Goal: Task Accomplishment & Management: Complete application form

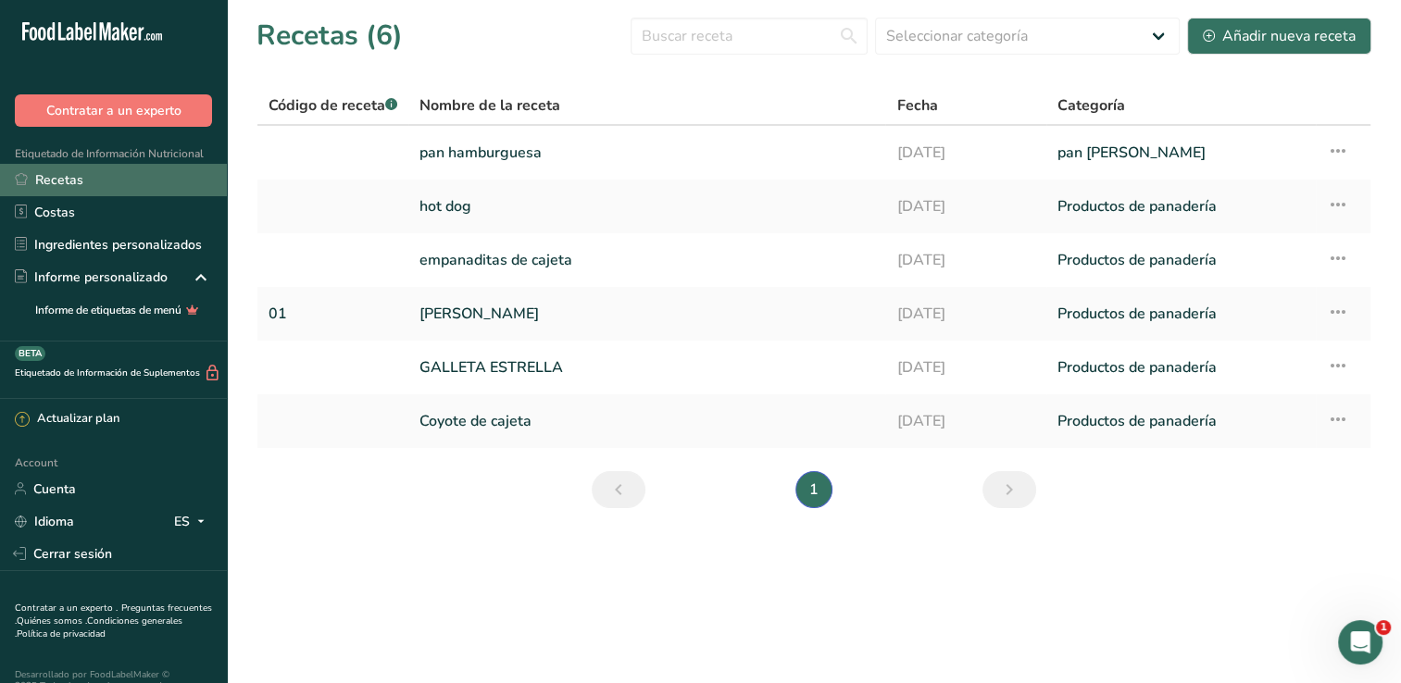
click at [24, 182] on icon at bounding box center [21, 179] width 12 height 12
click at [1059, 157] on link "pan [PERSON_NAME]" at bounding box center [1180, 152] width 247 height 39
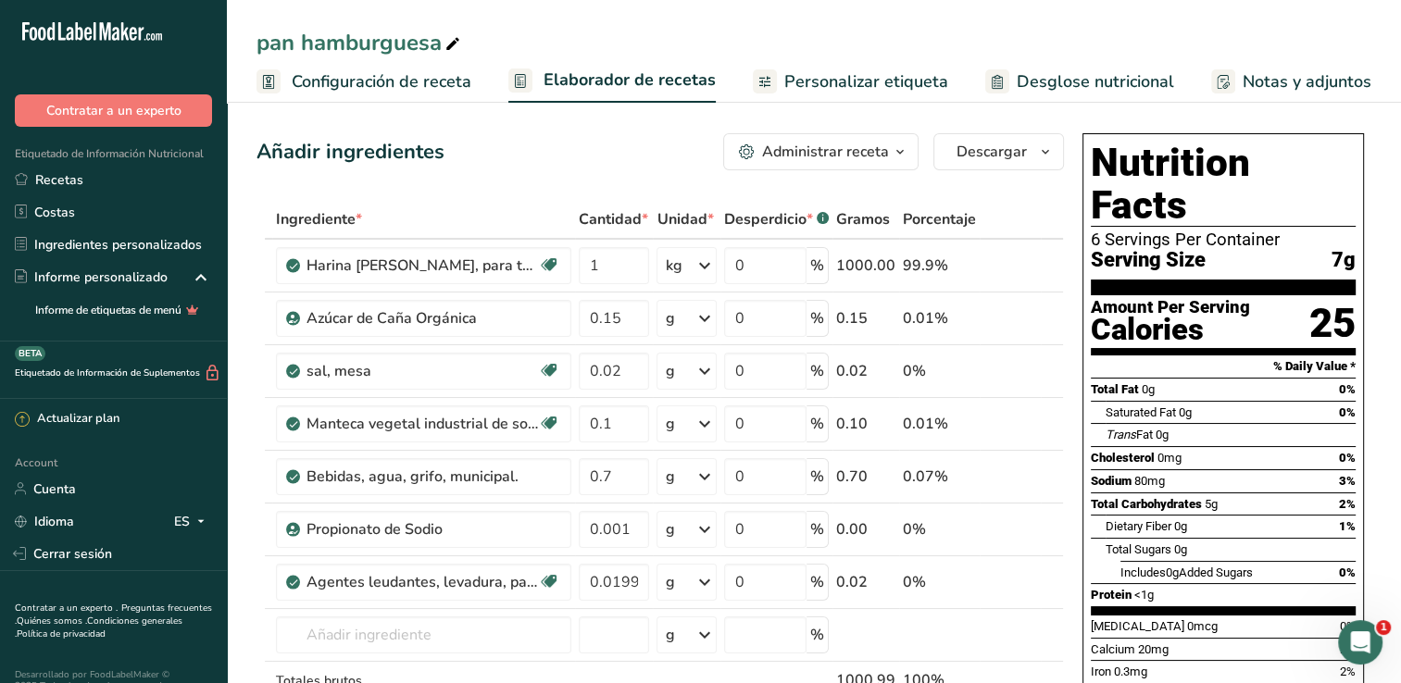
click at [300, 83] on span "Configuración de receta" at bounding box center [382, 81] width 180 height 25
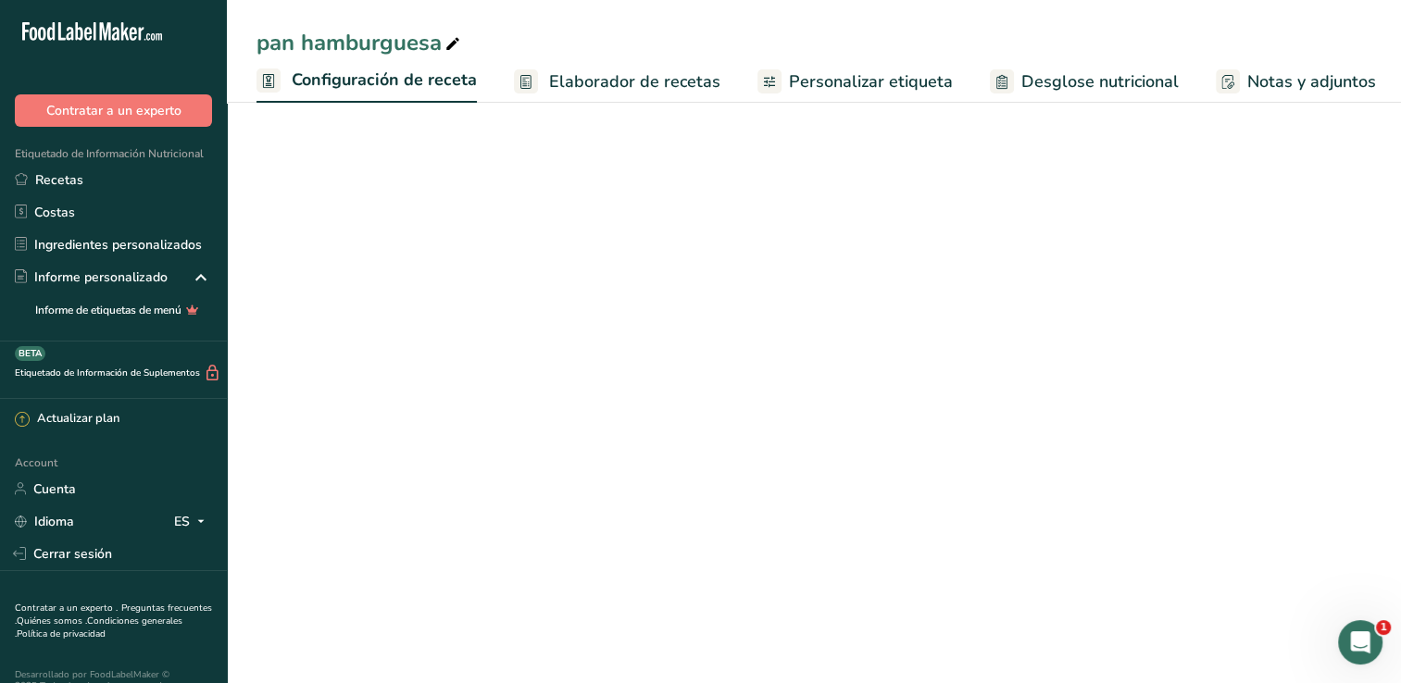
scroll to position [0, 6]
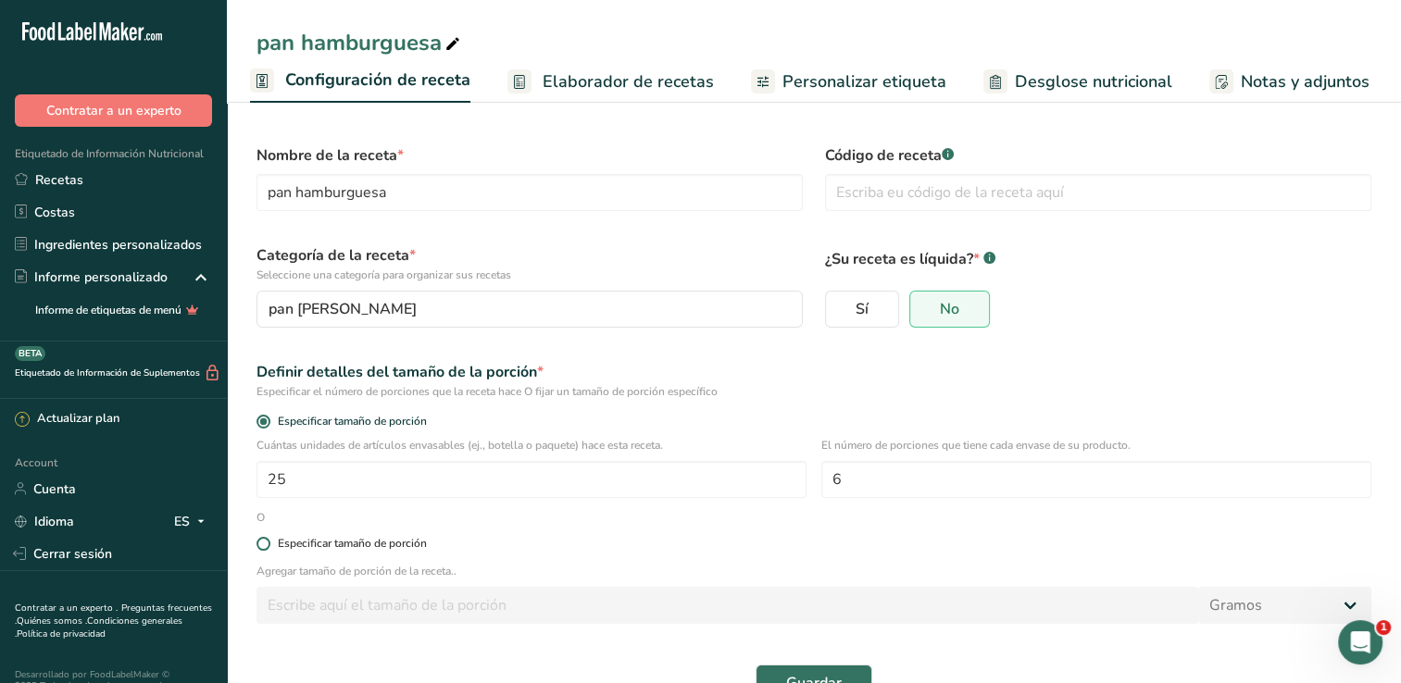
click at [267, 542] on span at bounding box center [263, 544] width 14 height 14
click at [267, 542] on input "Especificar tamaño de porción" at bounding box center [262, 544] width 12 height 12
radio input "true"
radio input "false"
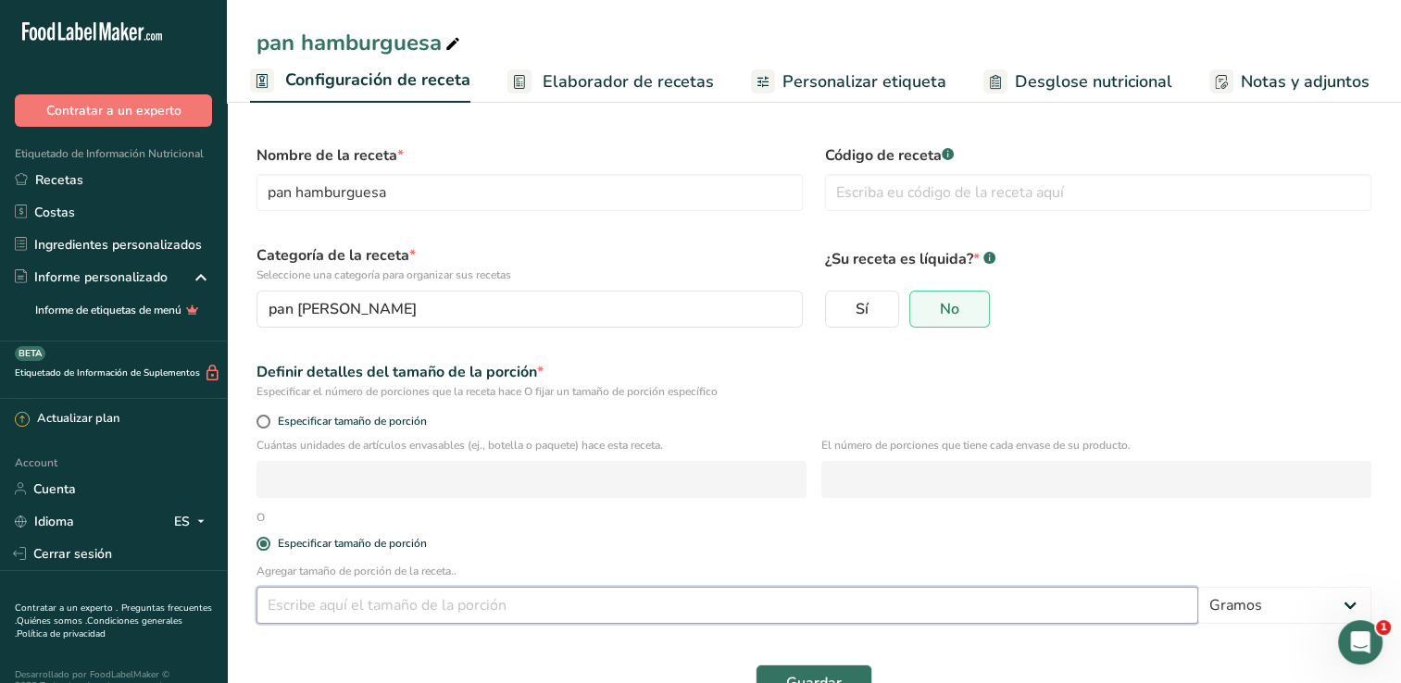
click at [381, 618] on input "number" at bounding box center [726, 605] width 941 height 37
type input "0.90"
click at [873, 537] on label "Especificar tamaño de porción" at bounding box center [813, 544] width 1115 height 14
click at [268, 538] on input "Especificar tamaño de porción" at bounding box center [262, 544] width 12 height 12
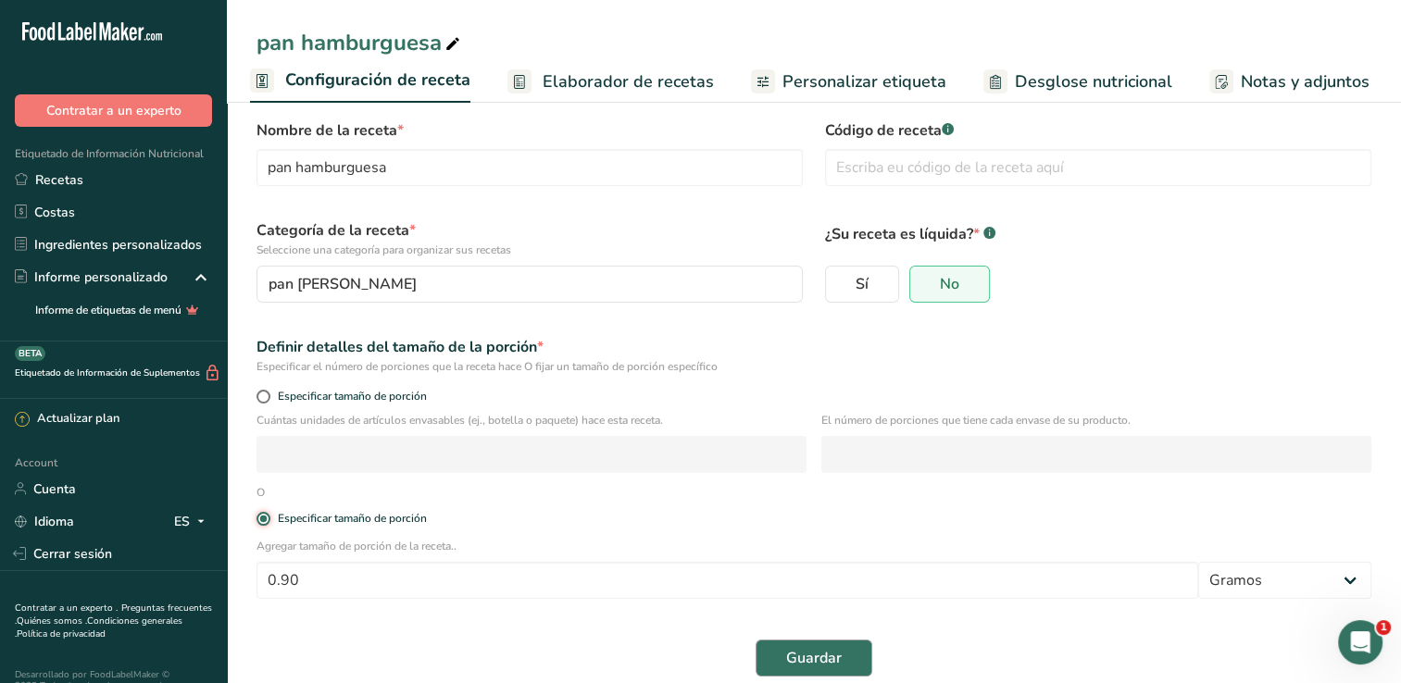
scroll to position [48, 0]
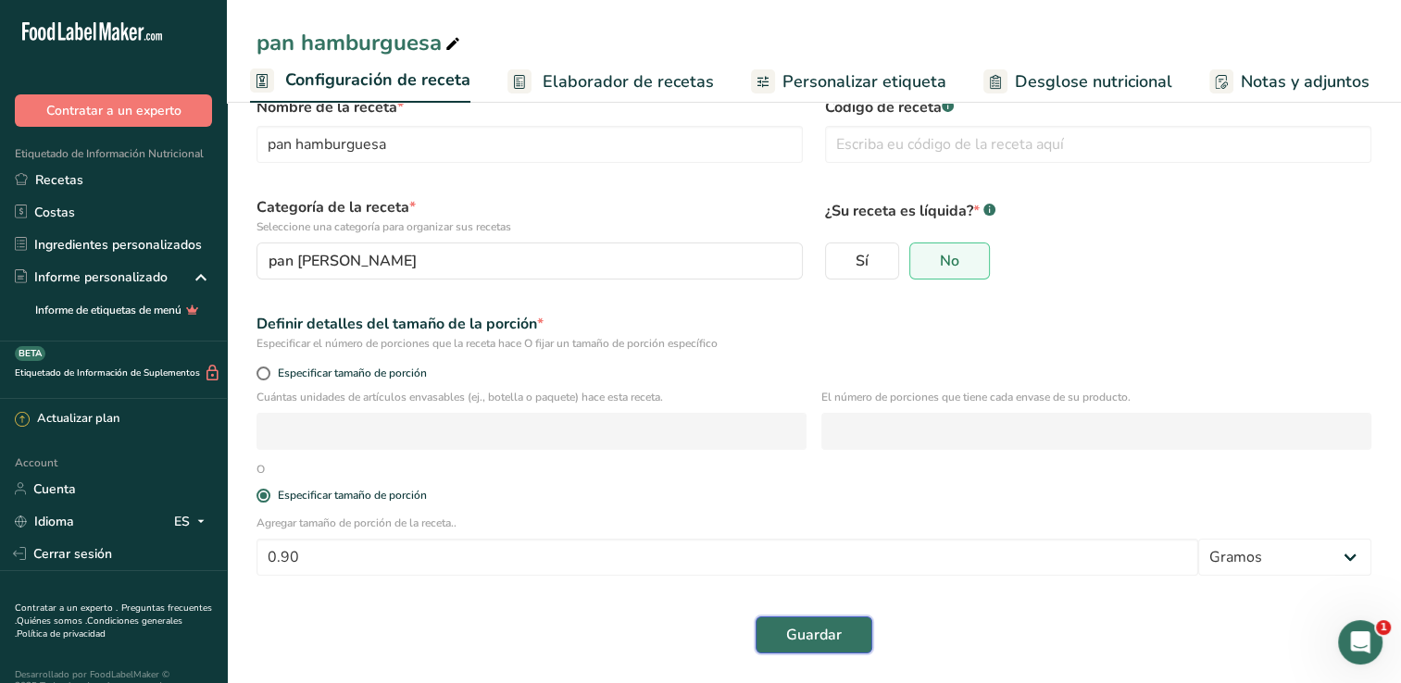
click at [826, 628] on span "Guardar" at bounding box center [814, 635] width 56 height 22
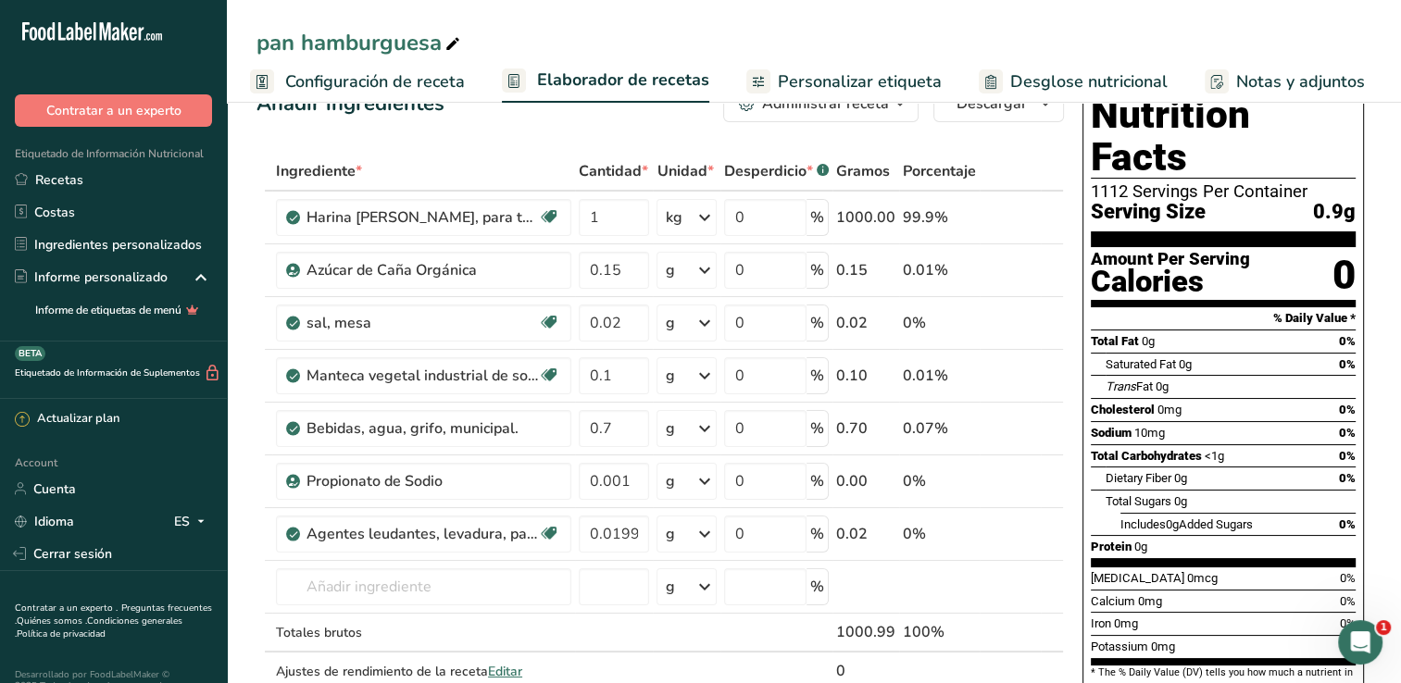
click at [373, 91] on span "Configuración de receta" at bounding box center [375, 81] width 180 height 25
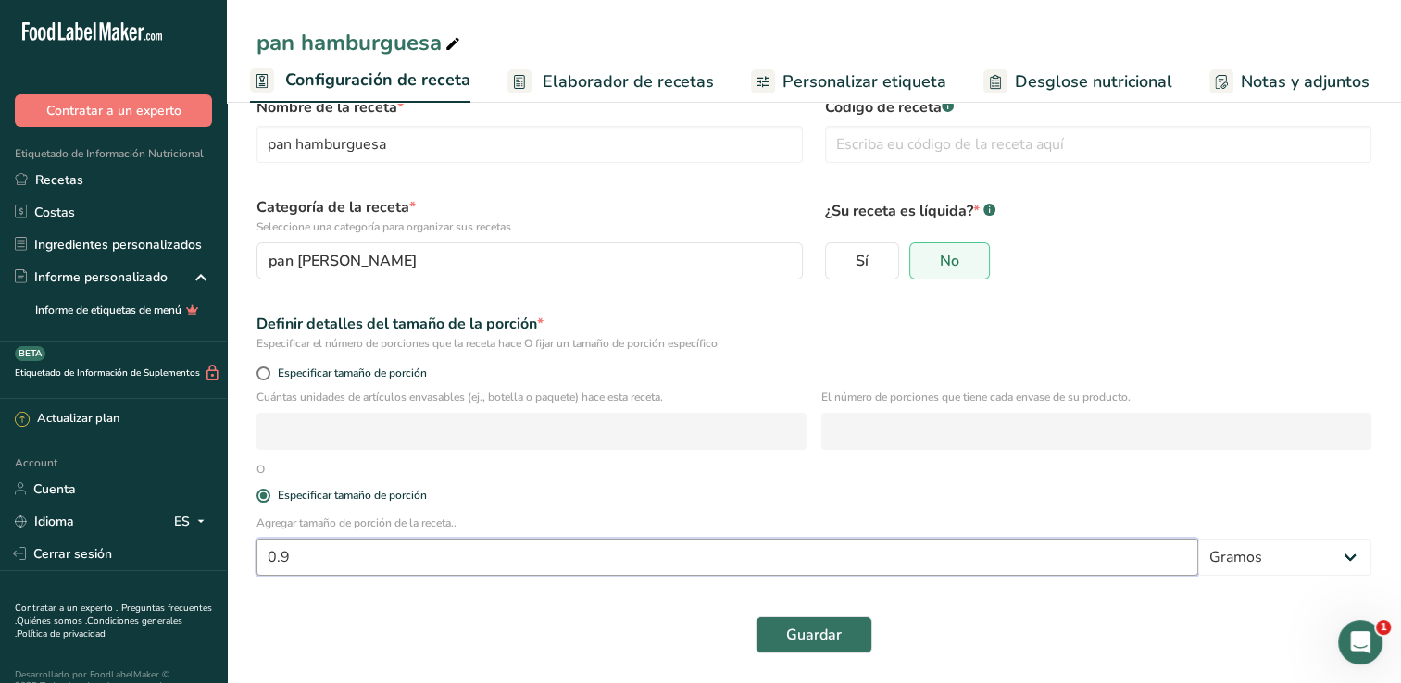
click at [359, 565] on input "0.9" at bounding box center [726, 557] width 941 height 37
type input "0"
type input "90"
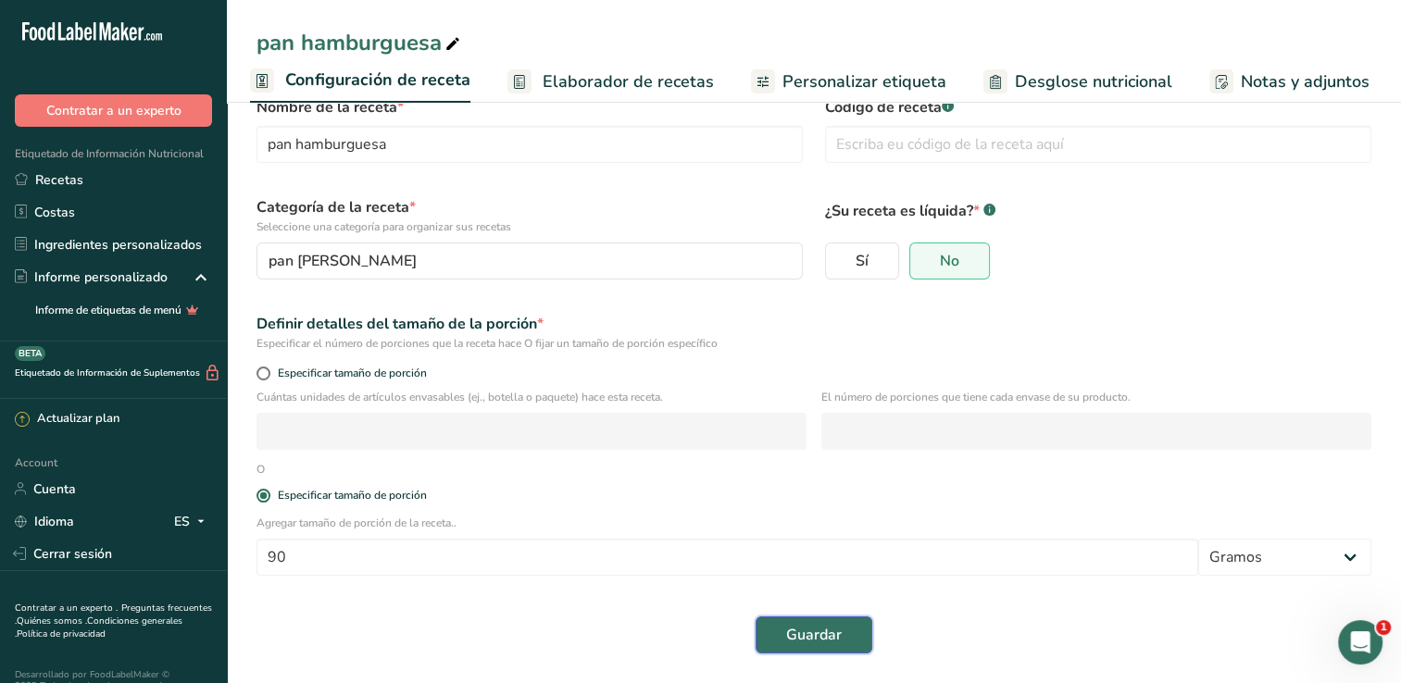
click at [848, 635] on button "Guardar" at bounding box center [813, 635] width 117 height 37
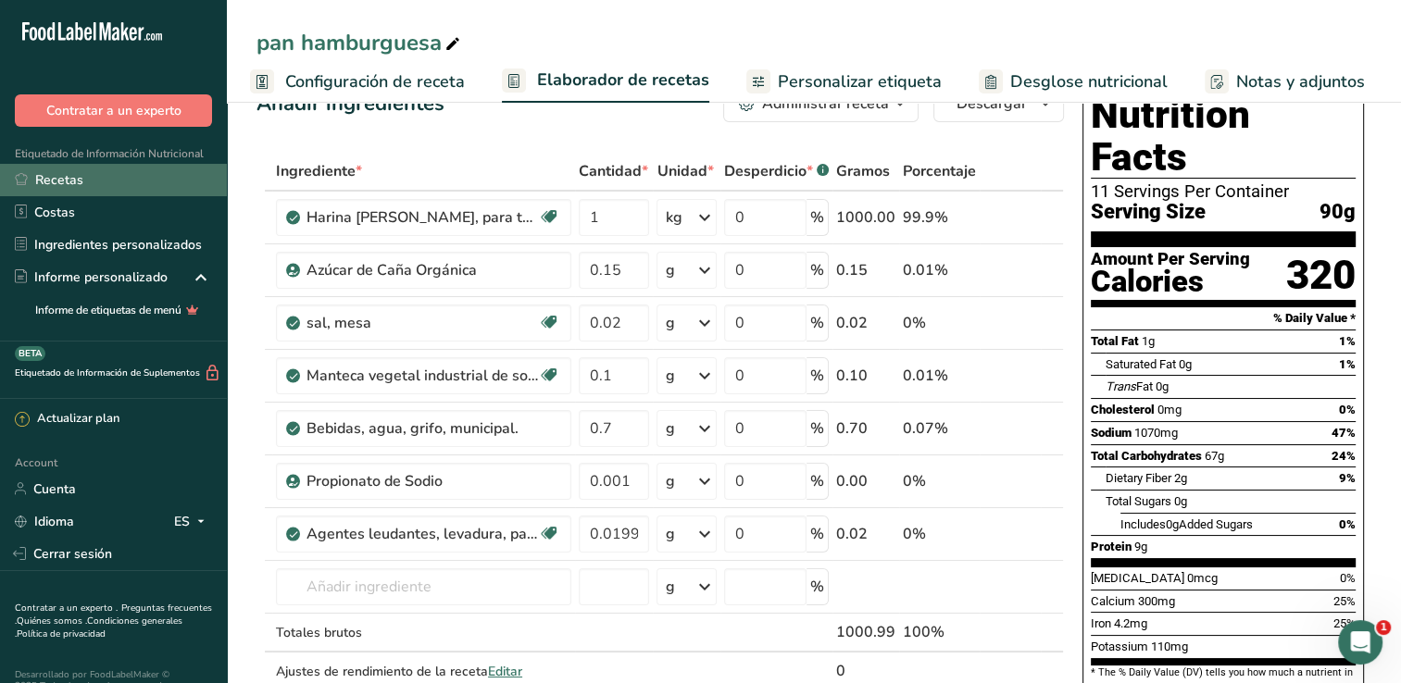
click at [69, 181] on link "Recetas" at bounding box center [113, 180] width 227 height 32
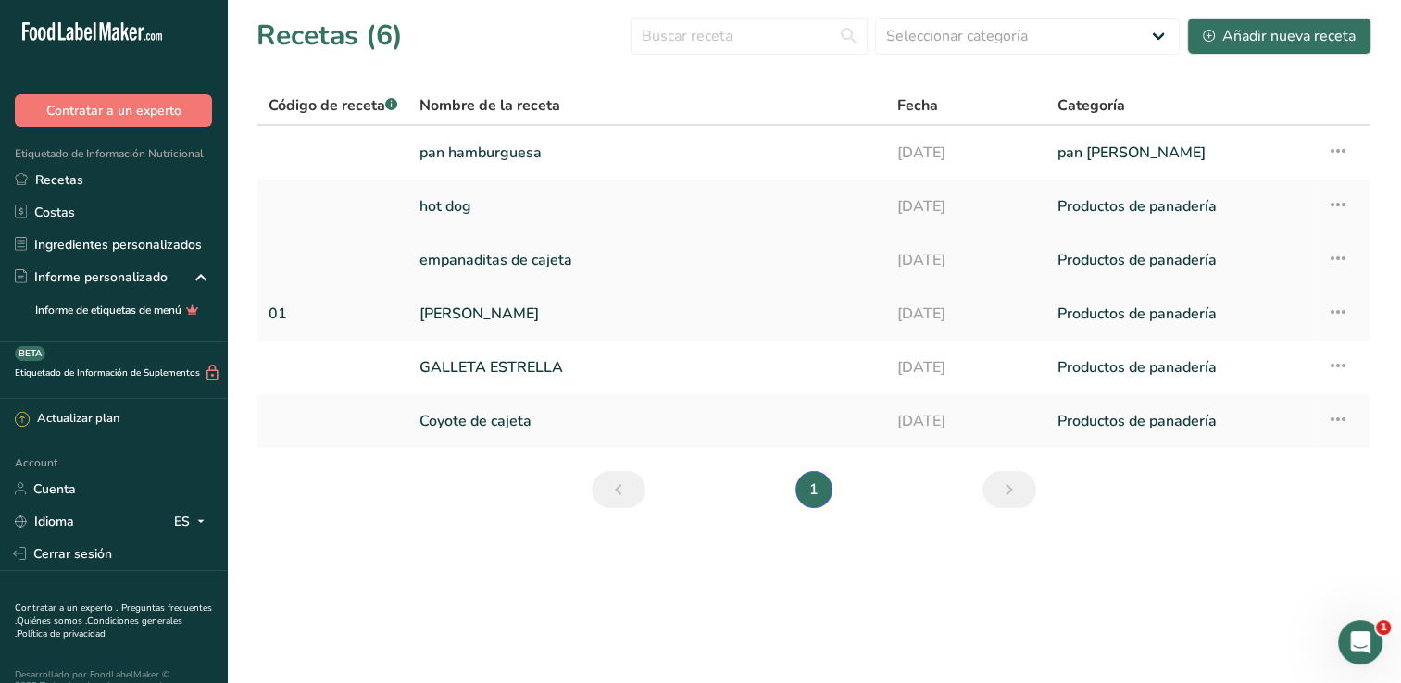
click at [507, 246] on link "empanaditas de cajeta" at bounding box center [646, 260] width 455 height 39
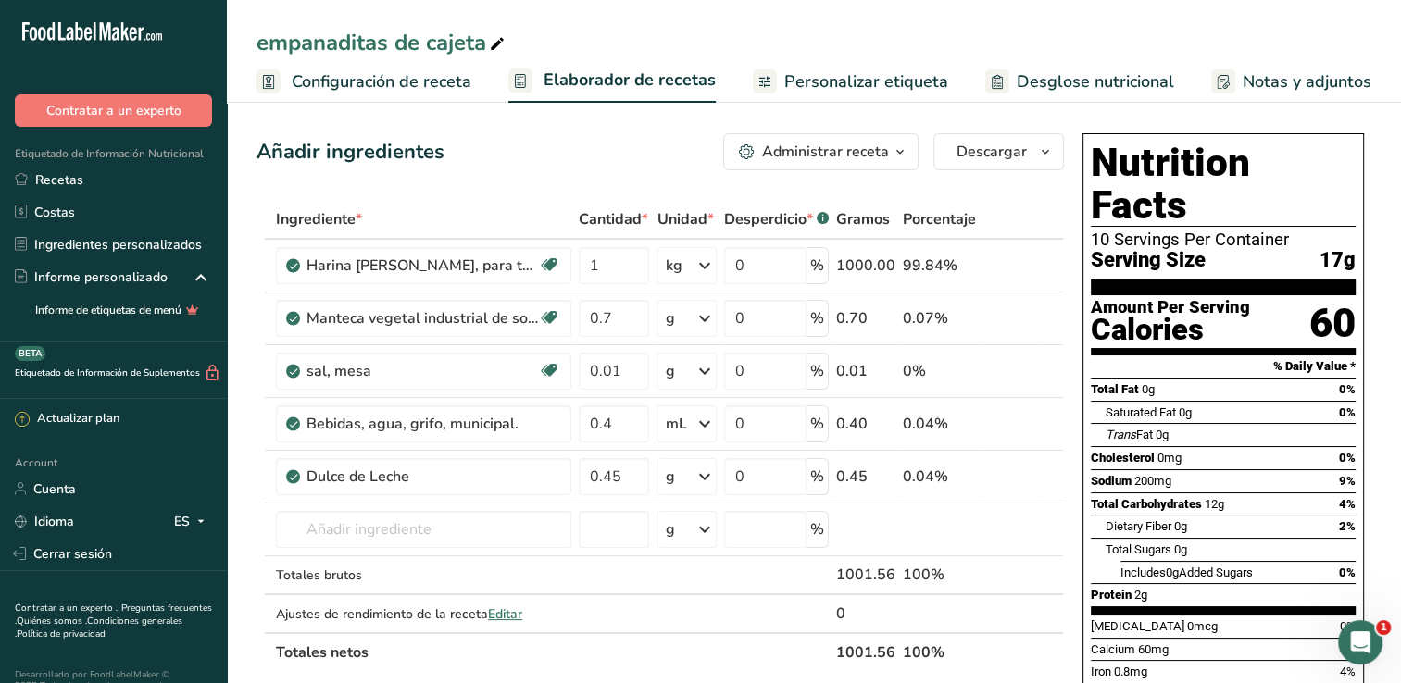
click at [363, 87] on span "Configuración de receta" at bounding box center [382, 81] width 180 height 25
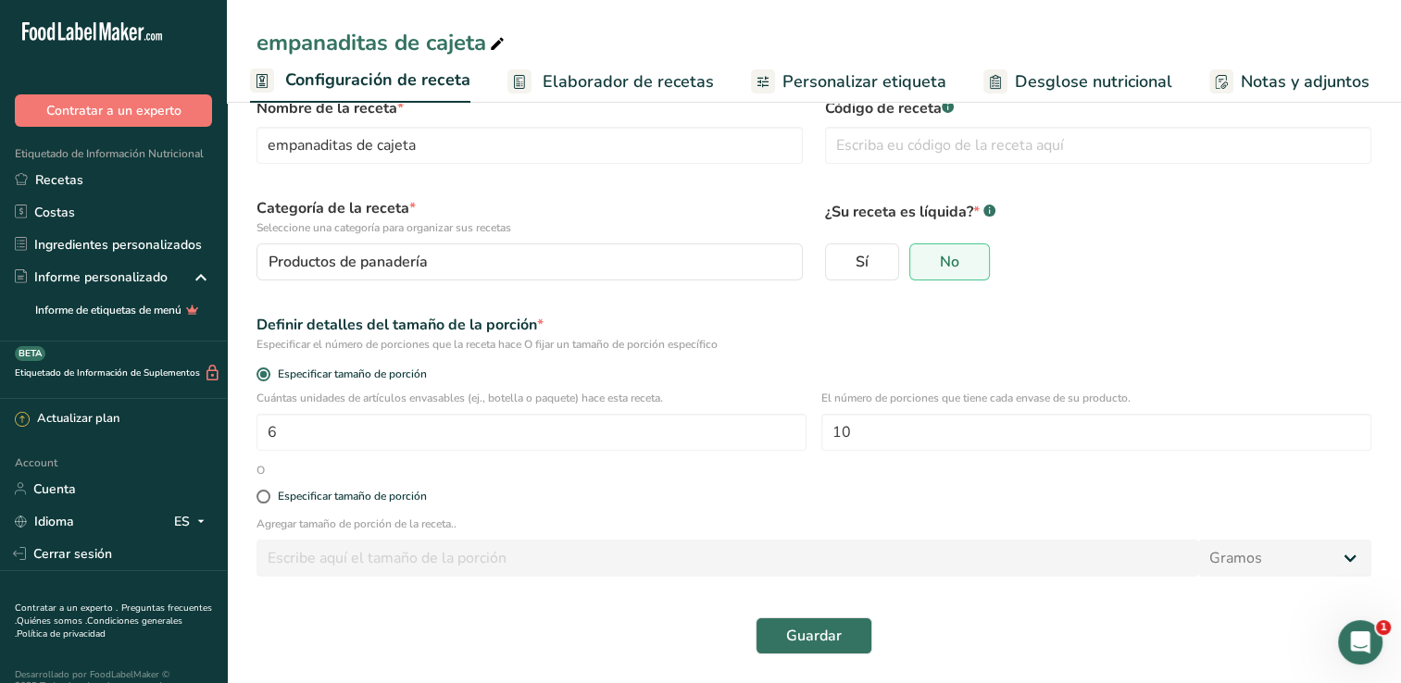
scroll to position [48, 0]
drag, startPoint x: 268, startPoint y: 492, endPoint x: 274, endPoint y: 514, distance: 22.0
click at [268, 492] on span at bounding box center [263, 496] width 14 height 14
click at [268, 492] on input "Especificar tamaño de porción" at bounding box center [262, 496] width 12 height 12
radio input "true"
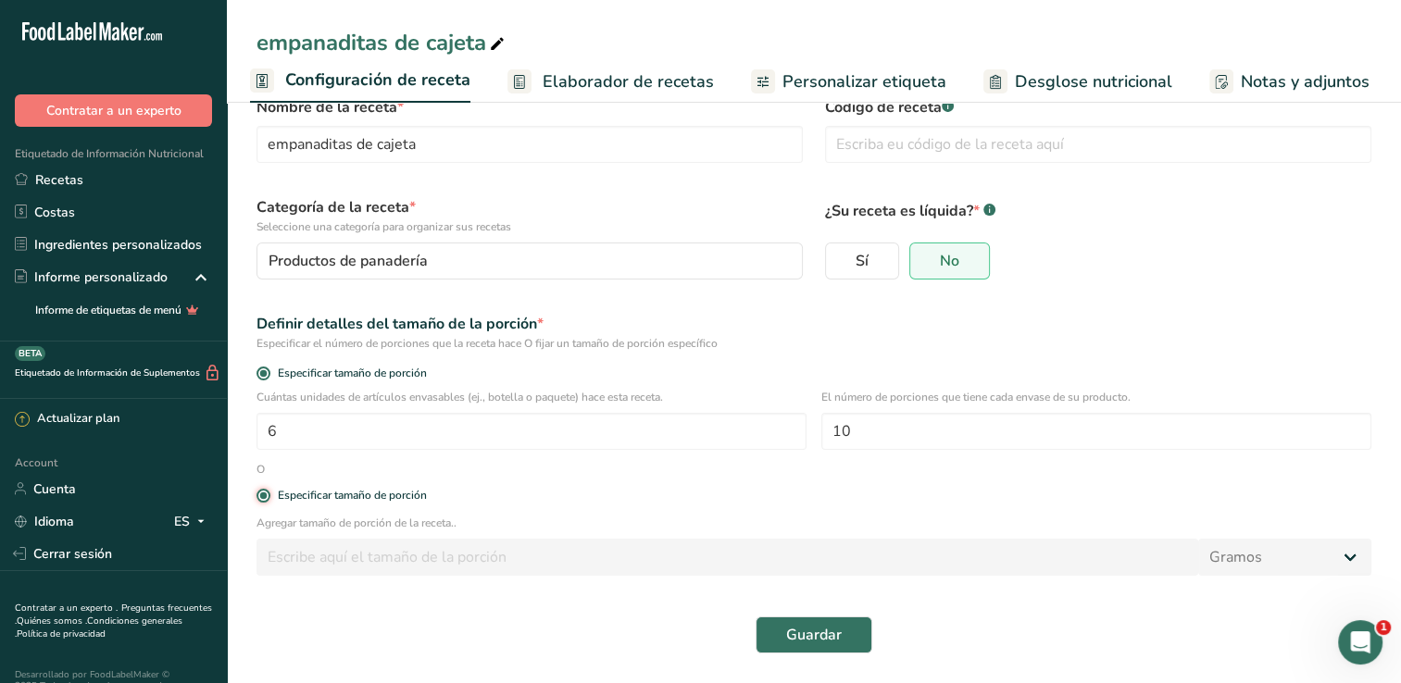
radio input "false"
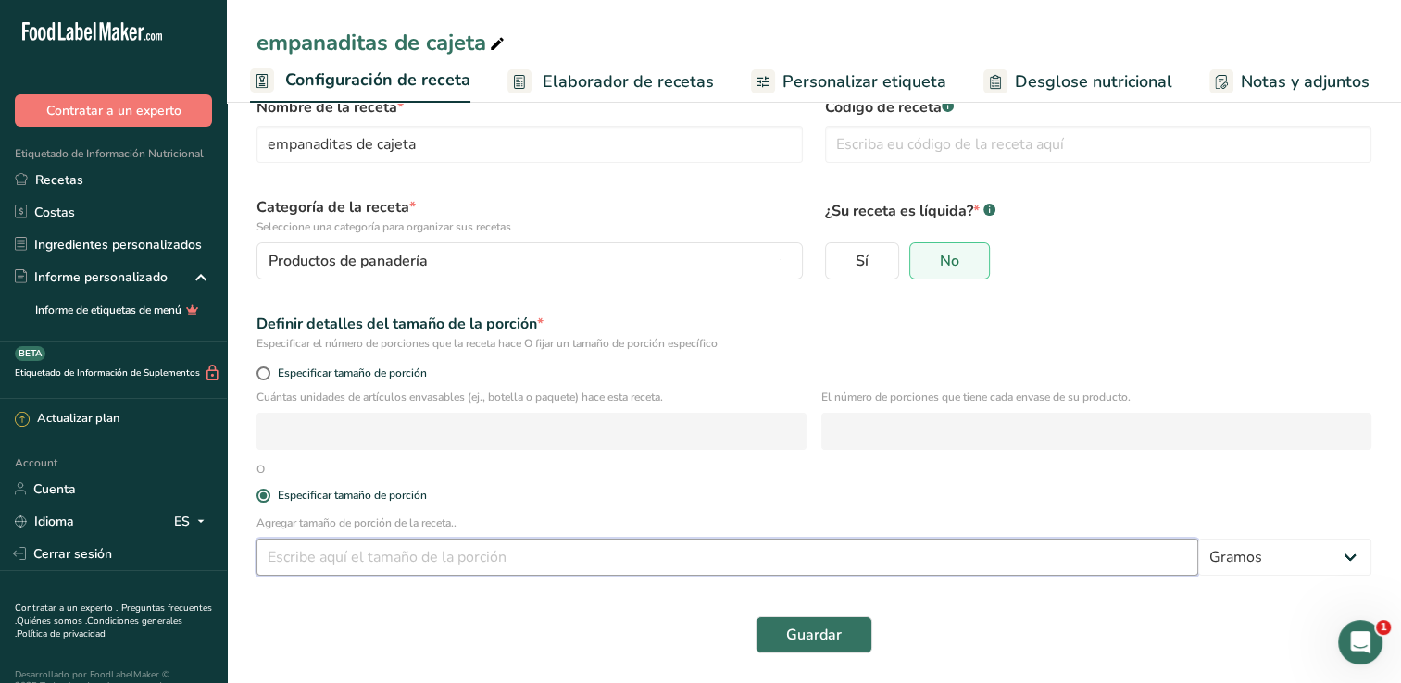
click at [305, 550] on input "number" at bounding box center [726, 557] width 941 height 37
type input "0"
type input "35"
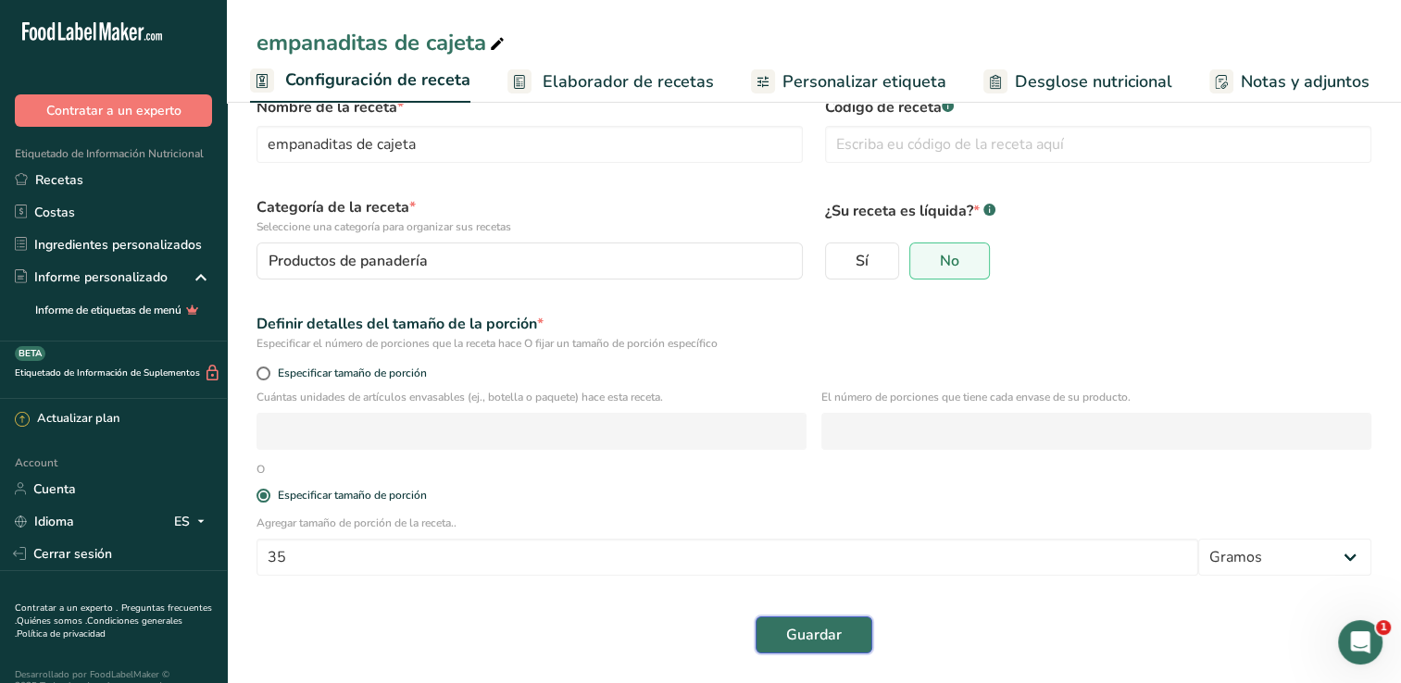
click at [826, 642] on span "Guardar" at bounding box center [814, 635] width 56 height 22
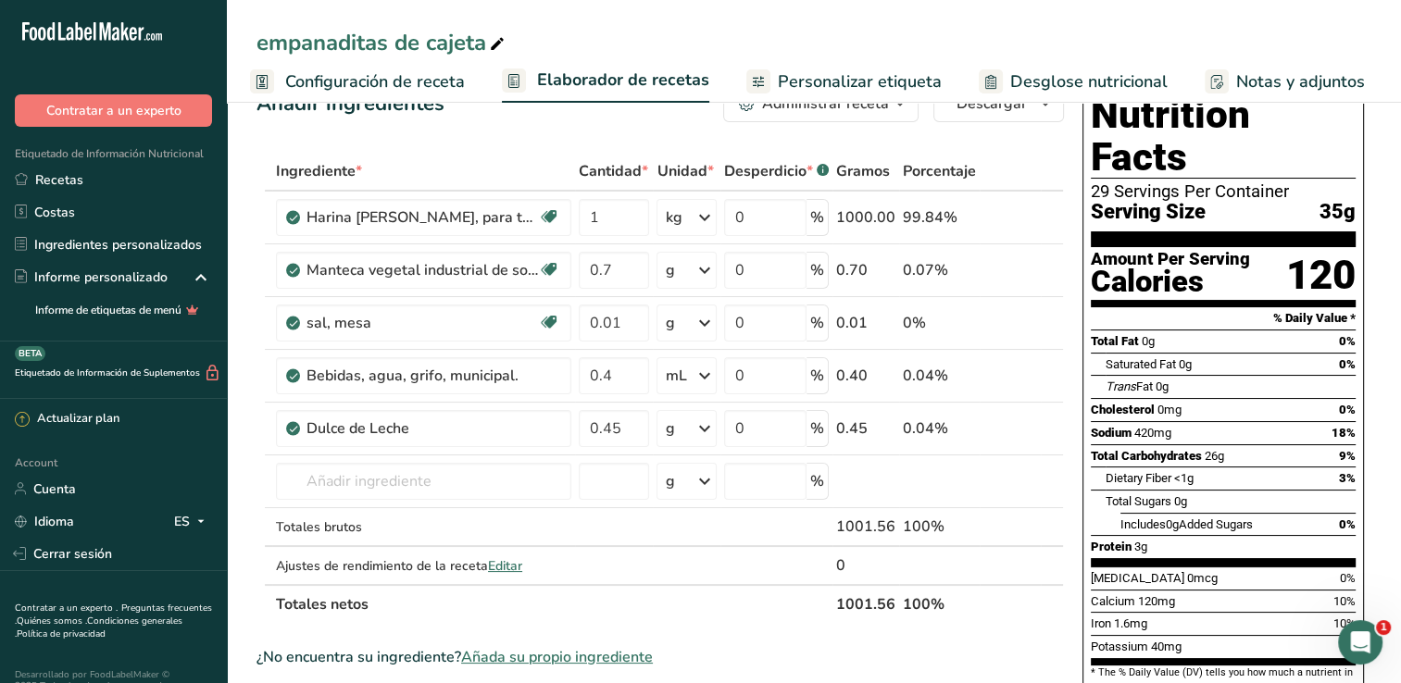
click at [333, 73] on span "Configuración de receta" at bounding box center [375, 81] width 180 height 25
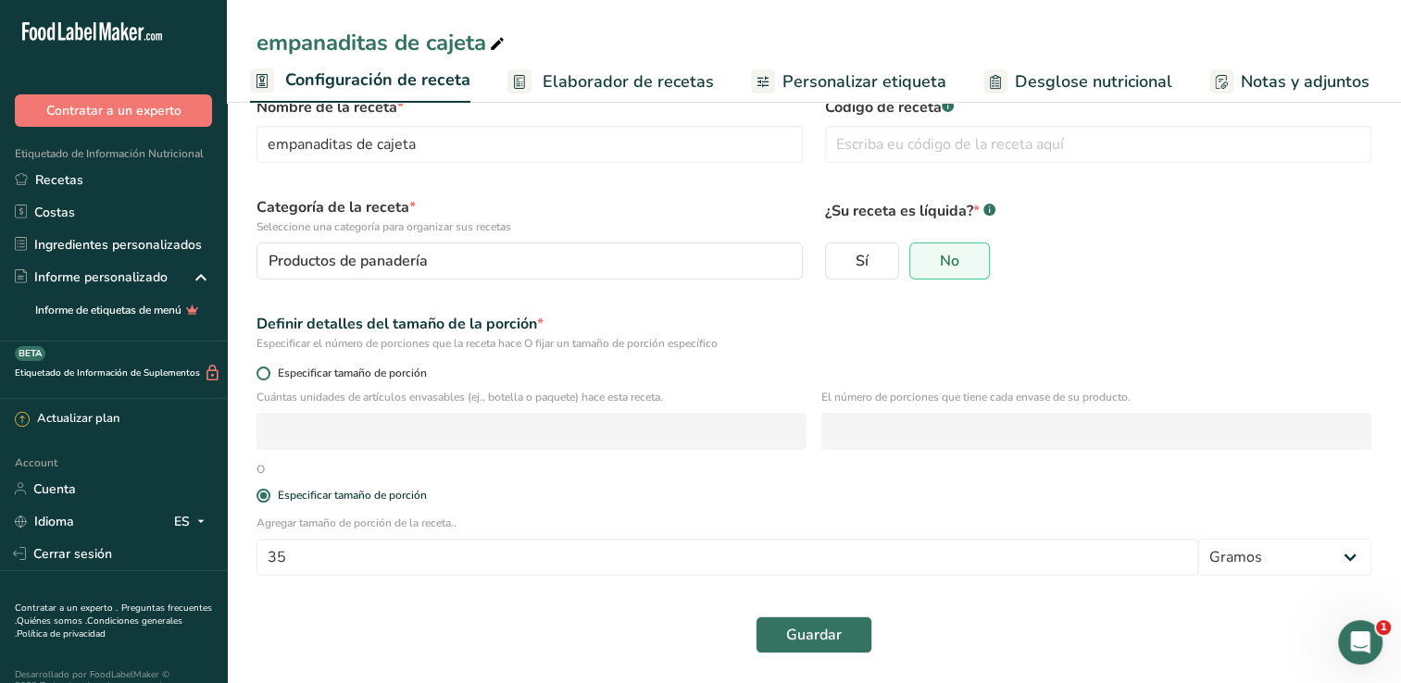
click at [264, 370] on span at bounding box center [263, 374] width 14 height 14
click at [264, 370] on input "Especificar tamaño de porción" at bounding box center [262, 374] width 12 height 12
radio input "true"
radio input "false"
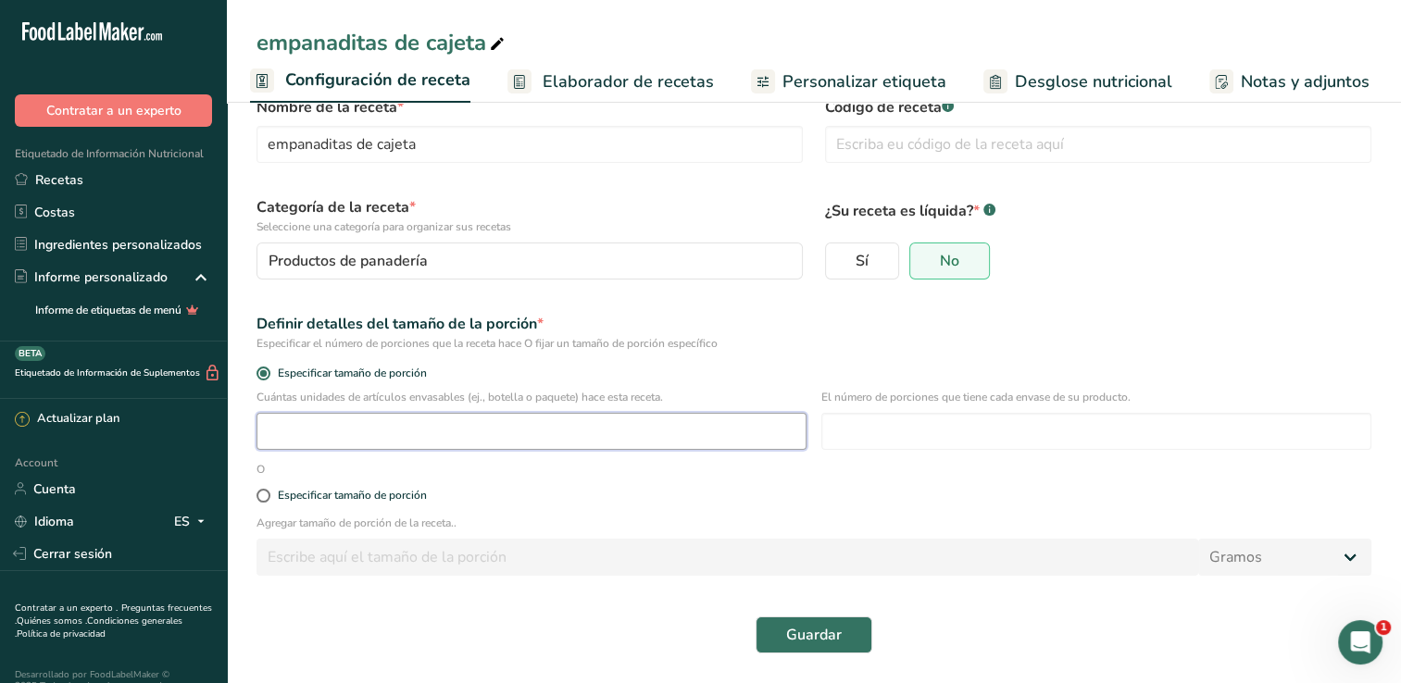
click at [296, 424] on input "number" at bounding box center [531, 431] width 550 height 37
type input "441"
click at [878, 426] on input "number" at bounding box center [1096, 431] width 550 height 37
type input "10"
click at [819, 638] on span "Guardar" at bounding box center [814, 635] width 56 height 22
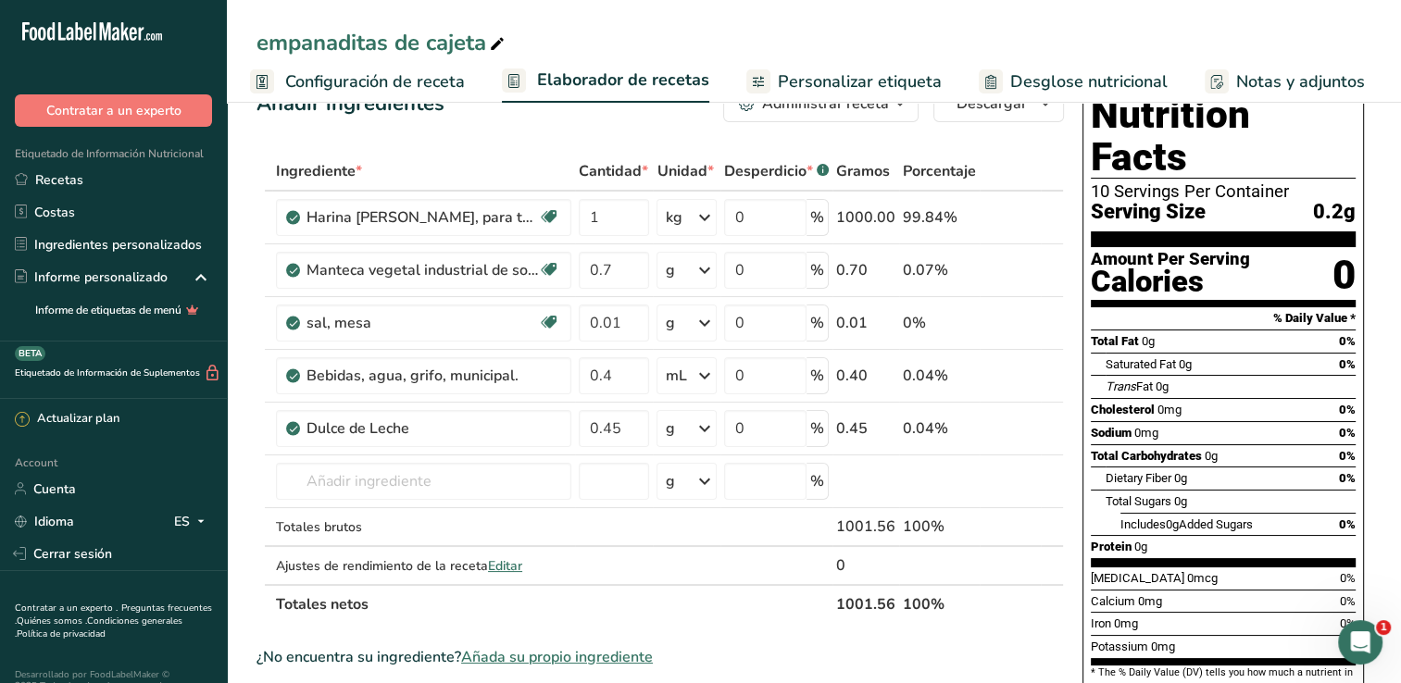
click at [336, 83] on span "Configuración de receta" at bounding box center [375, 81] width 180 height 25
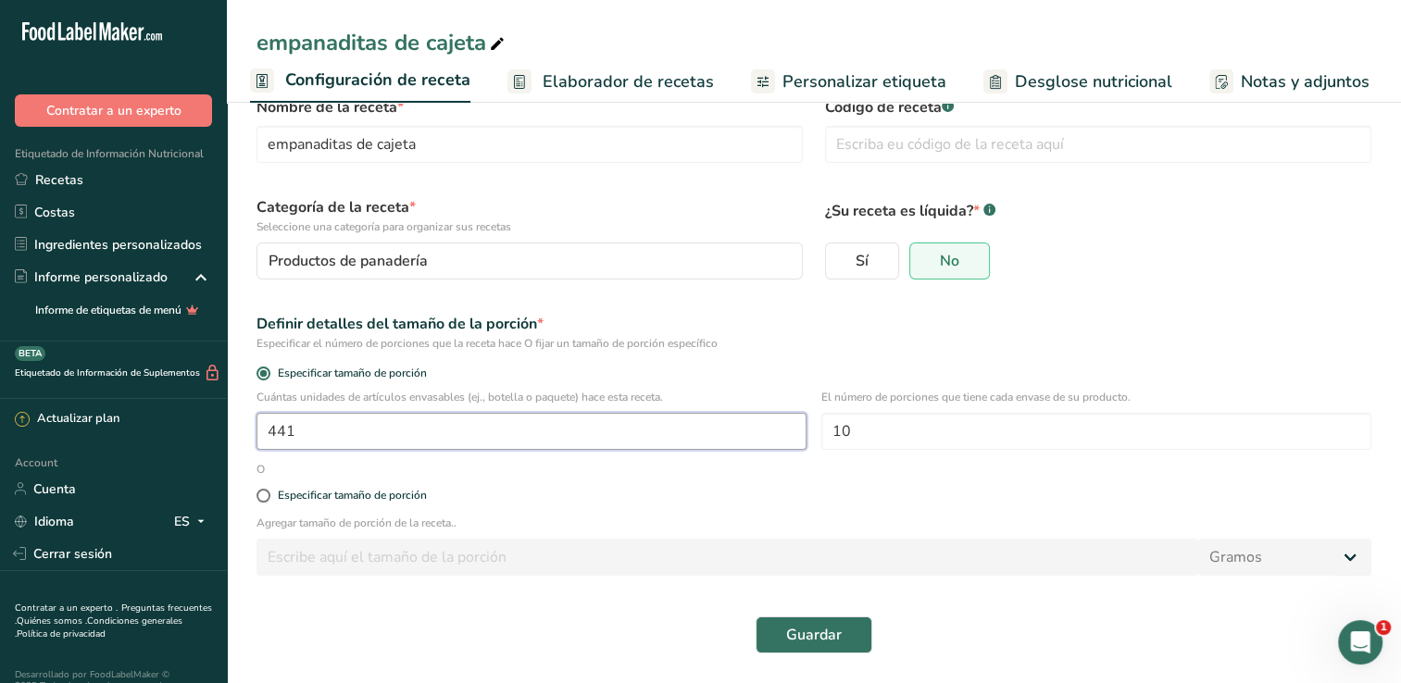
click at [320, 431] on input "441" at bounding box center [531, 431] width 550 height 37
type input "1"
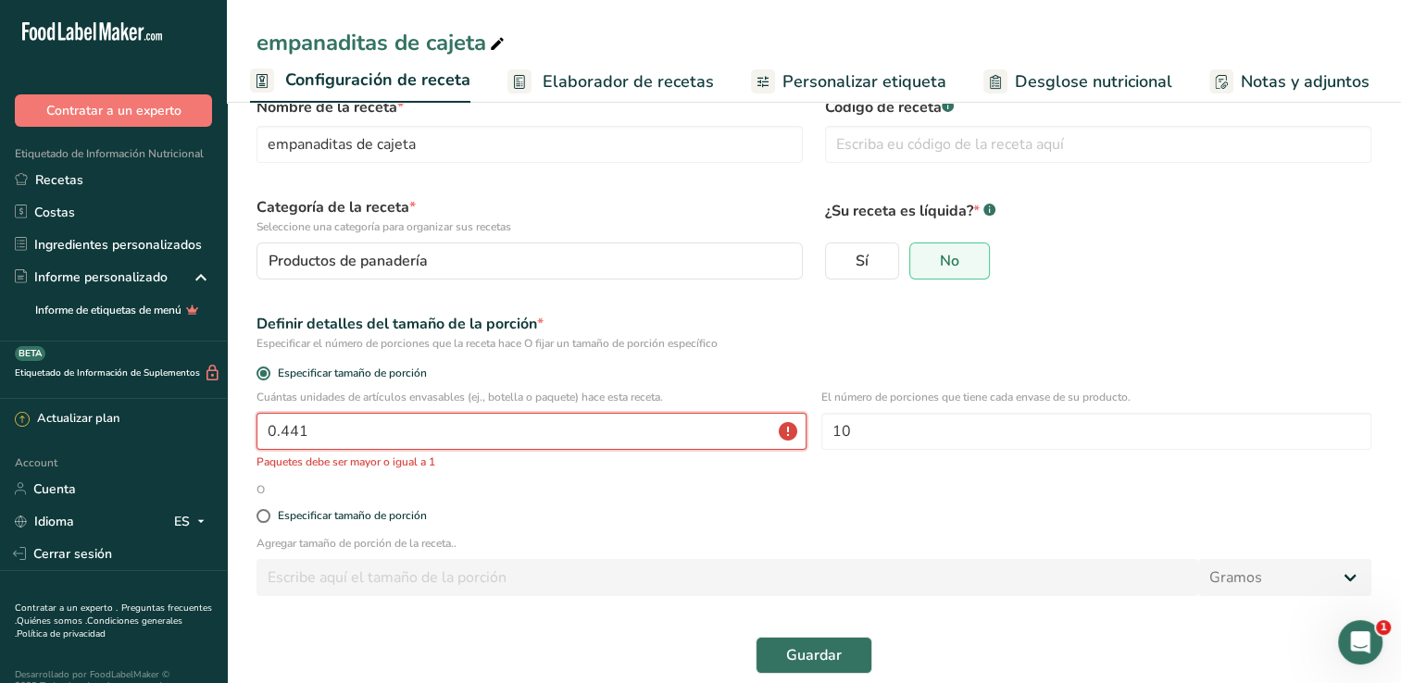
click at [320, 431] on input "0.441" at bounding box center [531, 431] width 550 height 37
type input "1"
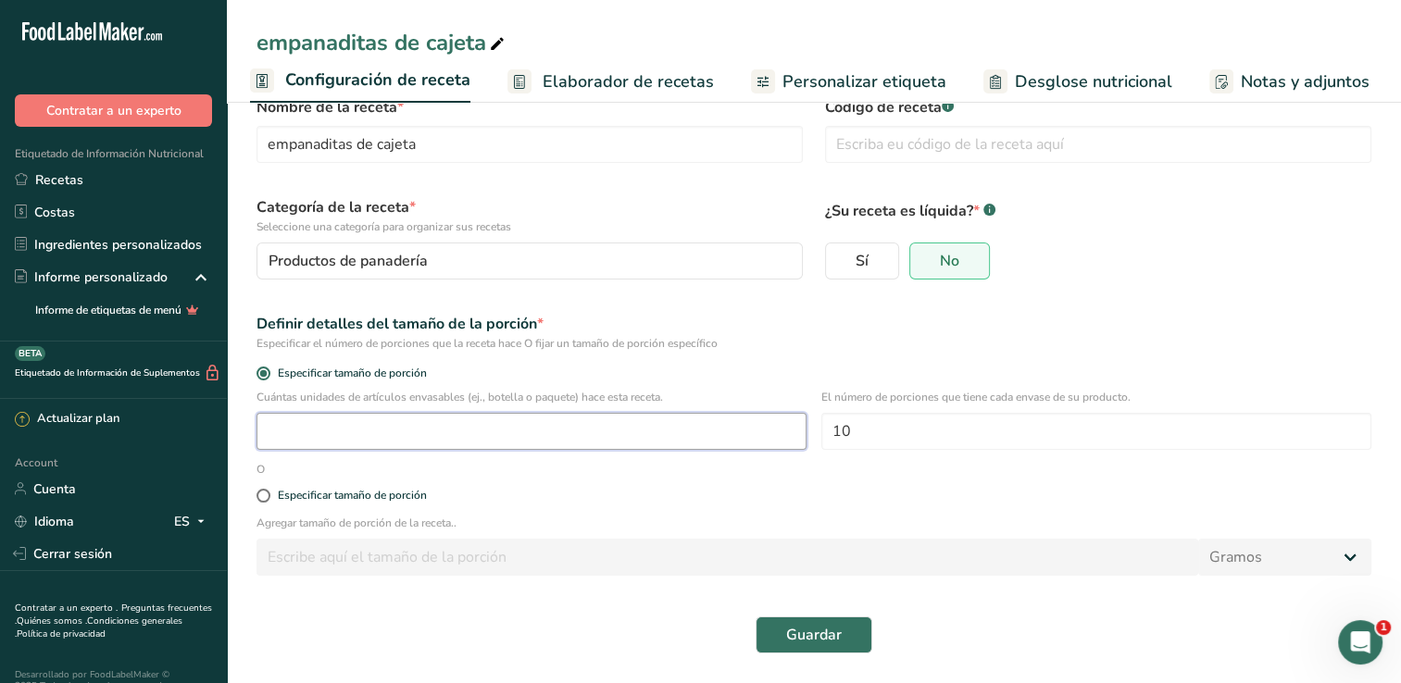
click at [320, 431] on input "number" at bounding box center [531, 431] width 550 height 37
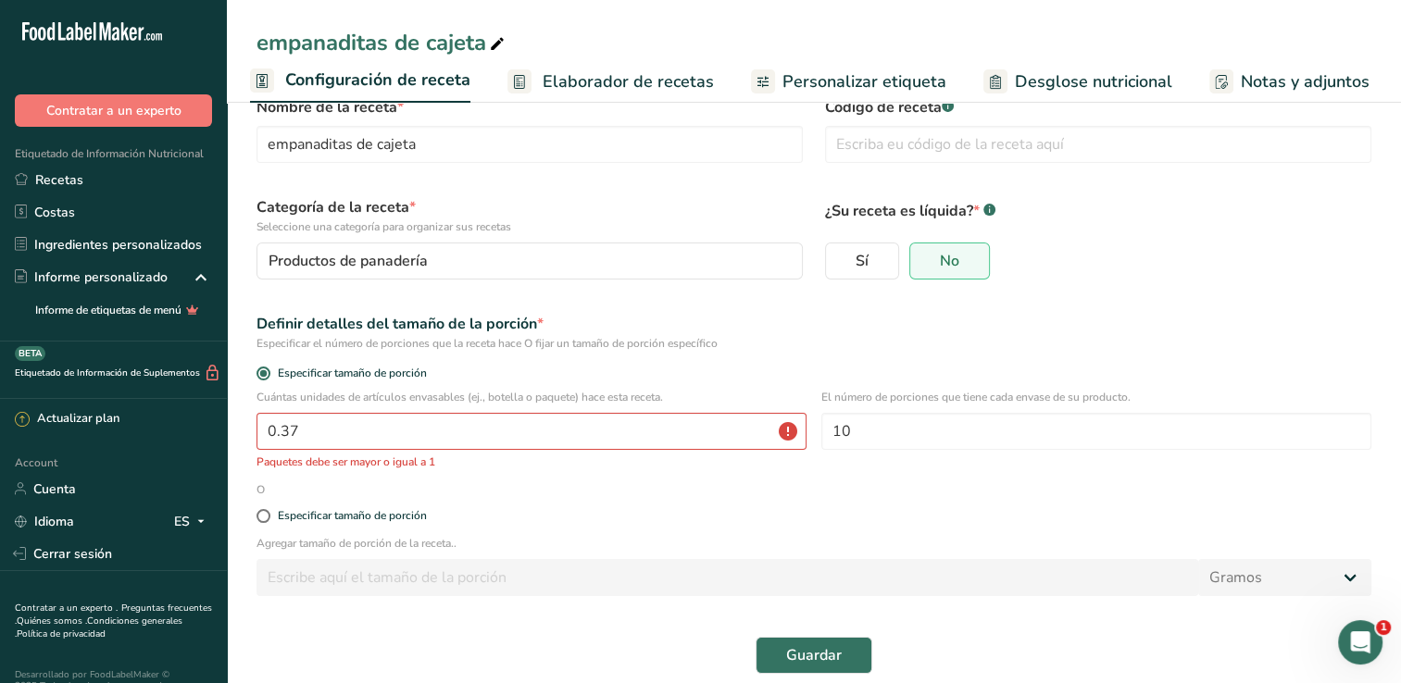
click at [624, 453] on div "Cuántas unidades de artículos envasables (ej., botella o paquete) hace esta rec…" at bounding box center [531, 429] width 550 height 81
click at [394, 453] on div "Cuántas unidades de artículos envasables (ej., botella o paquete) hace esta rec…" at bounding box center [531, 429] width 550 height 81
click at [397, 421] on input "0.37" at bounding box center [531, 431] width 550 height 37
type input "1"
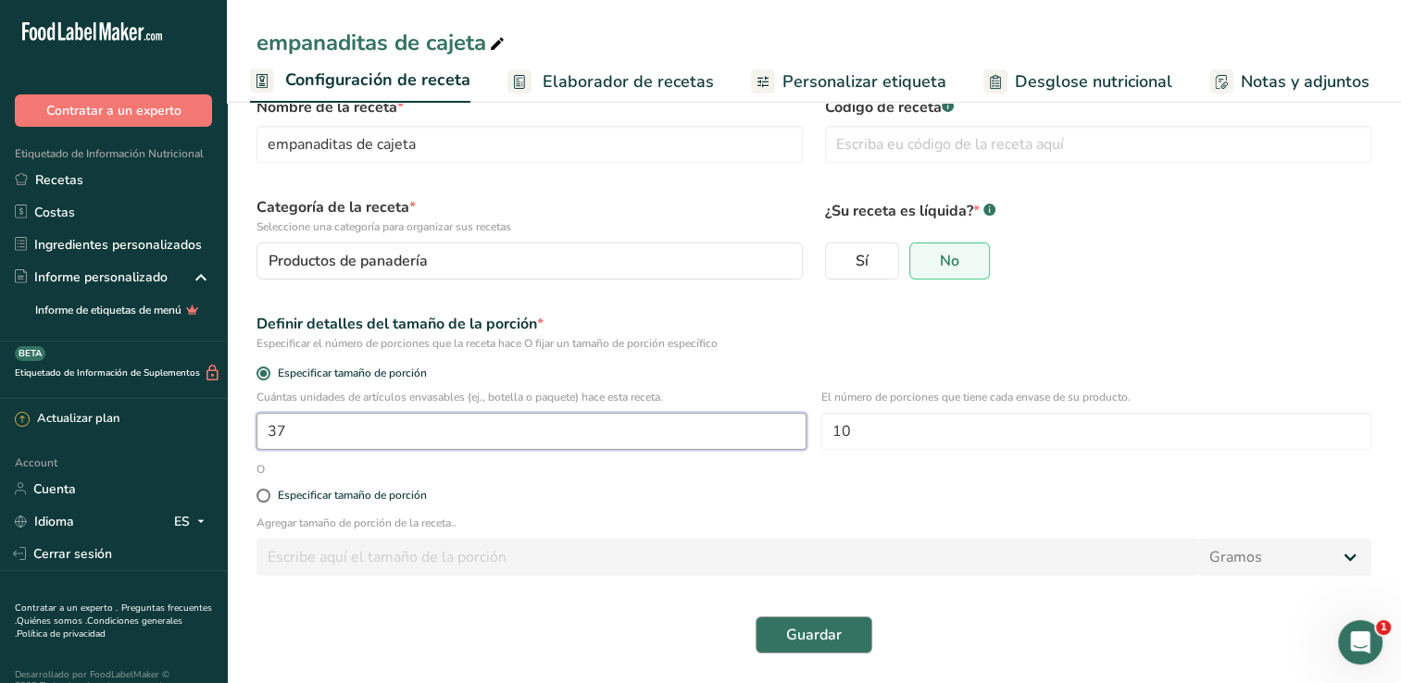
type input "37"
click at [825, 629] on span "Guardar" at bounding box center [814, 635] width 56 height 22
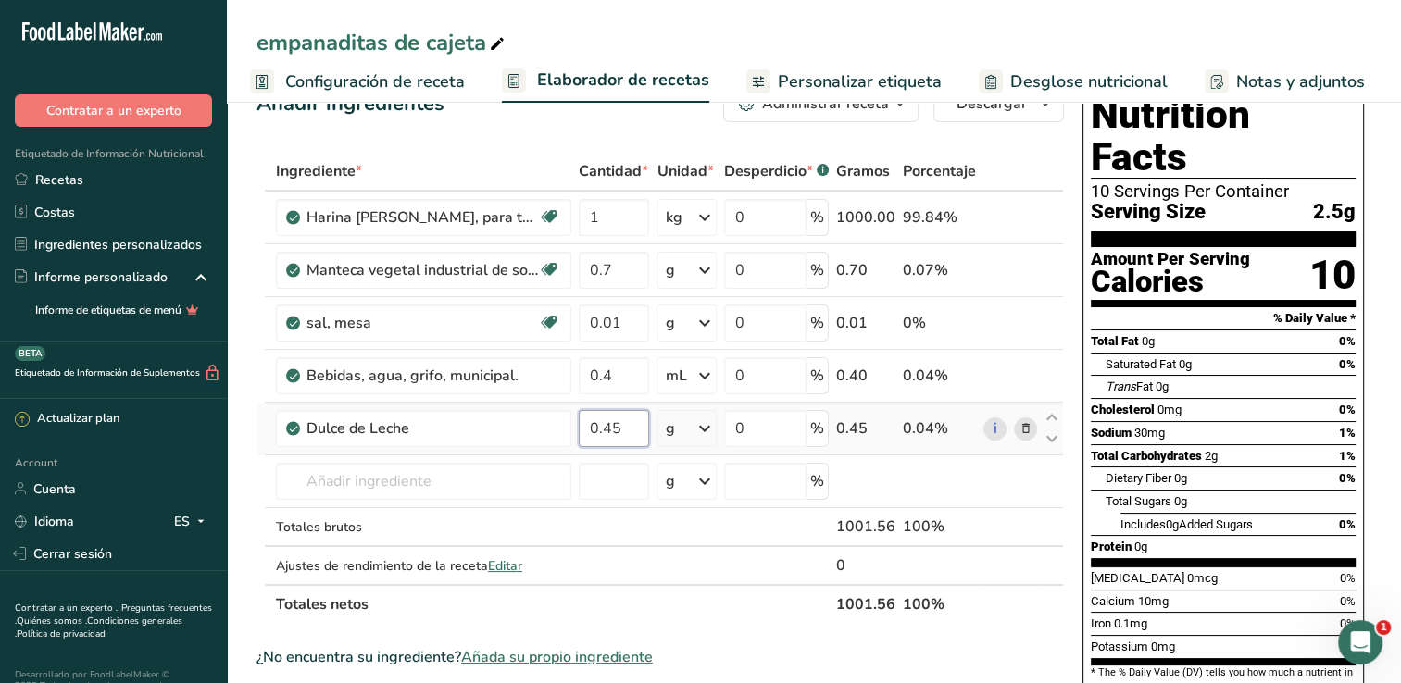
drag, startPoint x: 638, startPoint y: 428, endPoint x: 647, endPoint y: 434, distance: 11.3
click at [642, 430] on input "0.45" at bounding box center [614, 428] width 70 height 37
type input "0"
type input "450"
click at [620, 374] on div "Ingrediente * Cantidad * Unidad * Desperdicio * .a-a{fill:#347362;}.b-a{fill:#f…" at bounding box center [659, 388] width 807 height 472
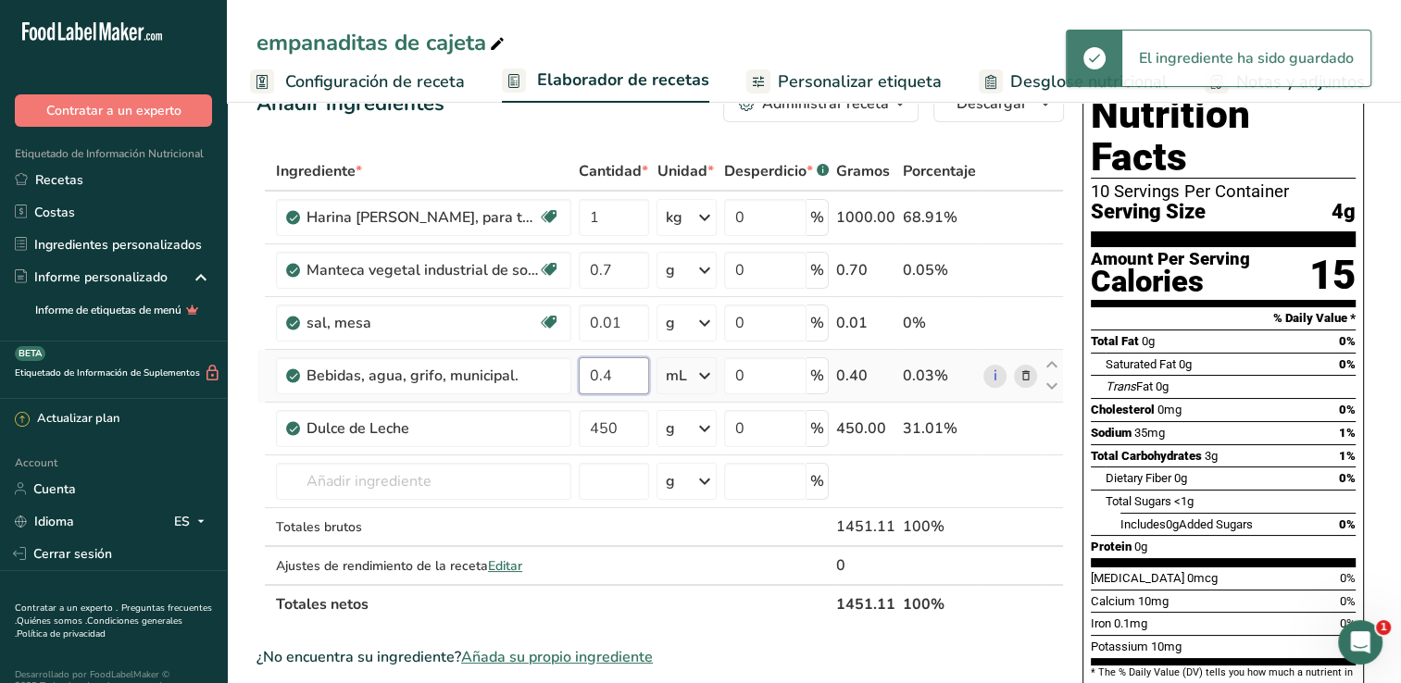
type input "0"
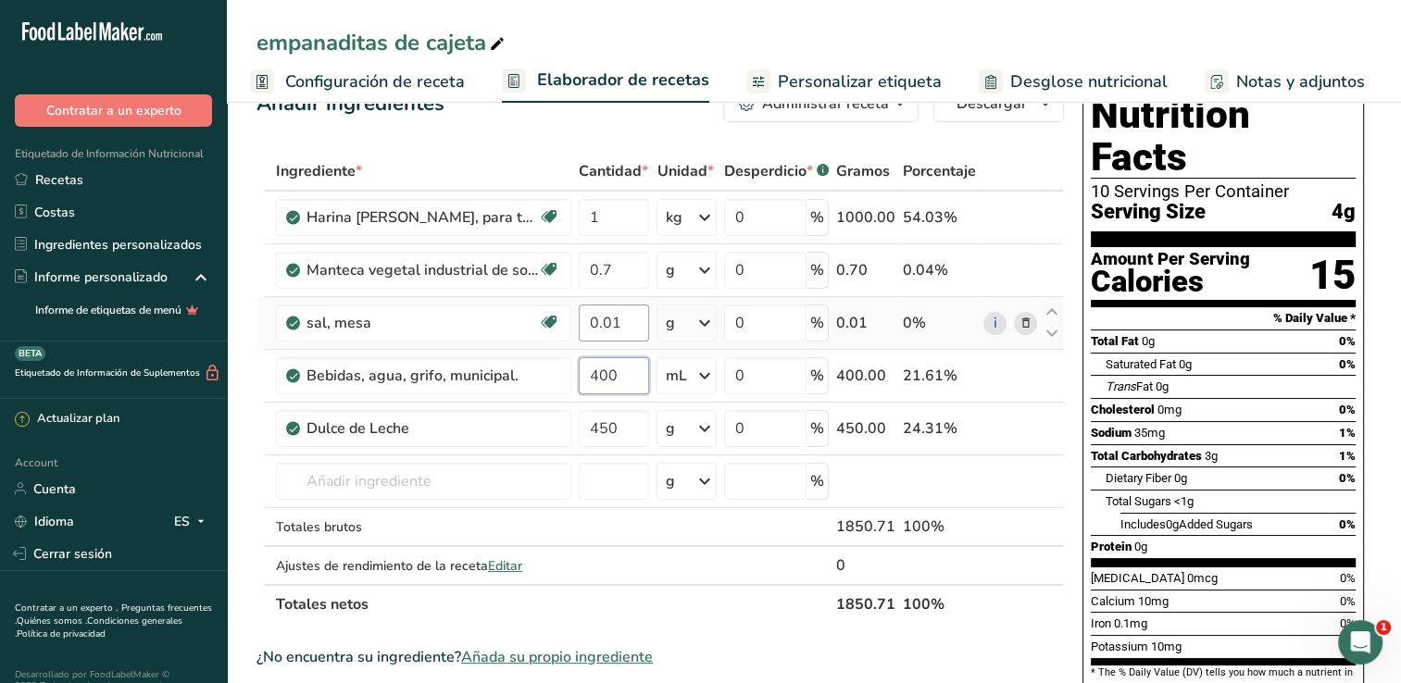
type input "400"
click at [636, 316] on div "Ingrediente * Cantidad * Unidad * Desperdicio * .a-a{fill:#347362;}.b-a{fill:#f…" at bounding box center [659, 388] width 807 height 472
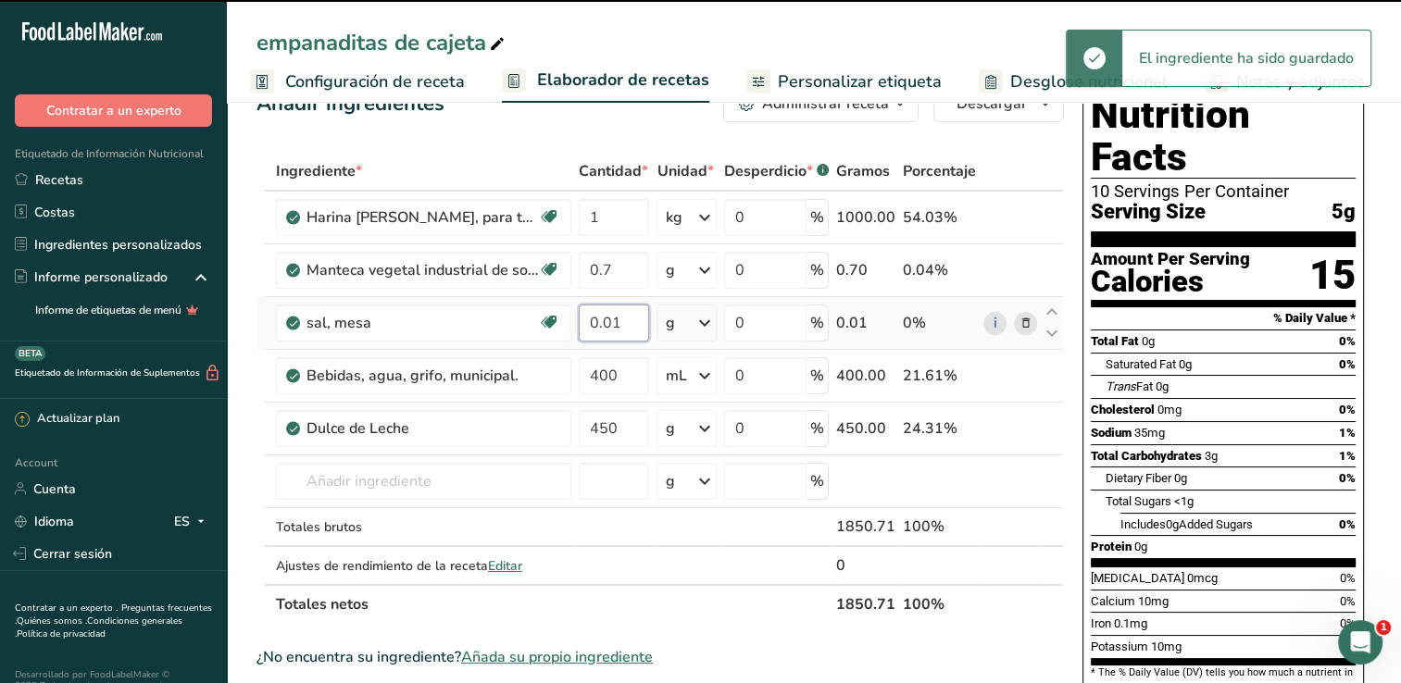
type input "0"
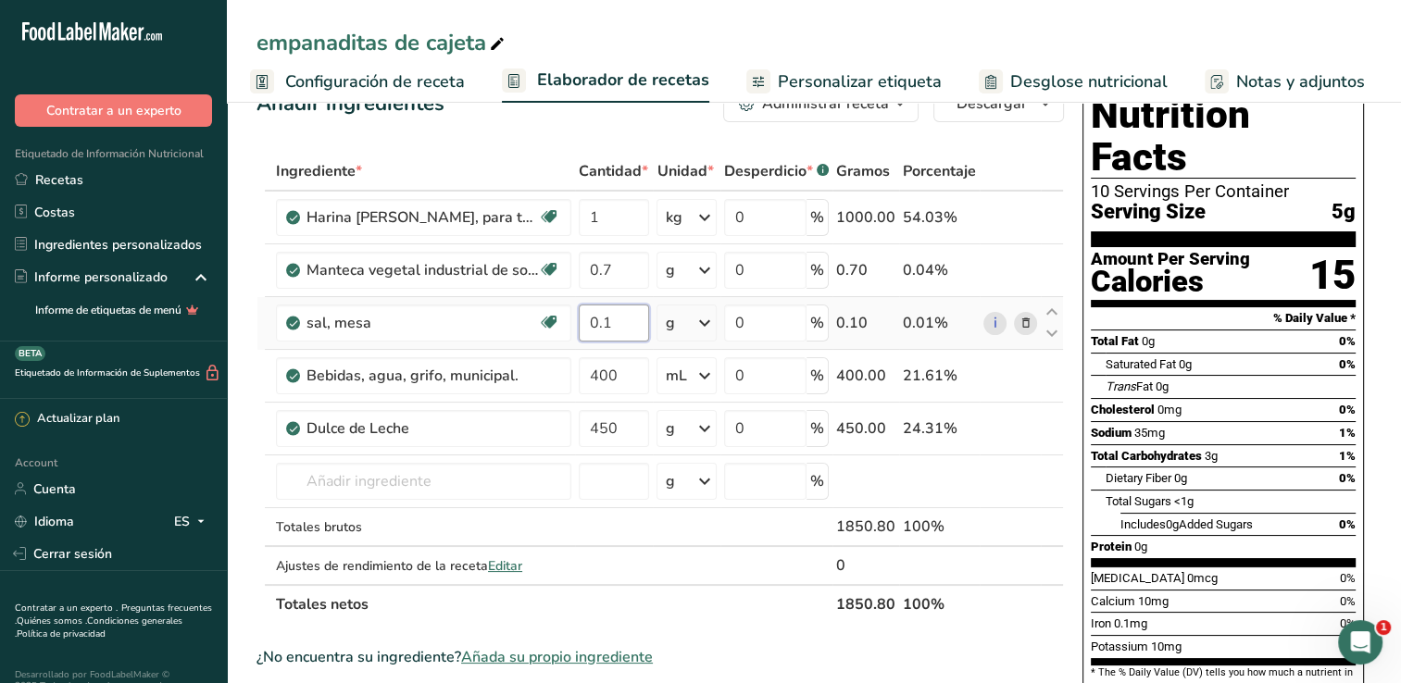
type input "0"
type input "10"
click at [618, 266] on div "Ingrediente * Cantidad * Unidad * Desperdicio * .a-a{fill:#347362;}.b-a{fill:#f…" at bounding box center [659, 388] width 807 height 472
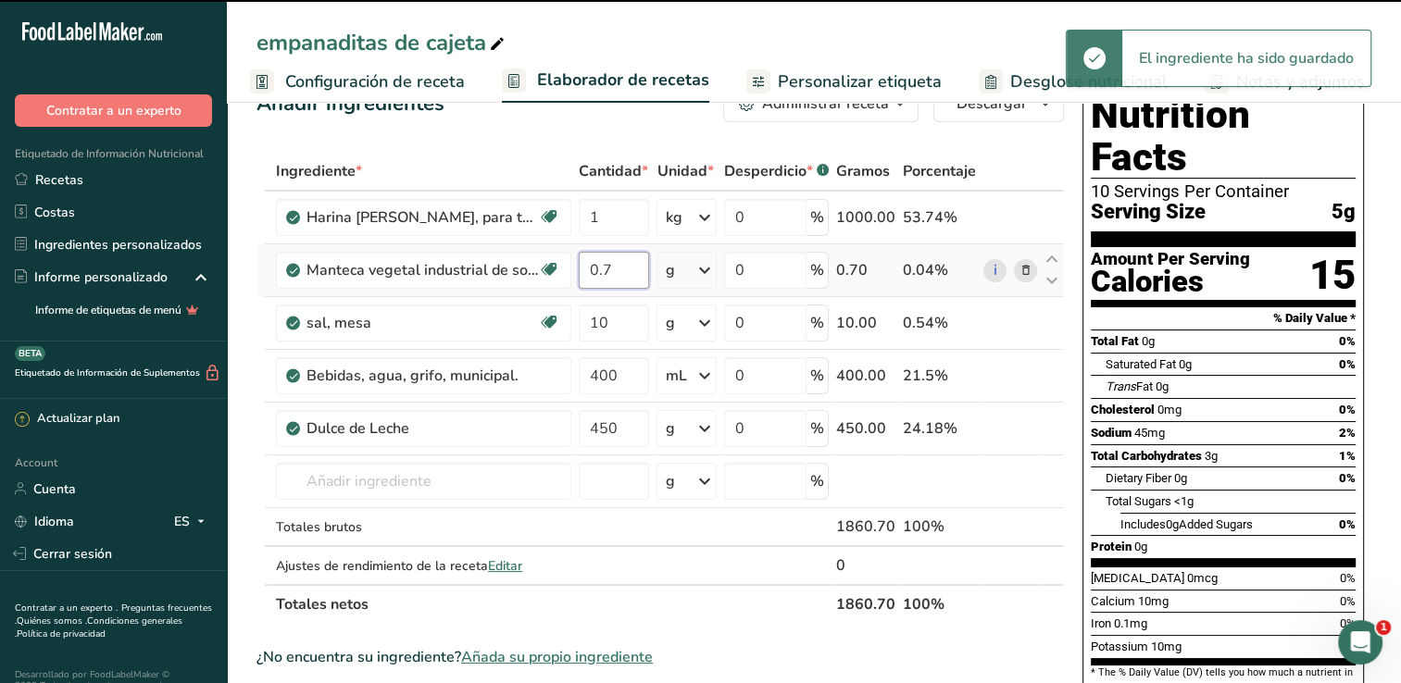
type input "0"
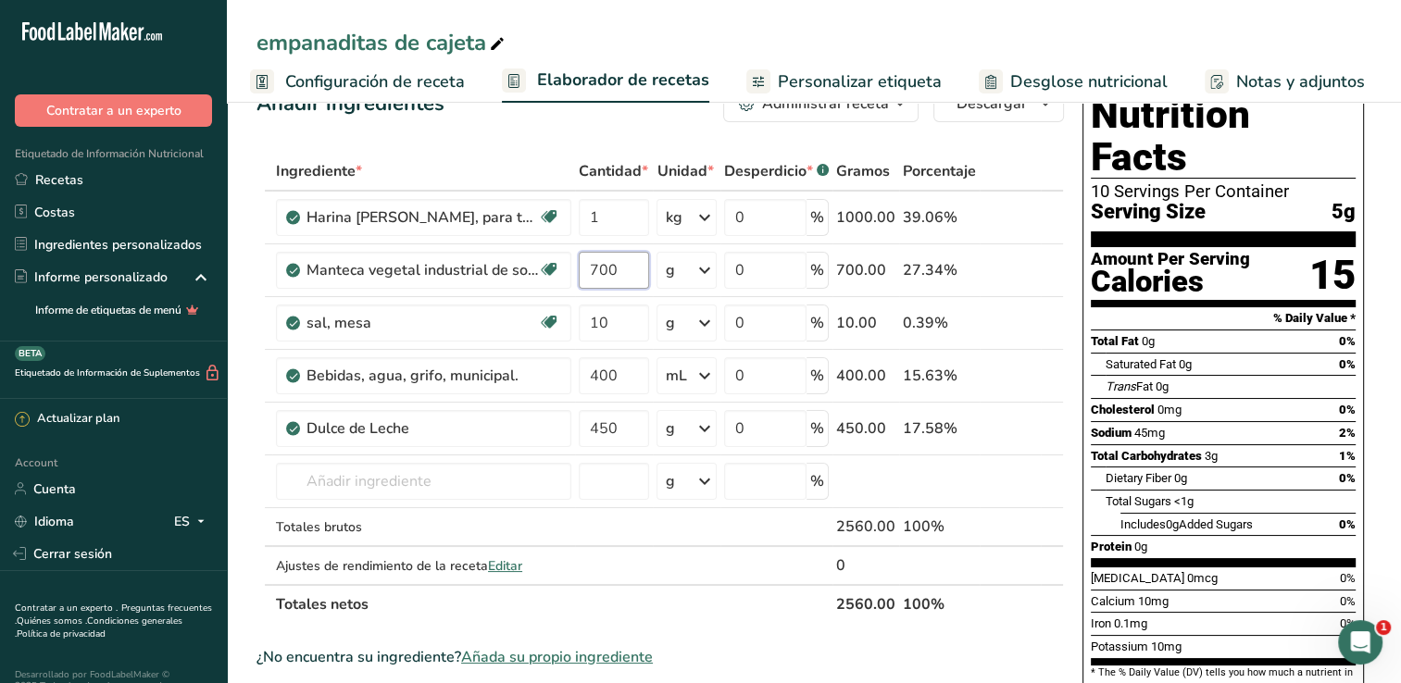
type input "700"
click at [999, 152] on div "Ingrediente * Cantidad * Unidad * Desperdicio * .a-a{fill:#347362;}.b-a{fill:#f…" at bounding box center [659, 388] width 807 height 472
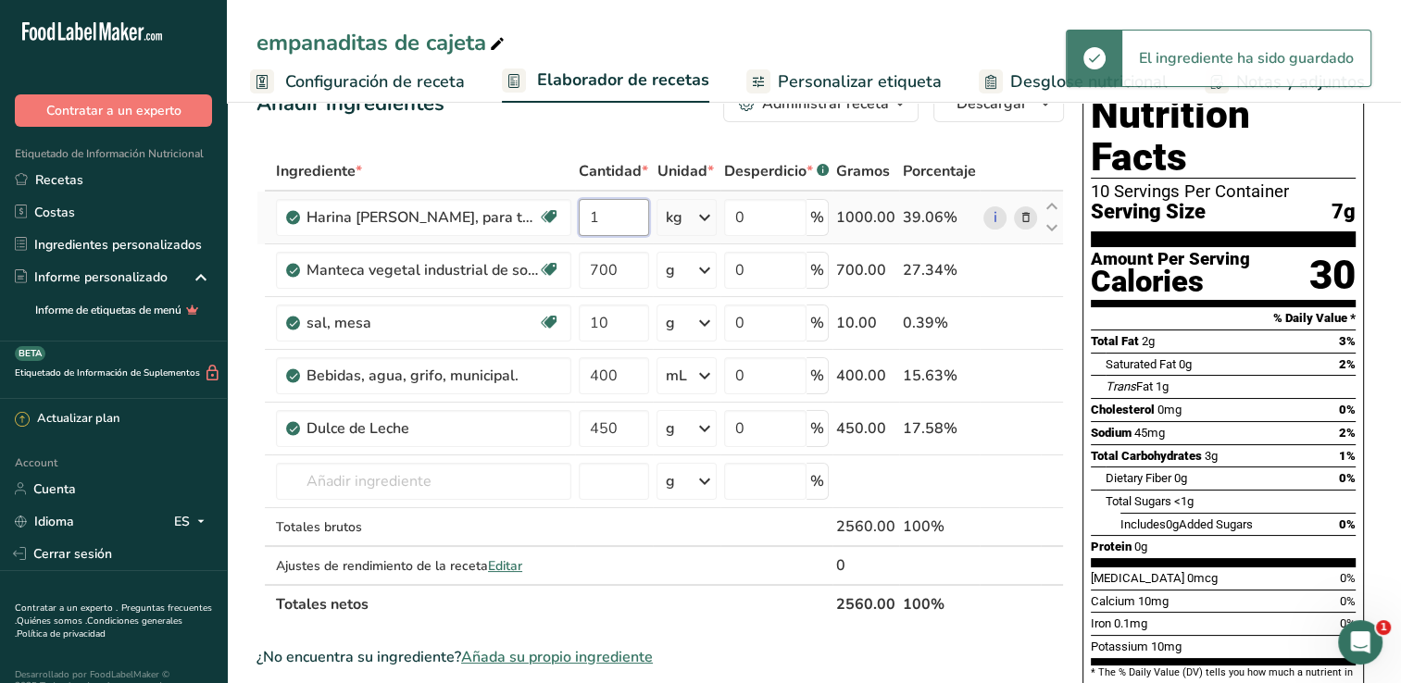
click at [622, 219] on input "1" at bounding box center [614, 217] width 70 height 37
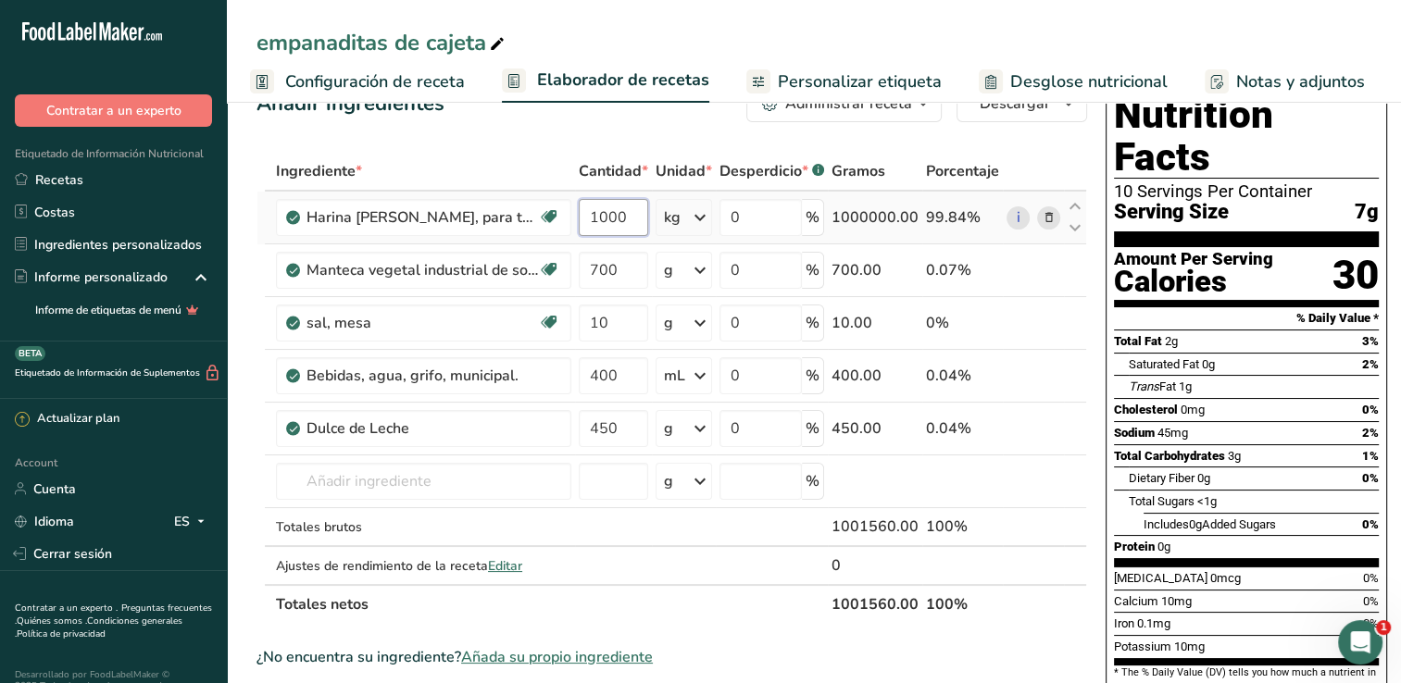
type input "1000"
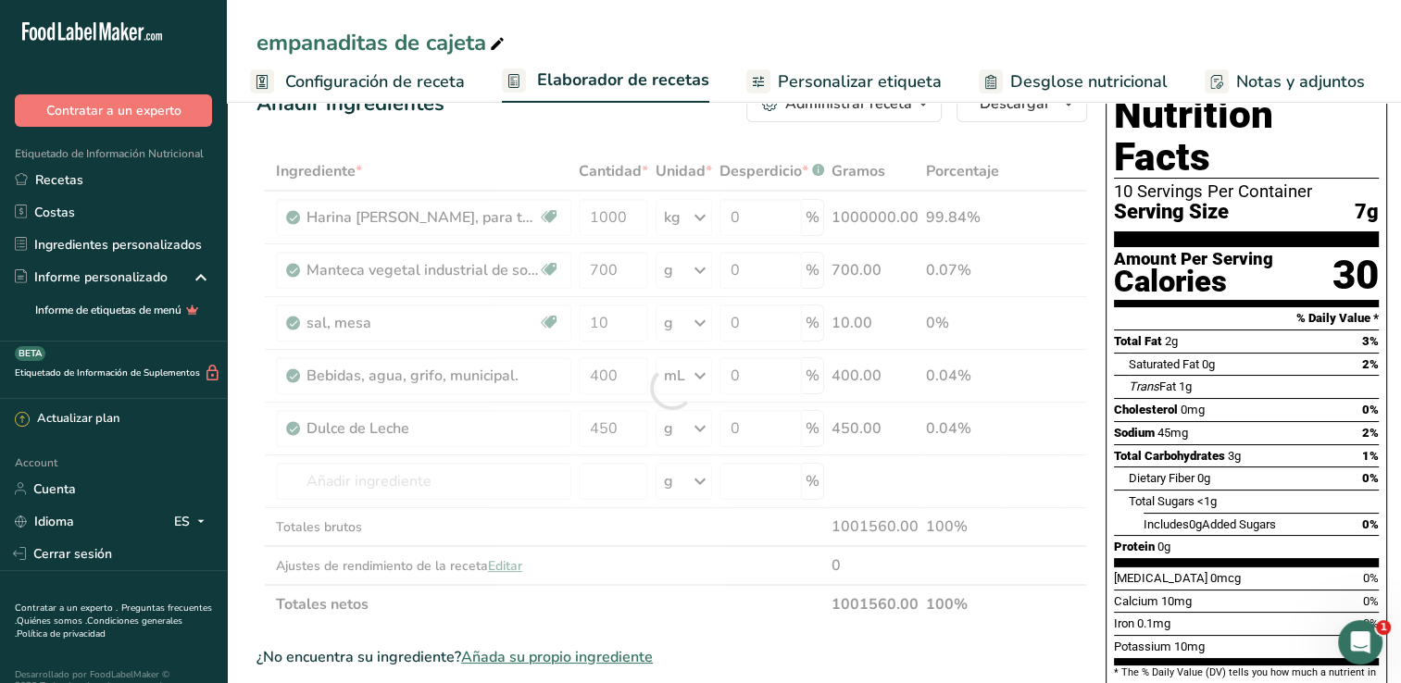
click at [1045, 134] on div "Añadir ingredientes Administrar receta Eliminar receta Duplicar receta Escalar …" at bounding box center [676, 656] width 841 height 1157
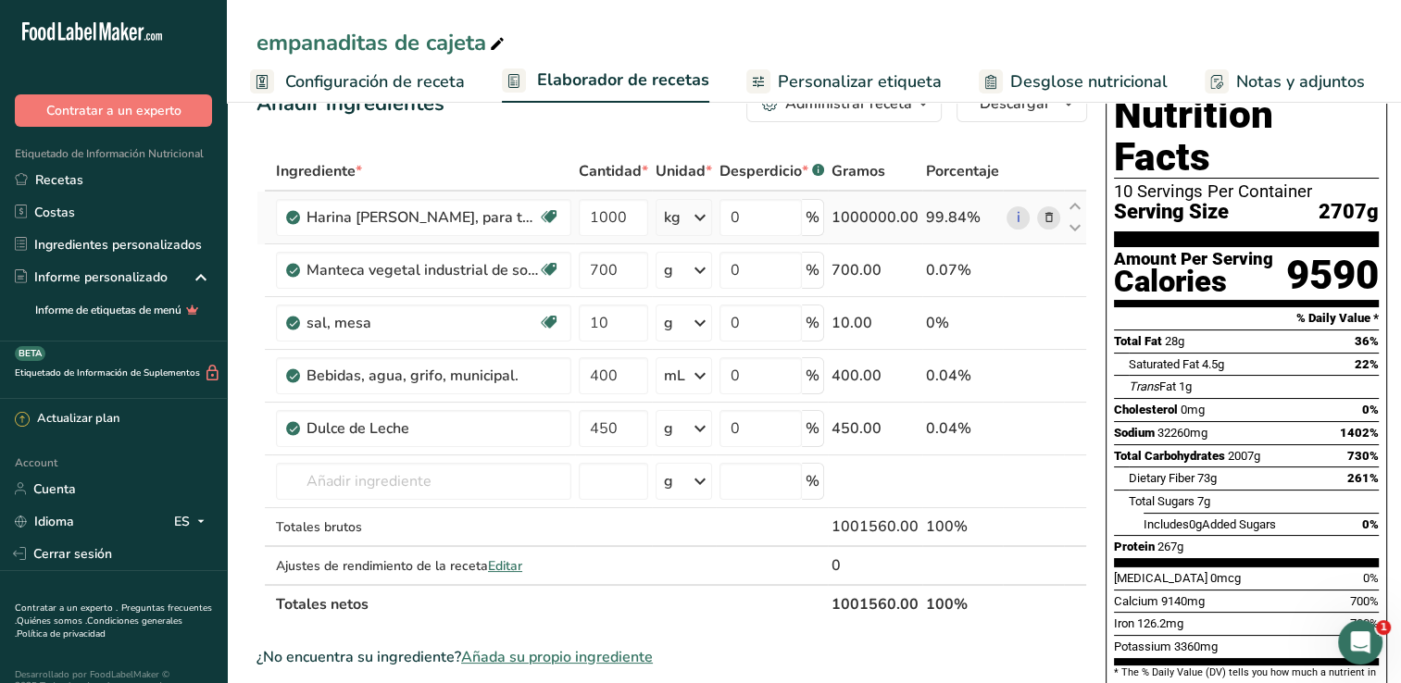
click at [664, 227] on div "kg" at bounding box center [672, 217] width 17 height 22
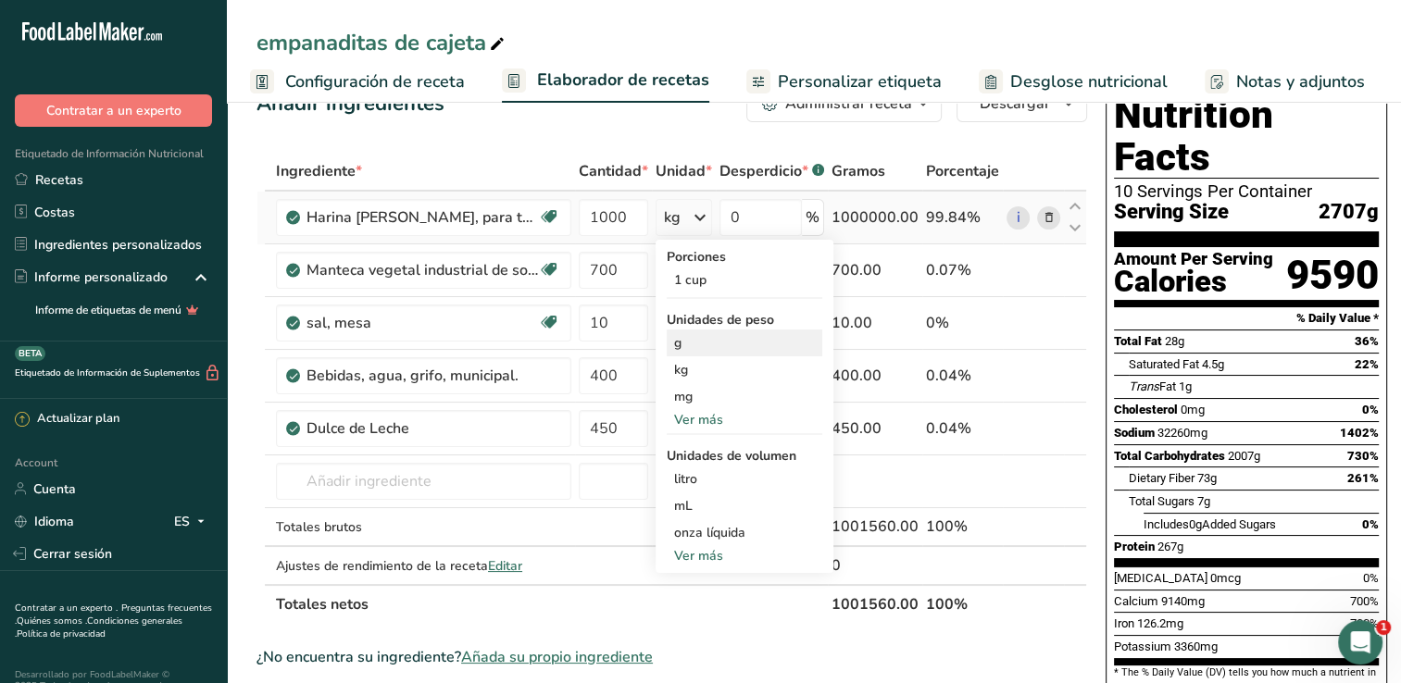
click at [695, 344] on div "g" at bounding box center [745, 343] width 156 height 27
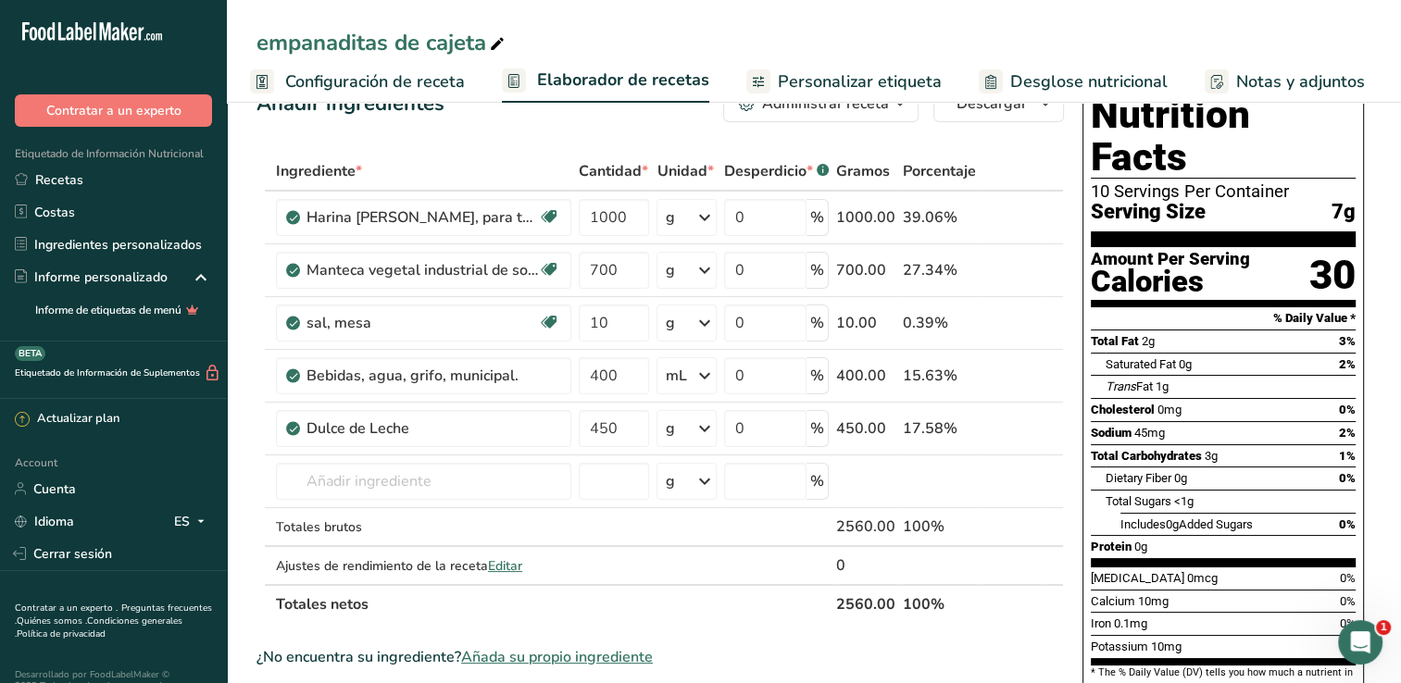
click at [370, 85] on span "Configuración de receta" at bounding box center [375, 81] width 180 height 25
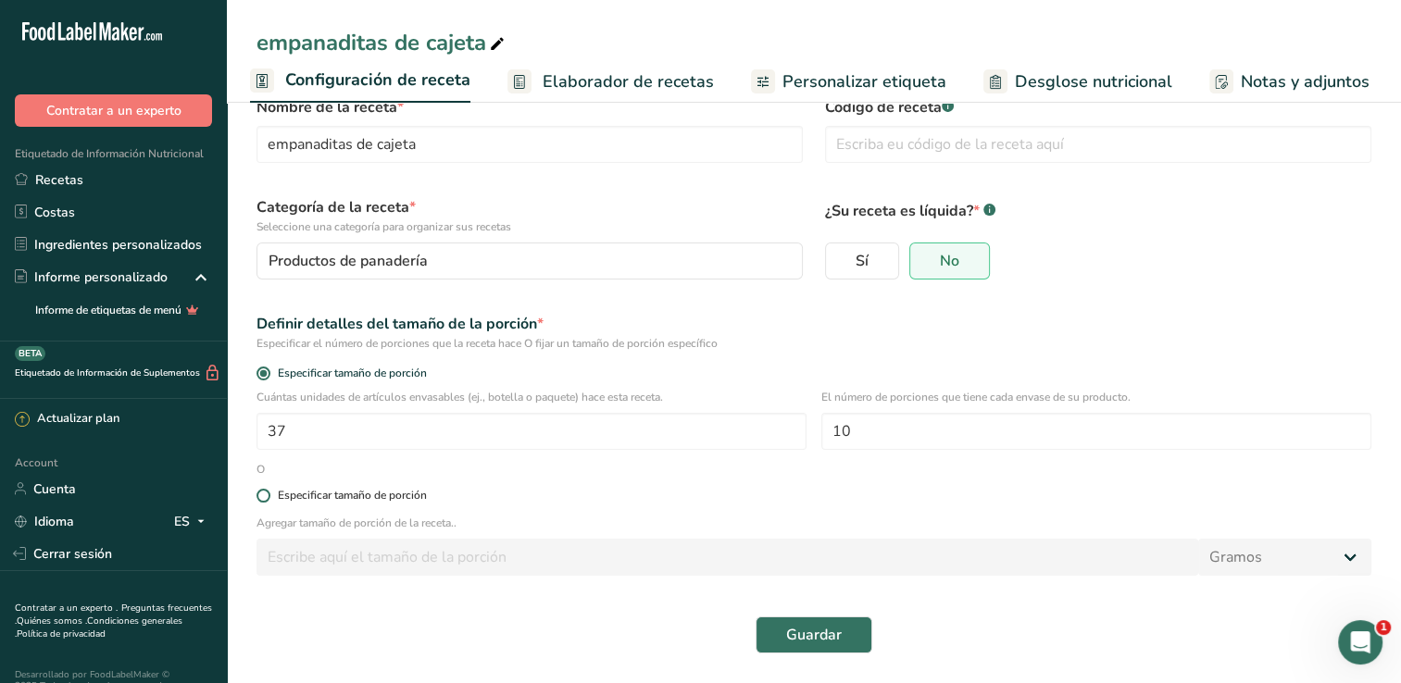
click at [268, 500] on label "Especificar tamaño de porción" at bounding box center [813, 496] width 1115 height 14
click at [268, 500] on input "Especificar tamaño de porción" at bounding box center [262, 496] width 12 height 12
radio input "true"
radio input "false"
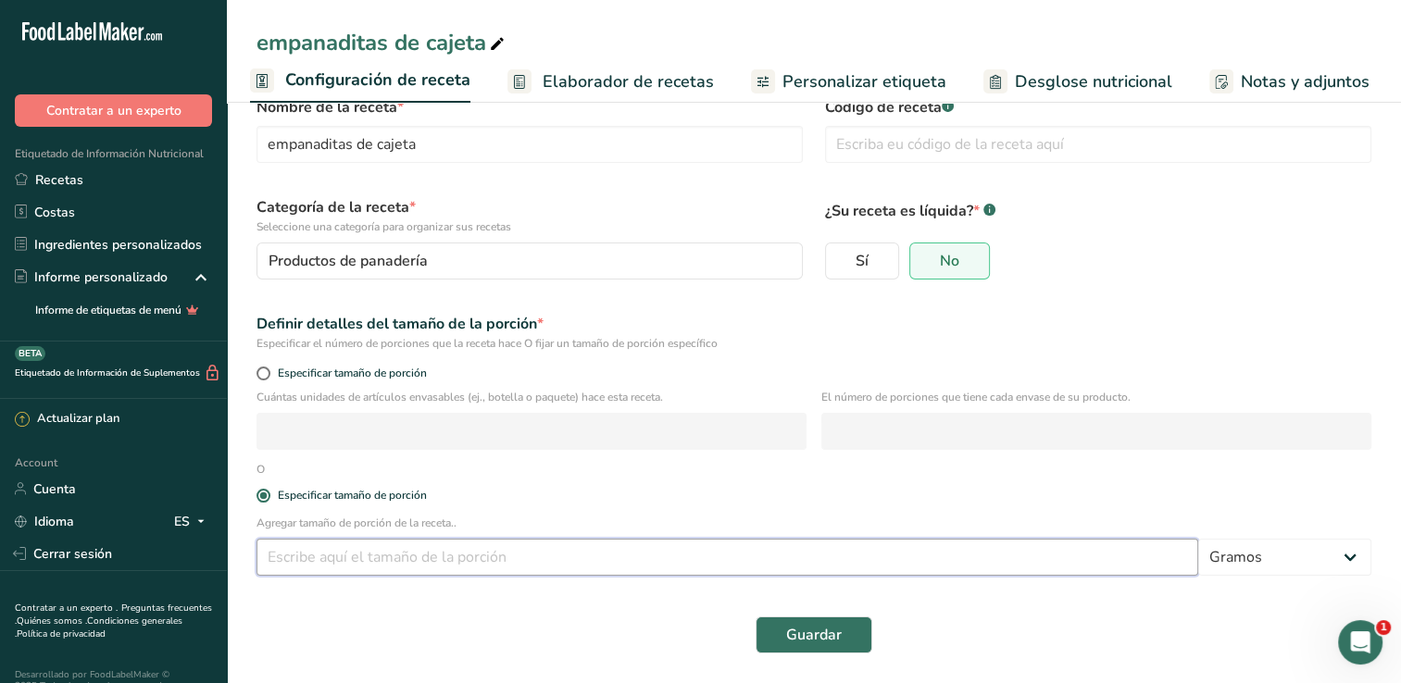
click at [295, 550] on input "number" at bounding box center [726, 557] width 941 height 37
type input "37"
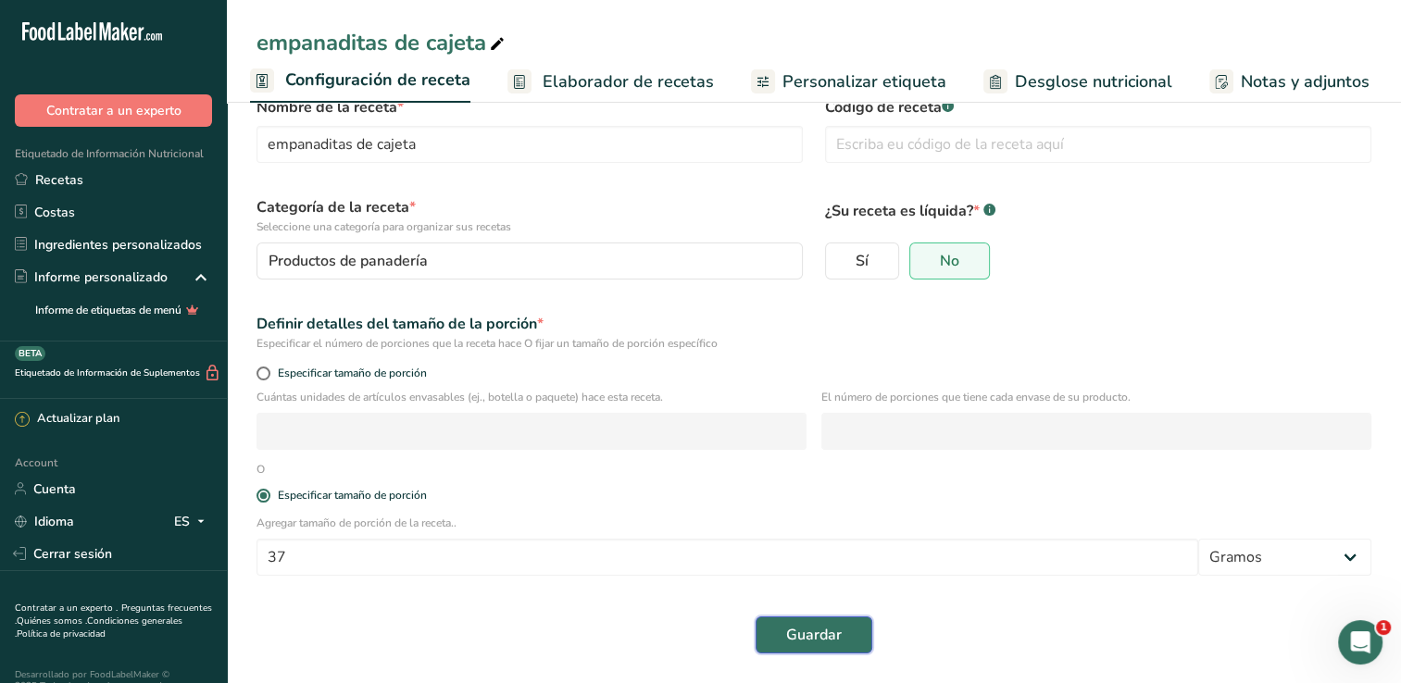
click at [783, 637] on button "Guardar" at bounding box center [813, 635] width 117 height 37
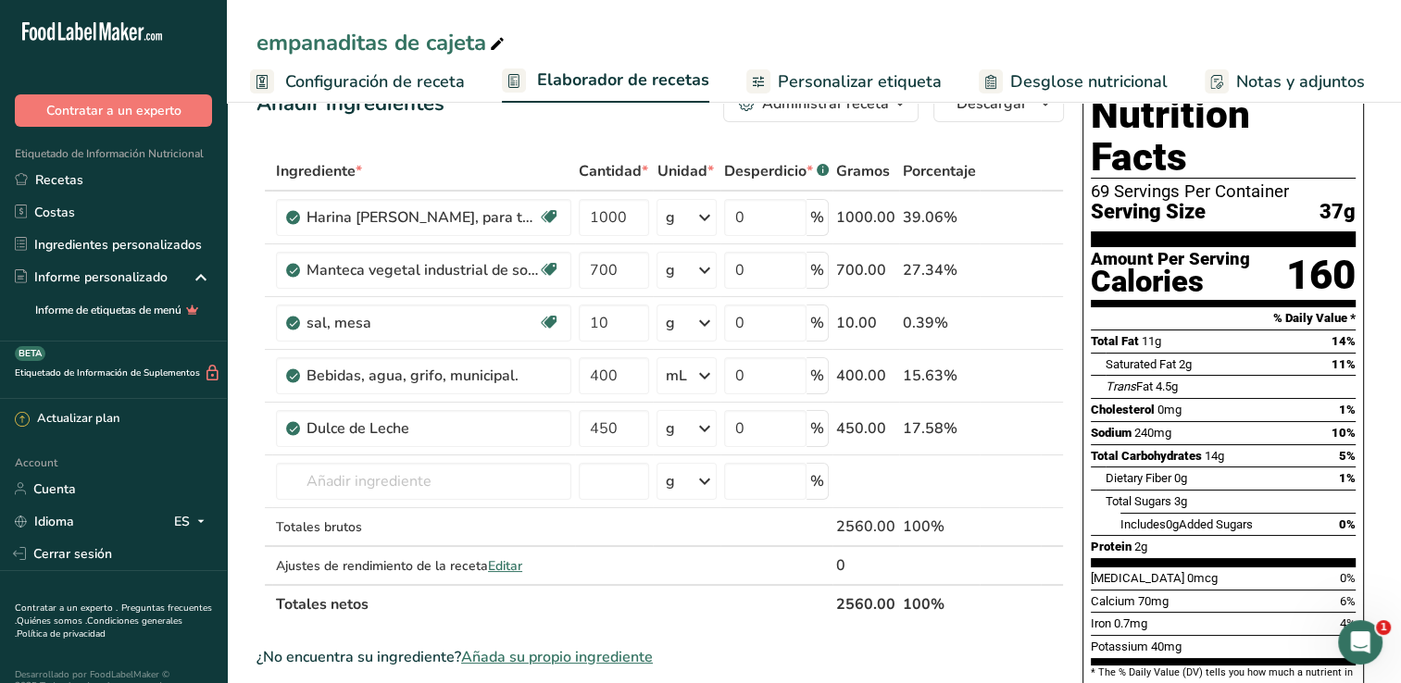
click at [341, 81] on span "Configuración de receta" at bounding box center [375, 81] width 180 height 25
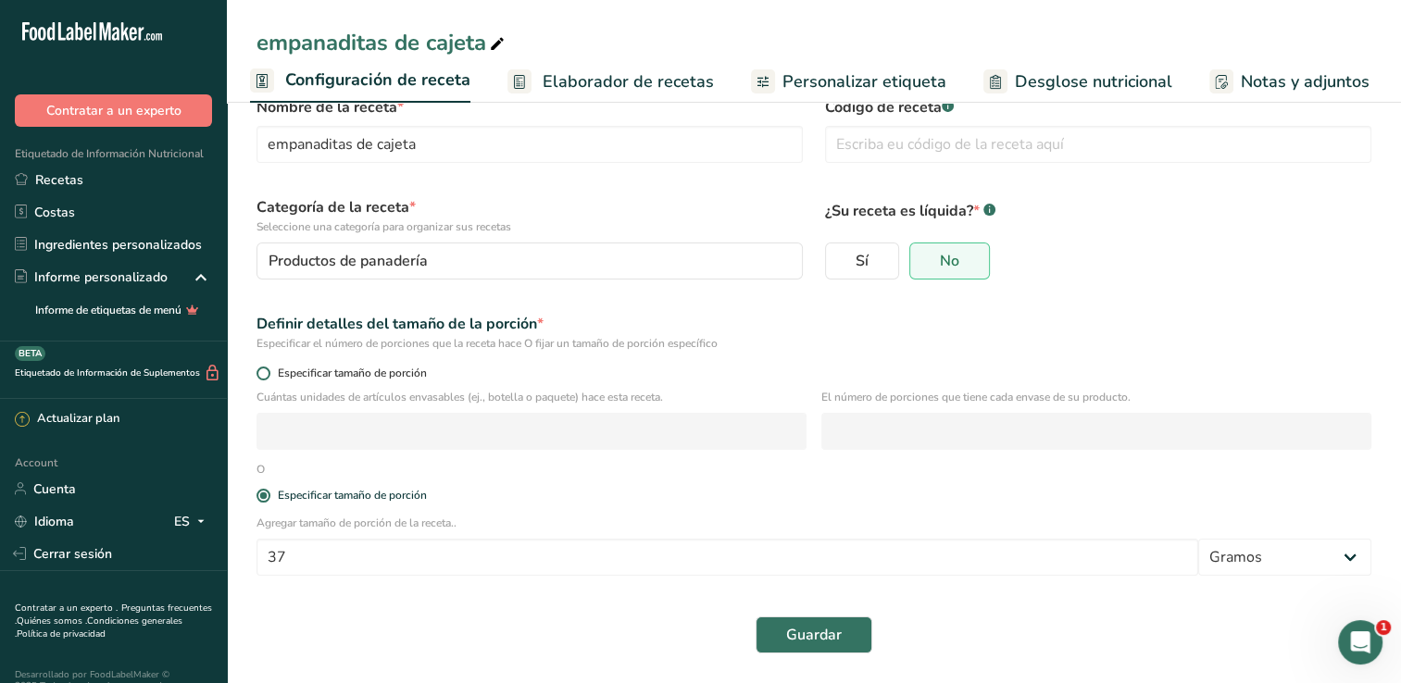
click at [264, 367] on span at bounding box center [263, 374] width 14 height 14
click at [264, 368] on input "Especificar tamaño de porción" at bounding box center [262, 374] width 12 height 12
radio input "true"
radio input "false"
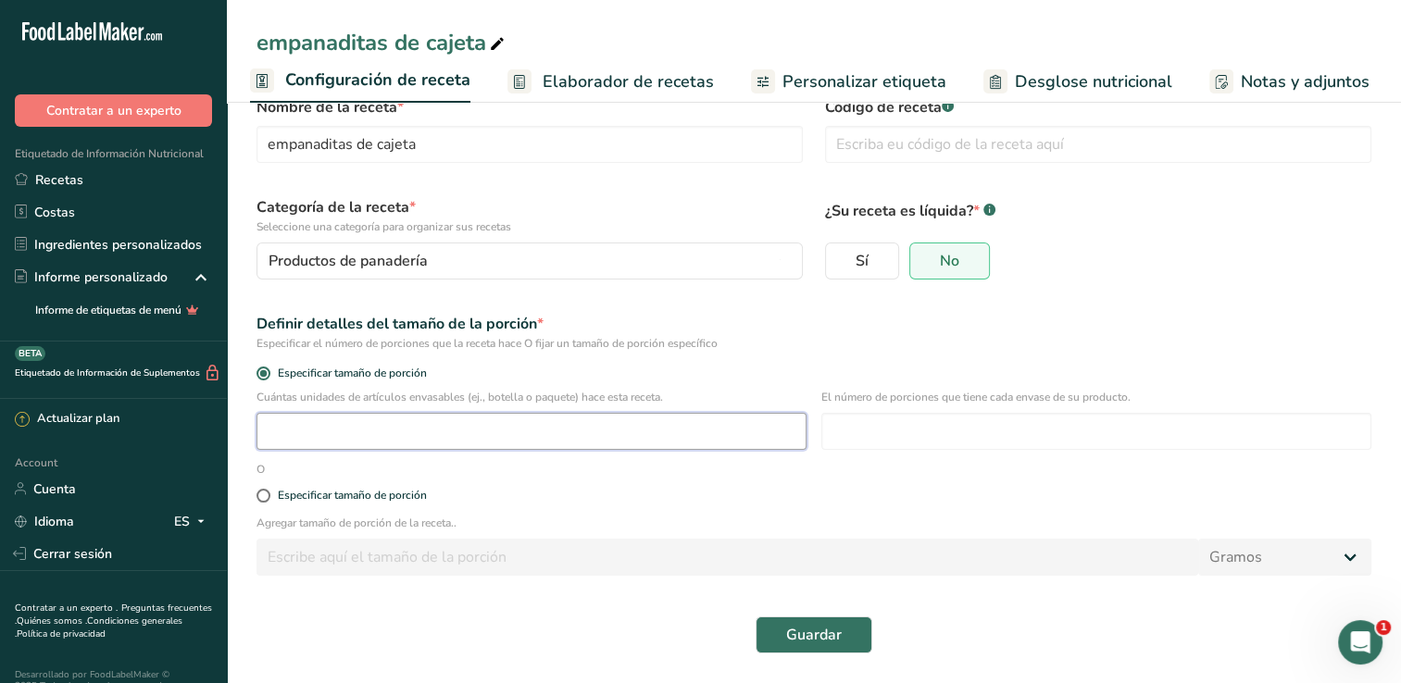
click at [305, 420] on input "number" at bounding box center [531, 431] width 550 height 37
click at [294, 452] on div "Cuántas unidades de artículos envasables (ej., botella o paquete) hace esta rec…" at bounding box center [813, 425] width 1137 height 72
click at [304, 431] on input "number" at bounding box center [531, 431] width 550 height 37
type input "45"
click at [1007, 431] on input "number" at bounding box center [1096, 431] width 550 height 37
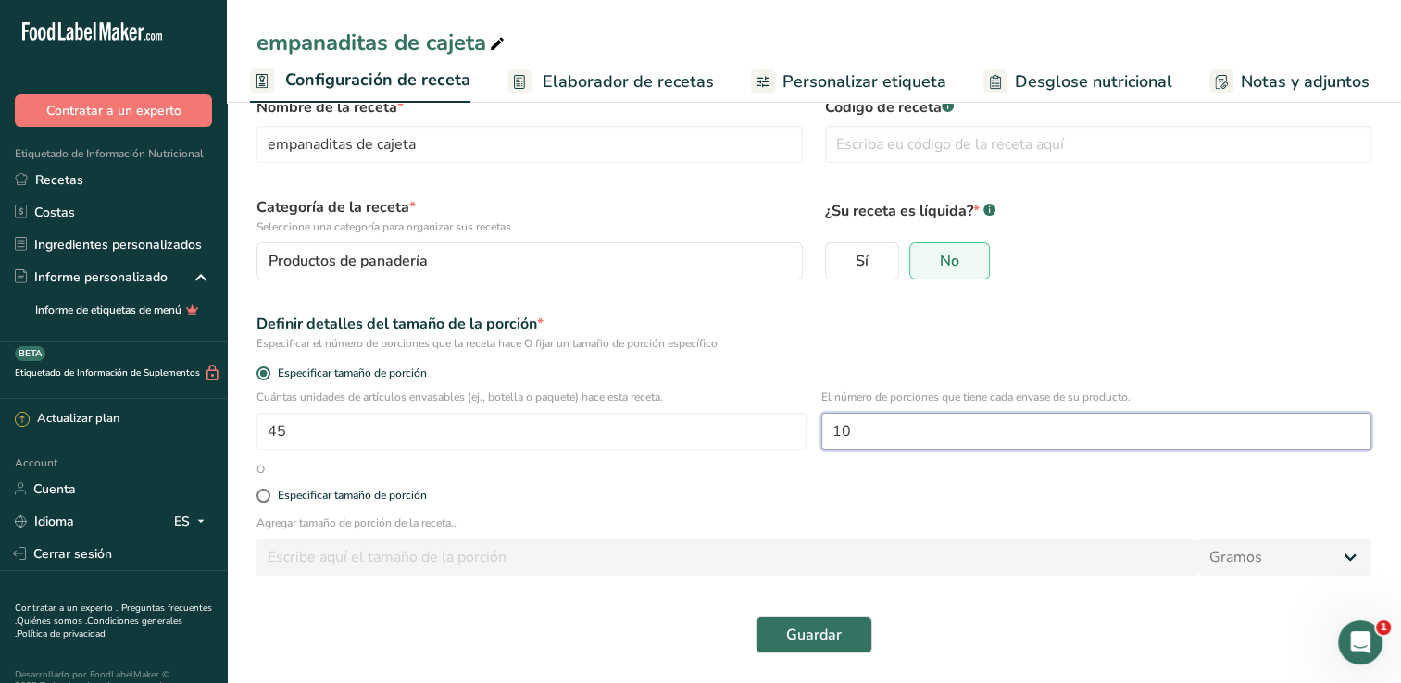
type input "10"
click at [940, 504] on div "Especificar tamaño de porción" at bounding box center [813, 496] width 1137 height 37
click at [816, 639] on span "Guardar" at bounding box center [814, 635] width 56 height 22
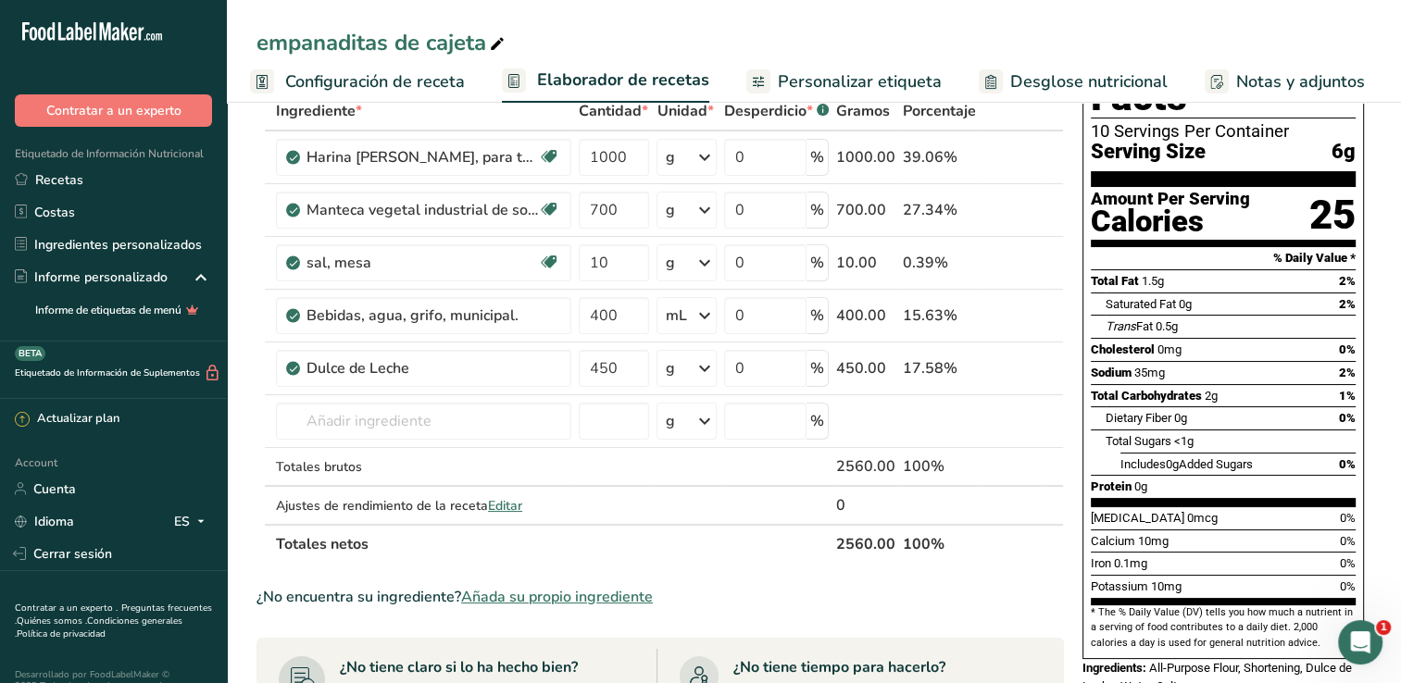
scroll to position [141, 0]
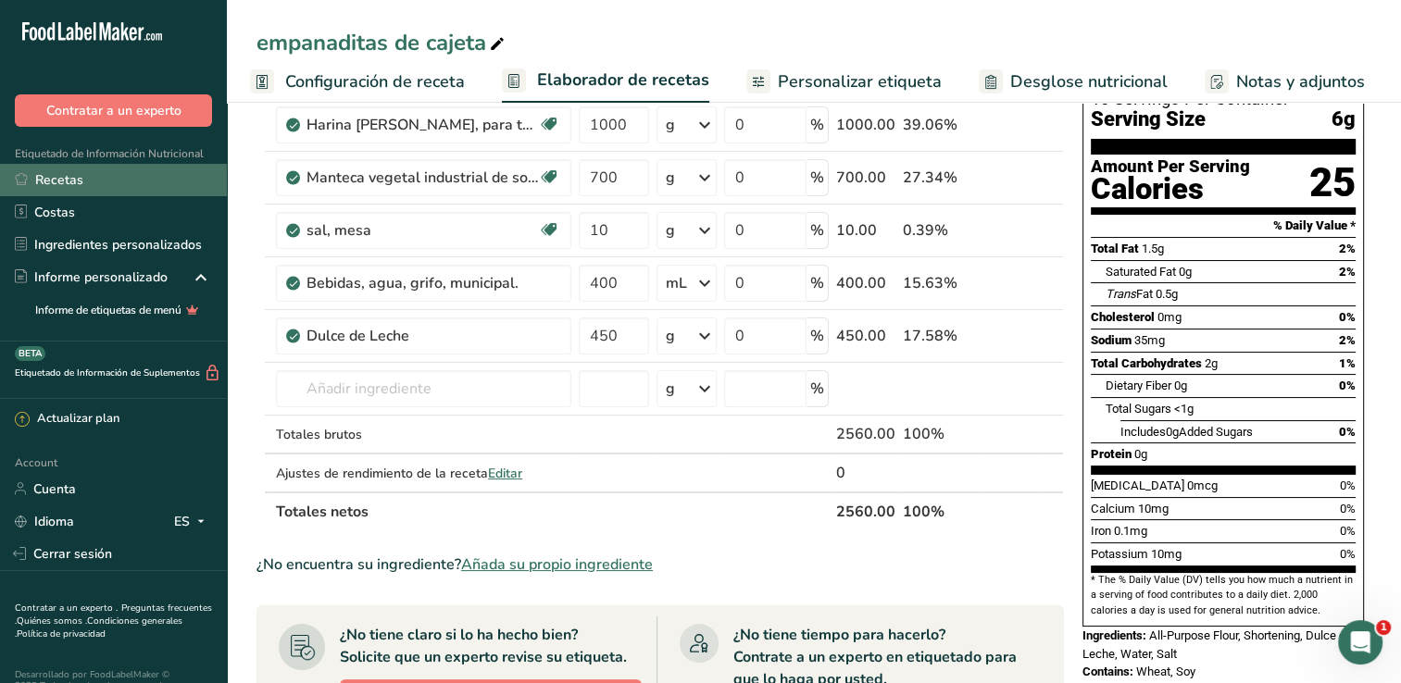
click at [67, 187] on link "Recetas" at bounding box center [113, 180] width 227 height 32
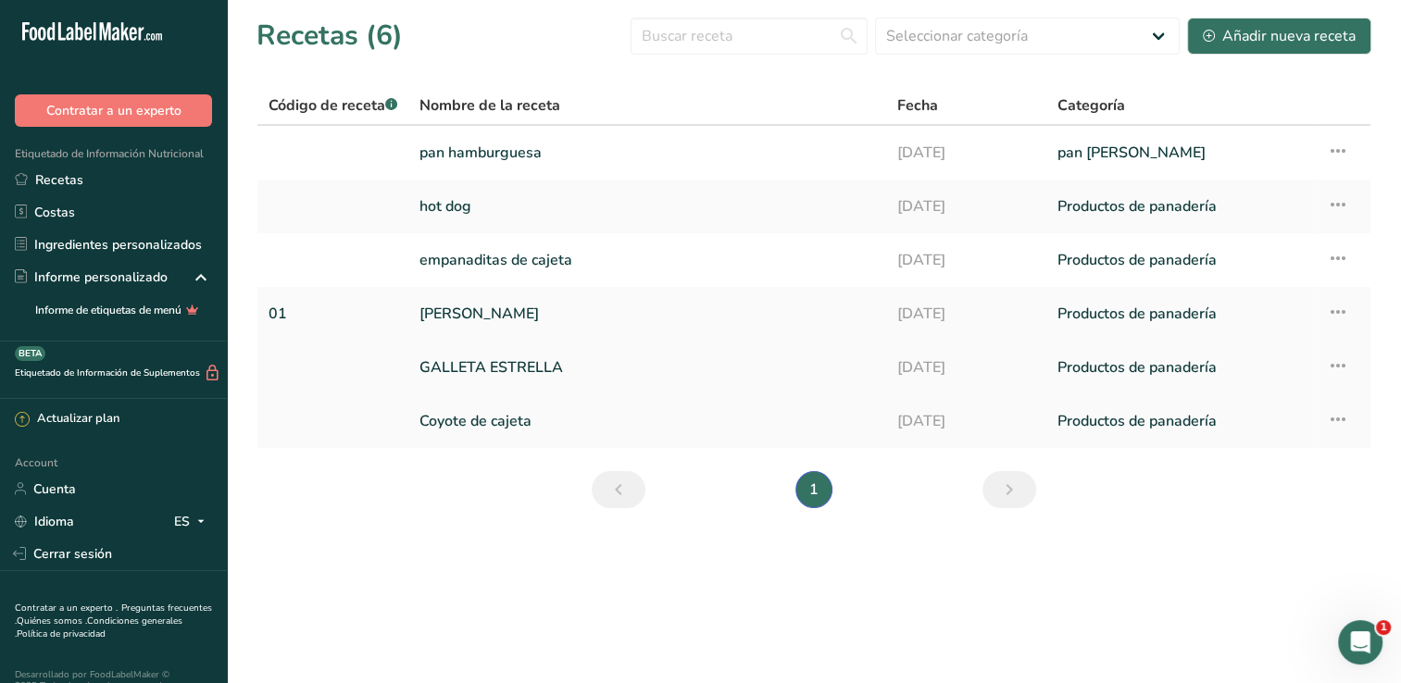
click at [490, 360] on link "GALLETA ESTRELLA" at bounding box center [646, 367] width 455 height 39
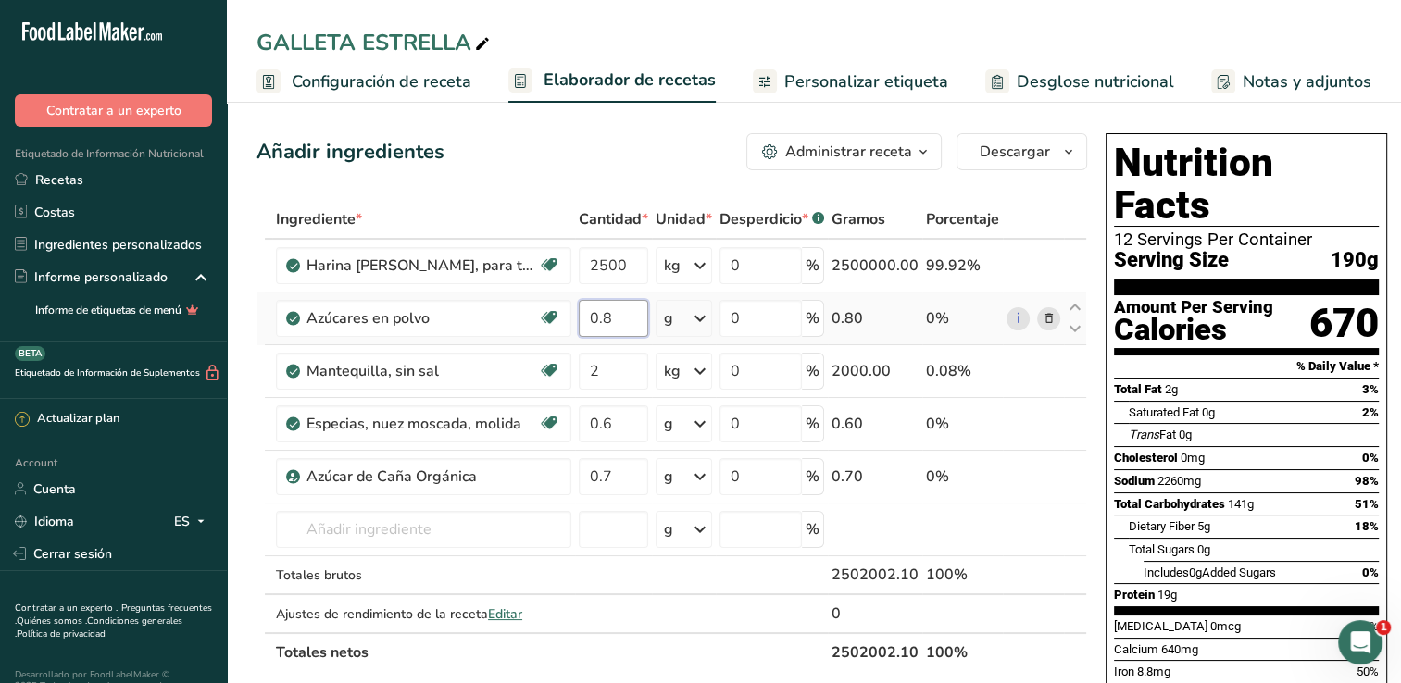
click at [629, 326] on input "0.8" at bounding box center [613, 318] width 69 height 37
type input "0"
type input "800"
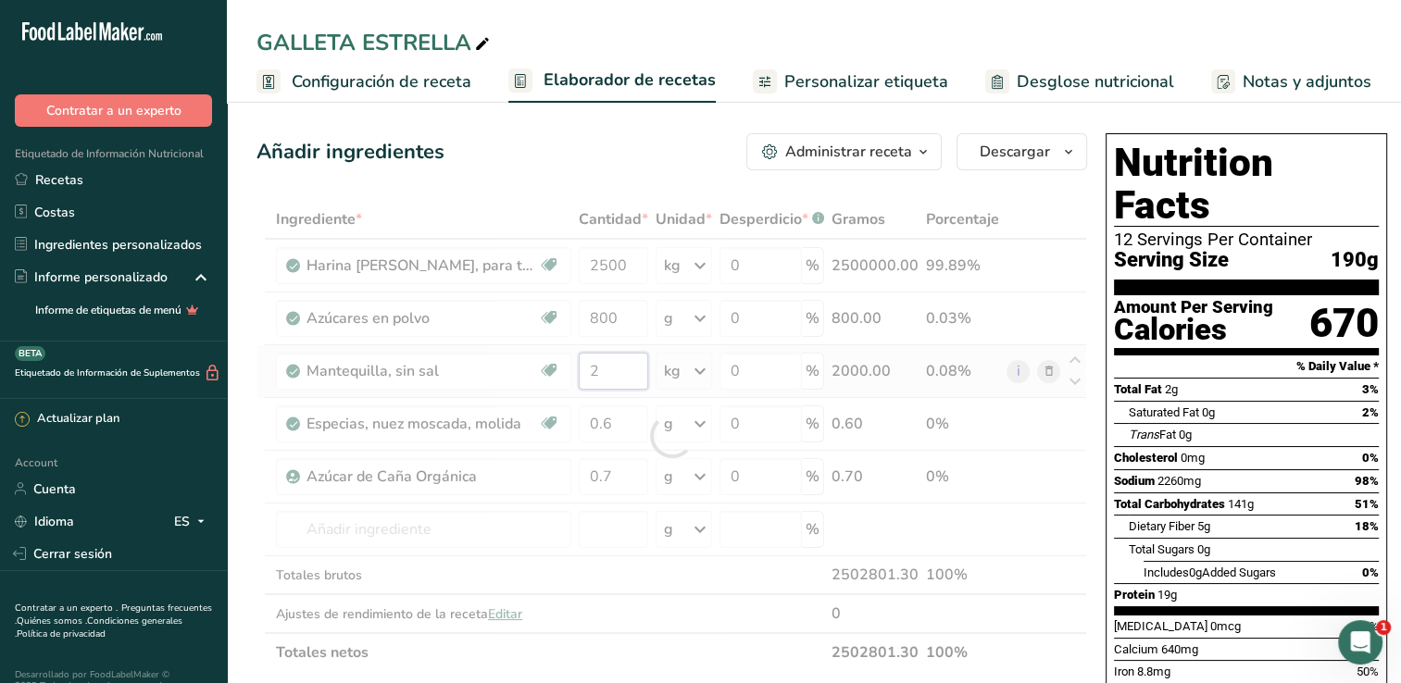
click at [622, 380] on div "Ingrediente * Cantidad * Unidad * Desperdicio * .a-a{fill:#347362;}.b-a{fill:#f…" at bounding box center [671, 436] width 830 height 472
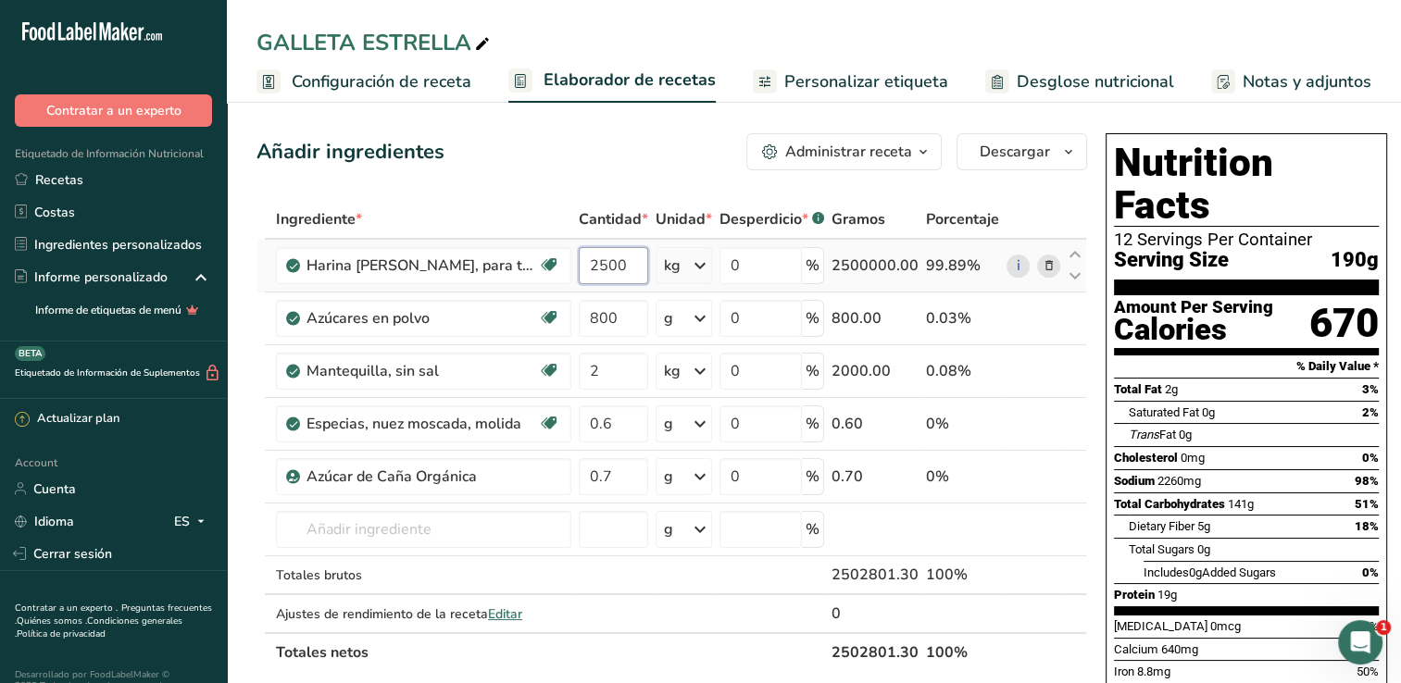
click at [628, 268] on div "Ingrediente * Cantidad * Unidad * Desperdicio * .a-a{fill:#347362;}.b-a{fill:#f…" at bounding box center [671, 436] width 830 height 472
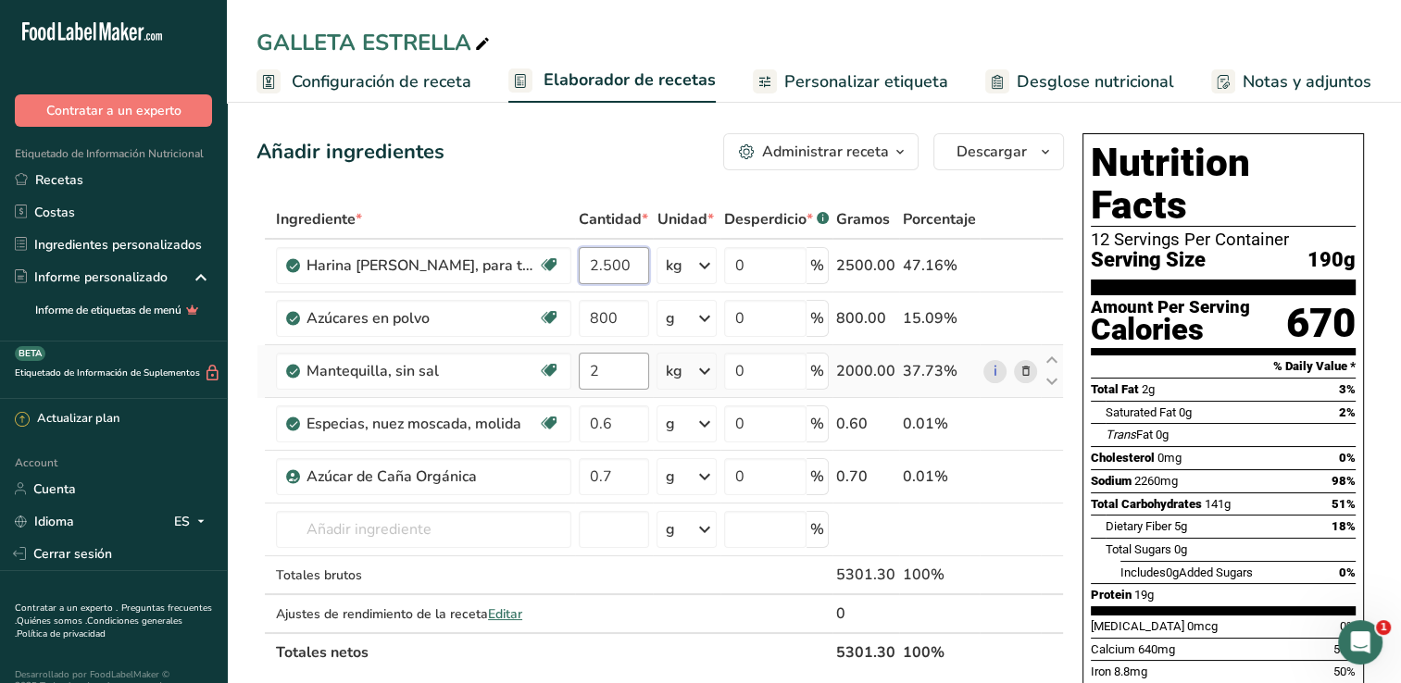
type input "2.500"
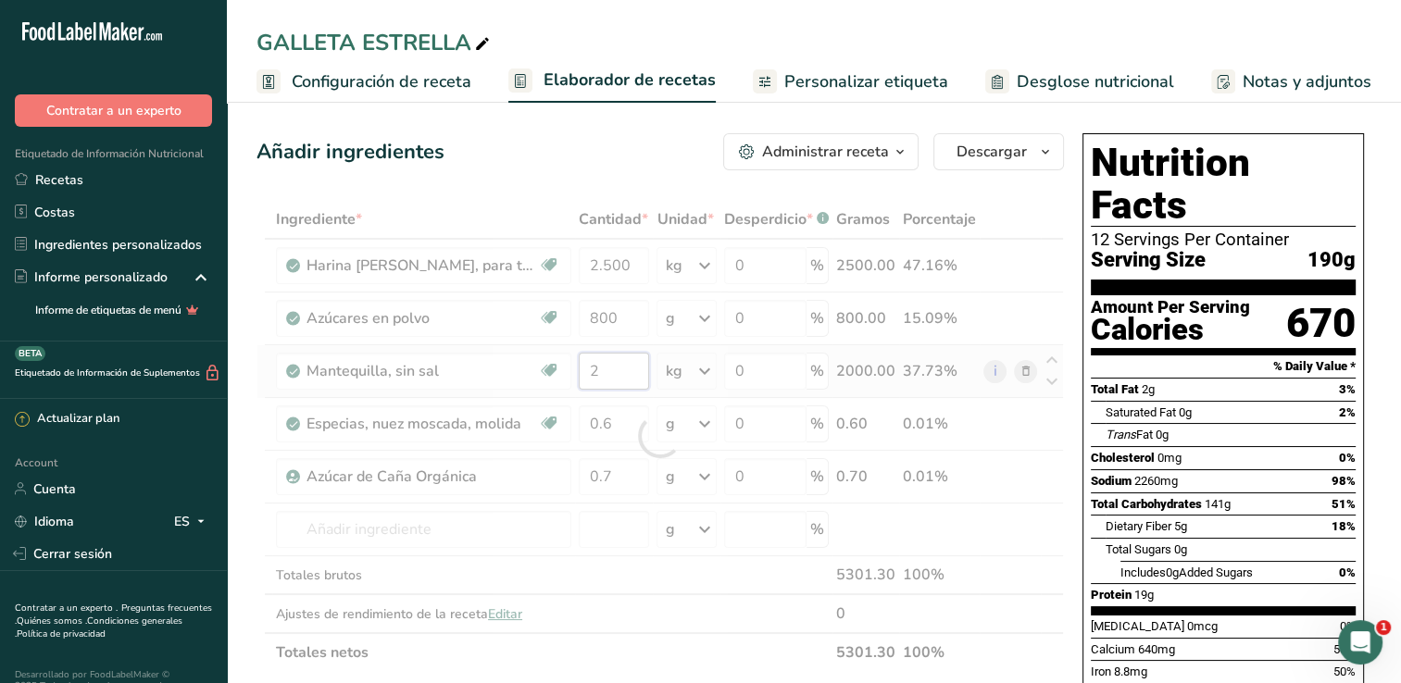
click at [607, 369] on div "Ingrediente * Cantidad * Unidad * Desperdicio * .a-a{fill:#347362;}.b-a{fill:#f…" at bounding box center [659, 436] width 807 height 472
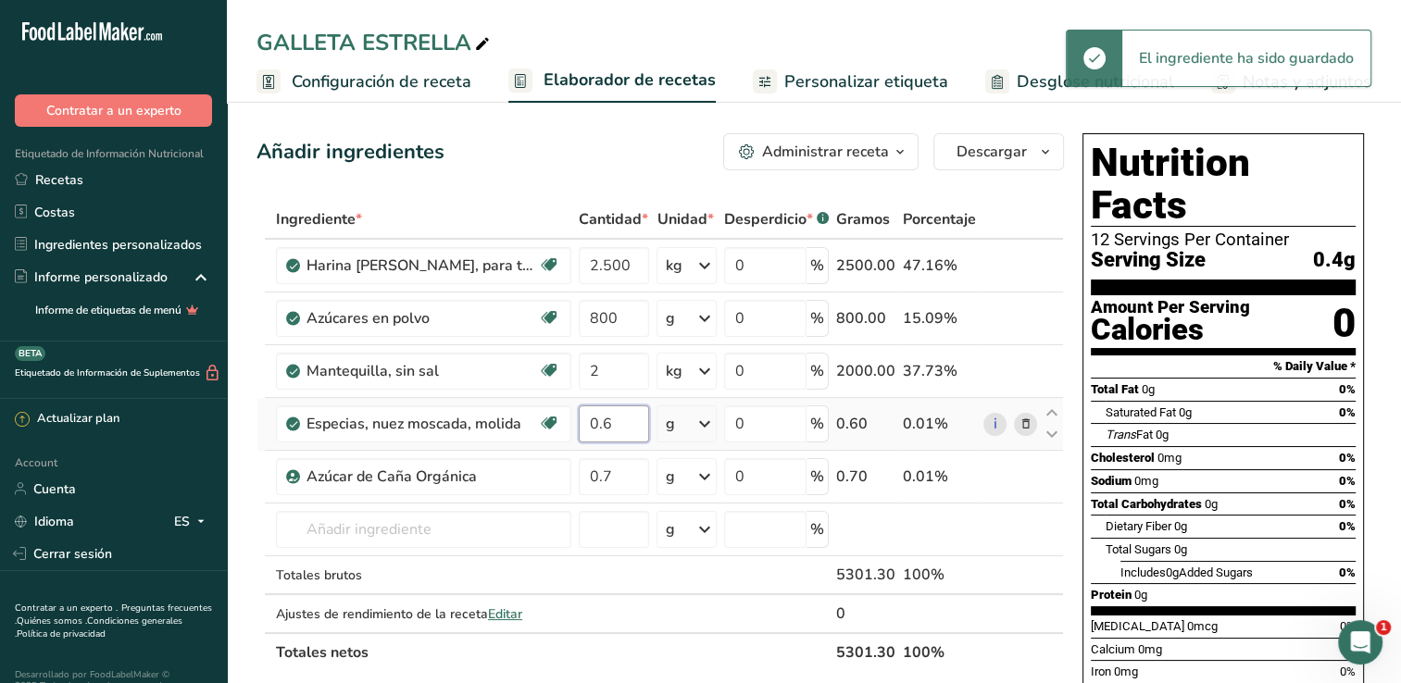
click at [625, 422] on div "Ingrediente * Cantidad * Unidad * Desperdicio * .a-a{fill:#347362;}.b-a{fill:#f…" at bounding box center [659, 436] width 807 height 472
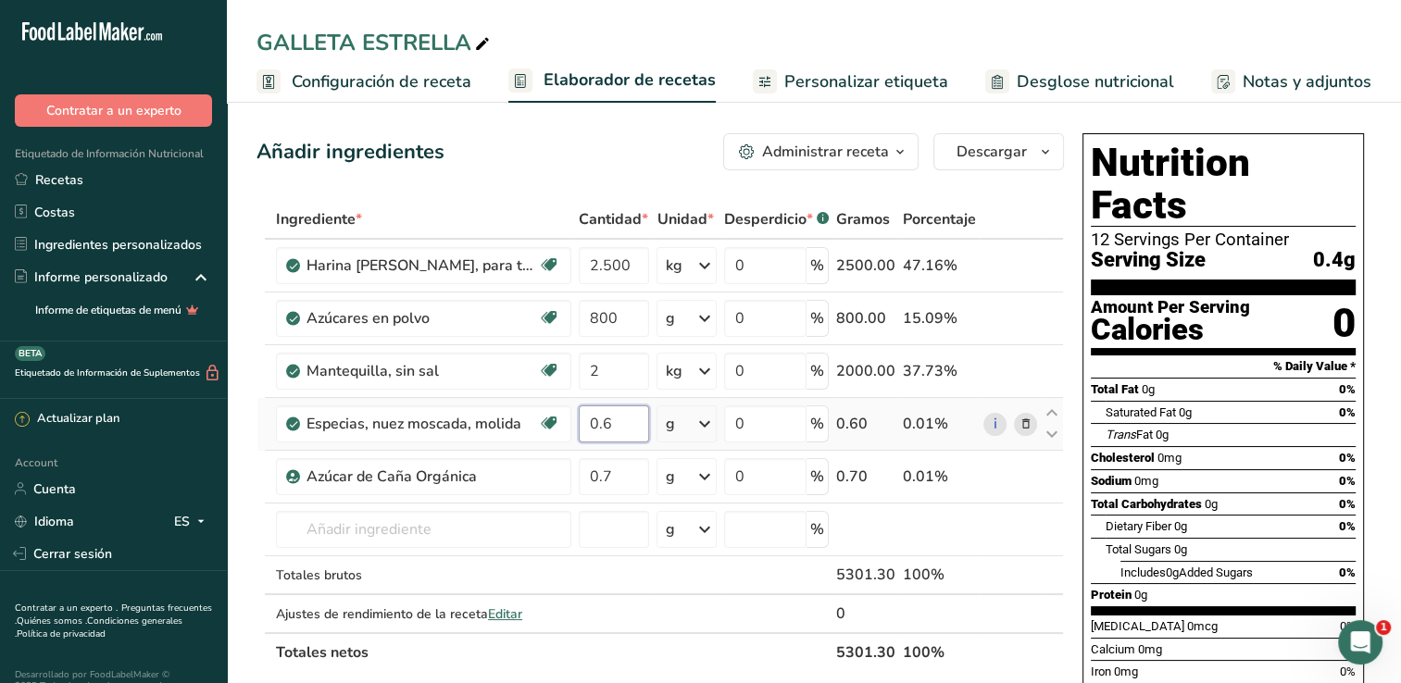
type input "0"
type input "600"
click at [633, 470] on div "Ingrediente * Cantidad * Unidad * Desperdicio * .a-a{fill:#347362;}.b-a{fill:#f…" at bounding box center [659, 436] width 807 height 472
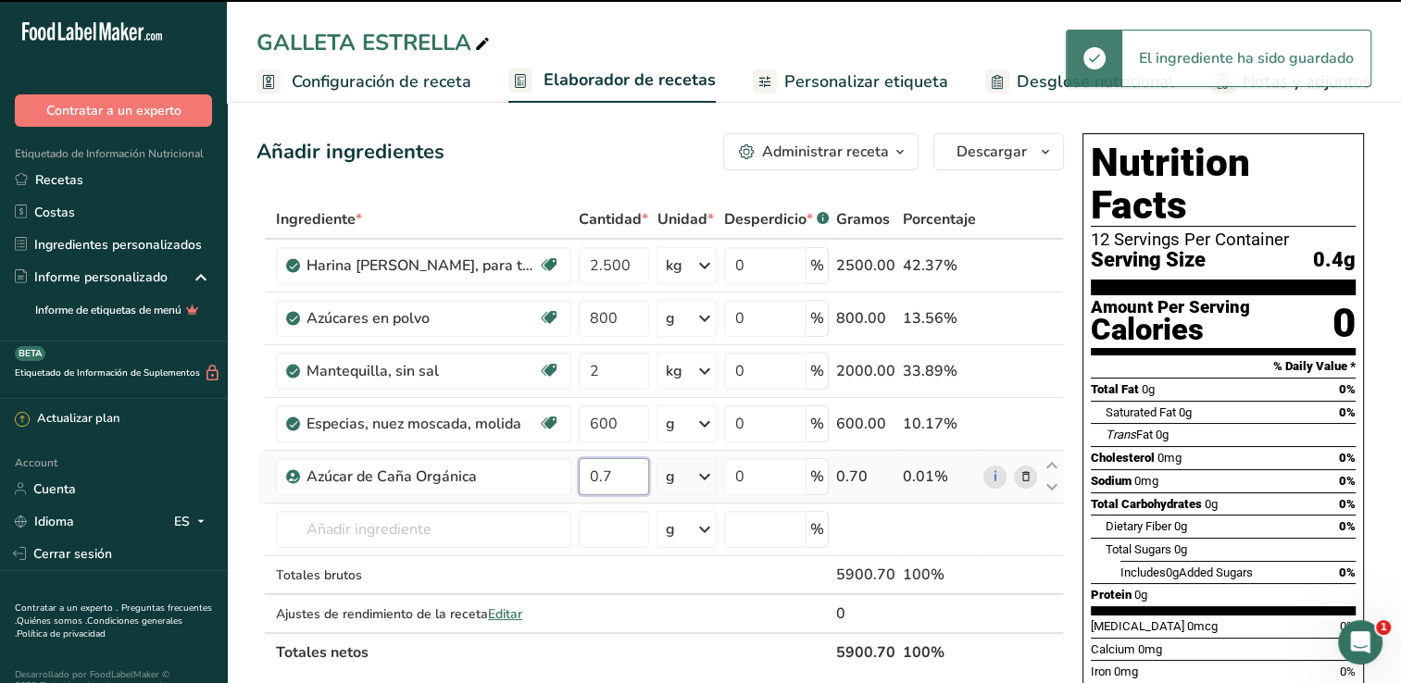
type input "0"
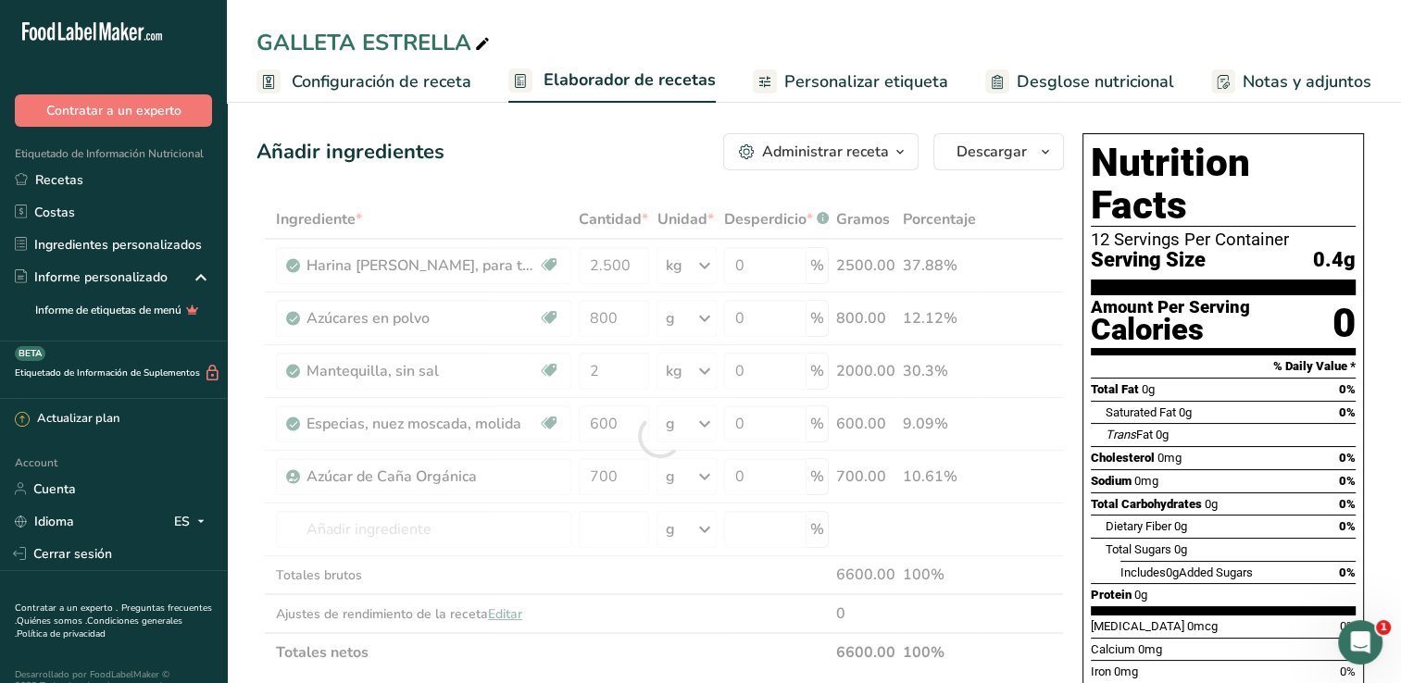
click at [1013, 204] on div "Ingrediente * Cantidad * Unidad * Desperdicio * .a-a{fill:#347362;}.b-a{fill:#f…" at bounding box center [659, 436] width 807 height 472
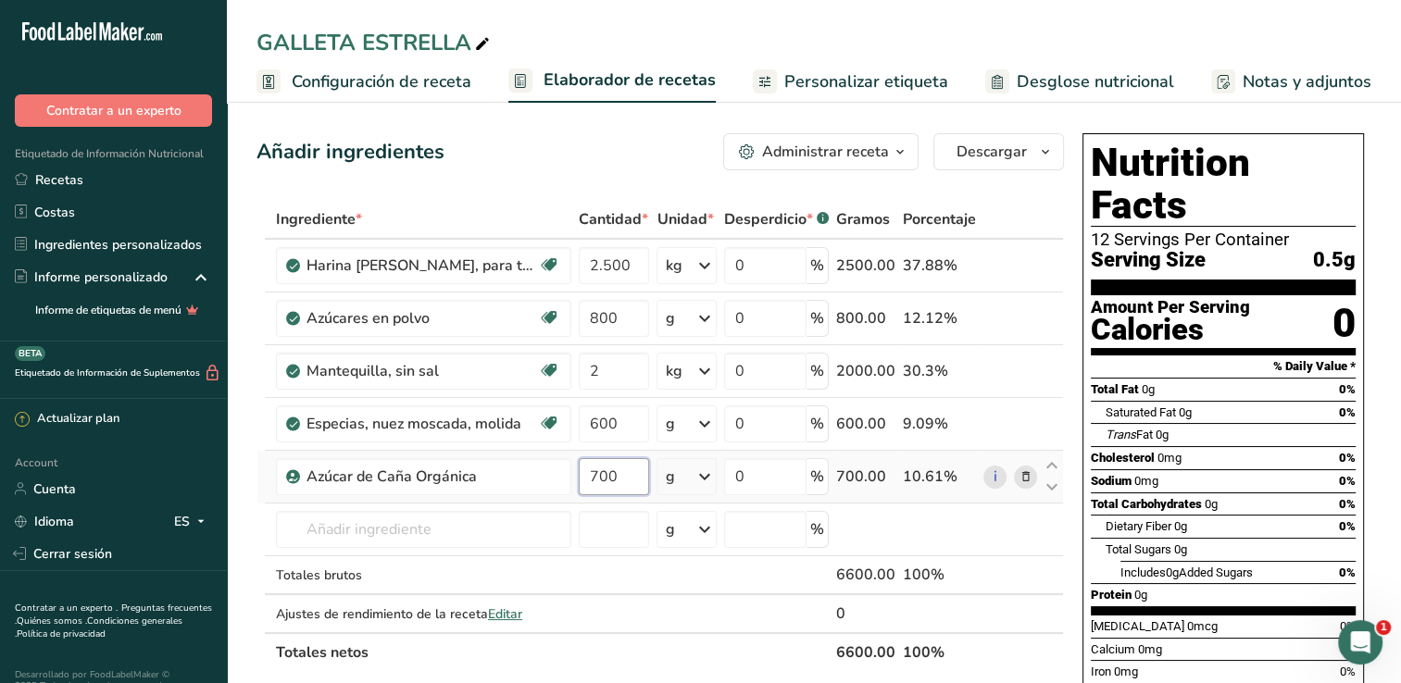
click at [644, 475] on input "700" at bounding box center [614, 476] width 70 height 37
type input "7"
type input "0.700"
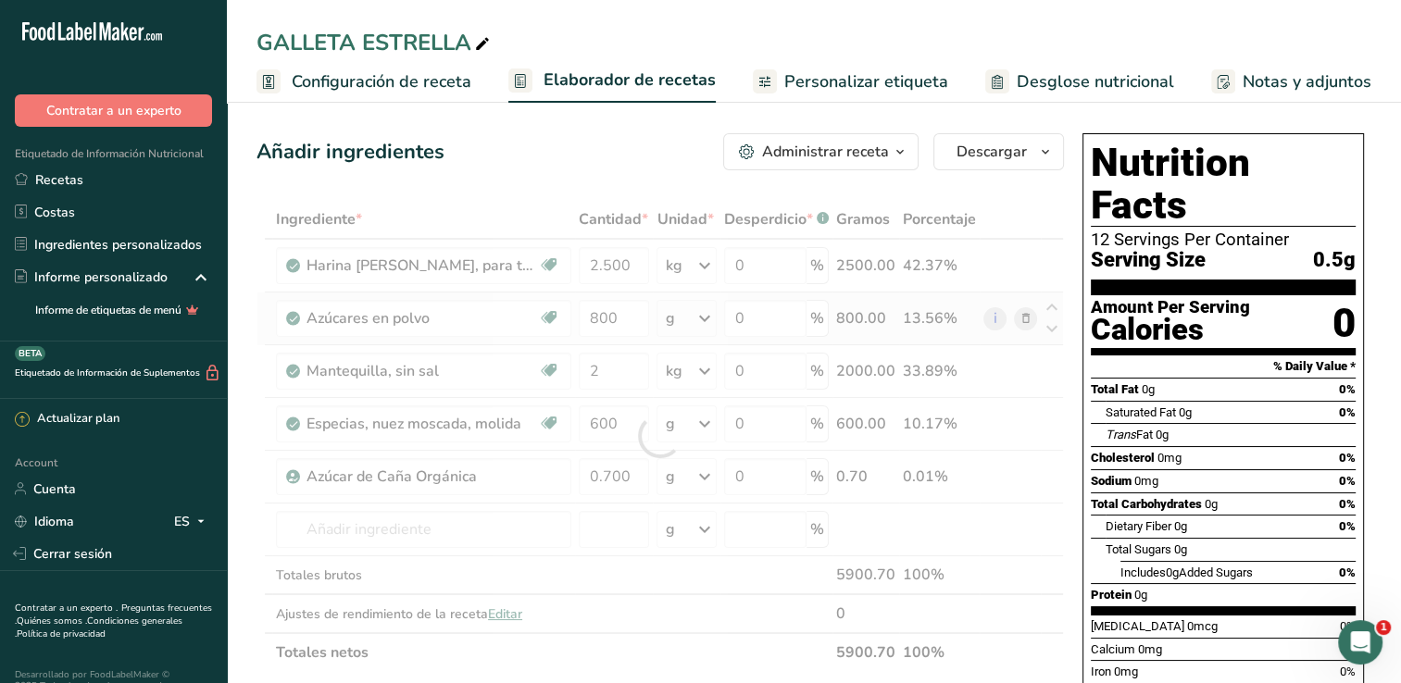
click at [973, 321] on div "Ingrediente * Cantidad * Unidad * Desperdicio * .a-a{fill:#347362;}.b-a{fill:#f…" at bounding box center [659, 436] width 807 height 472
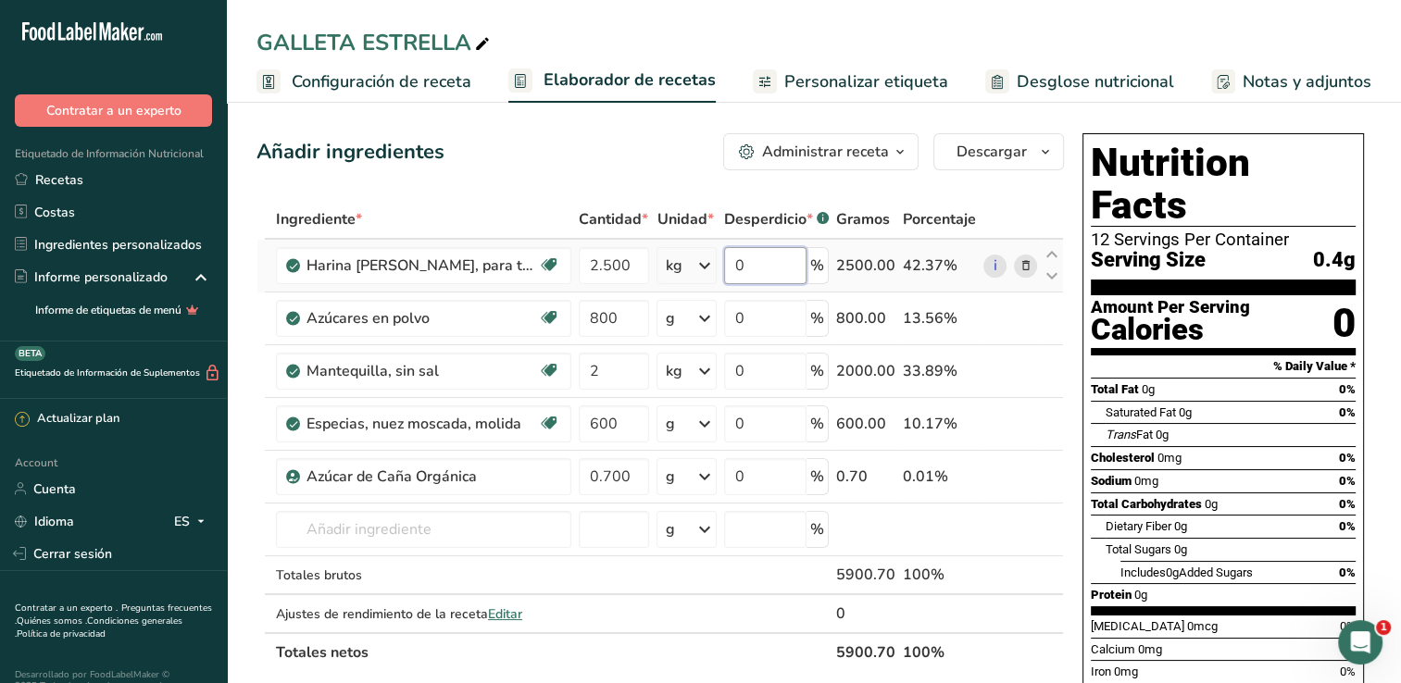
click at [783, 278] on input "0" at bounding box center [765, 265] width 82 height 37
type input "10"
click at [745, 318] on div "Ingrediente * Cantidad * Unidad * Desperdicio * .a-a{fill:#347362;}.b-a{fill:#f…" at bounding box center [659, 436] width 807 height 472
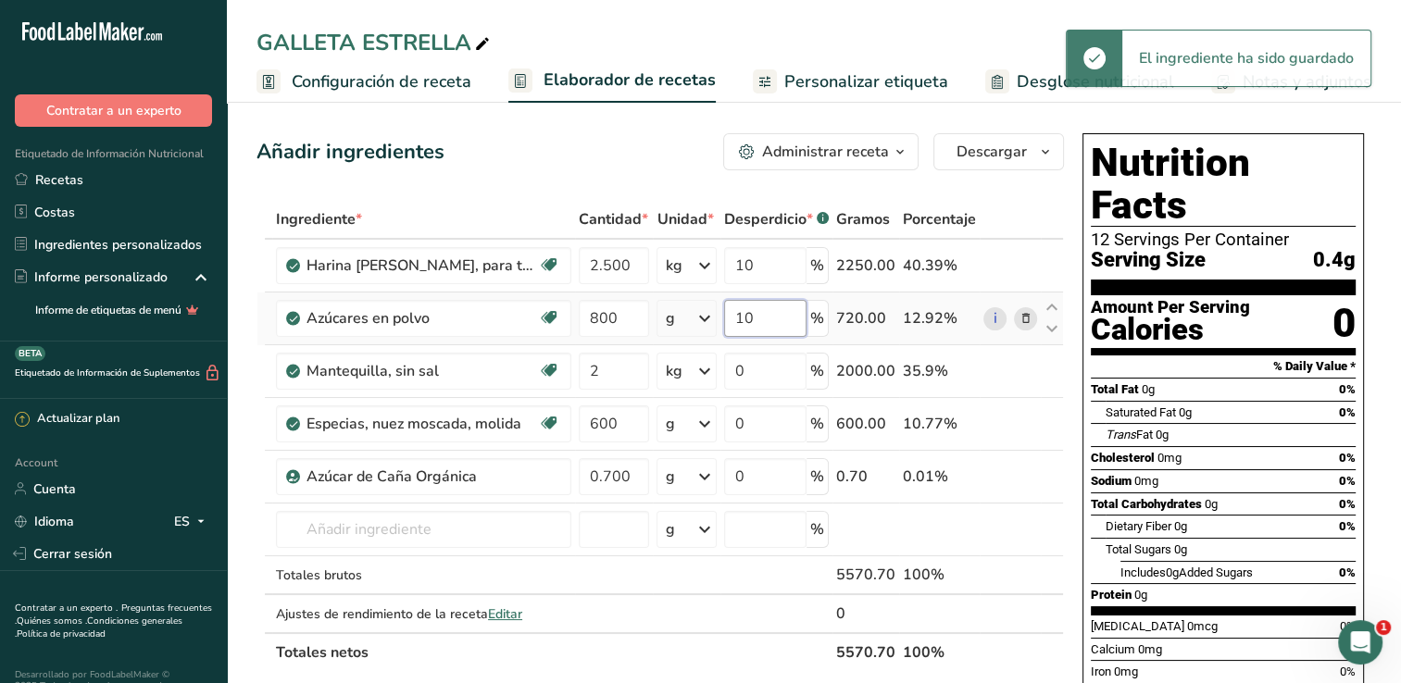
click at [732, 318] on input "10" at bounding box center [765, 318] width 82 height 37
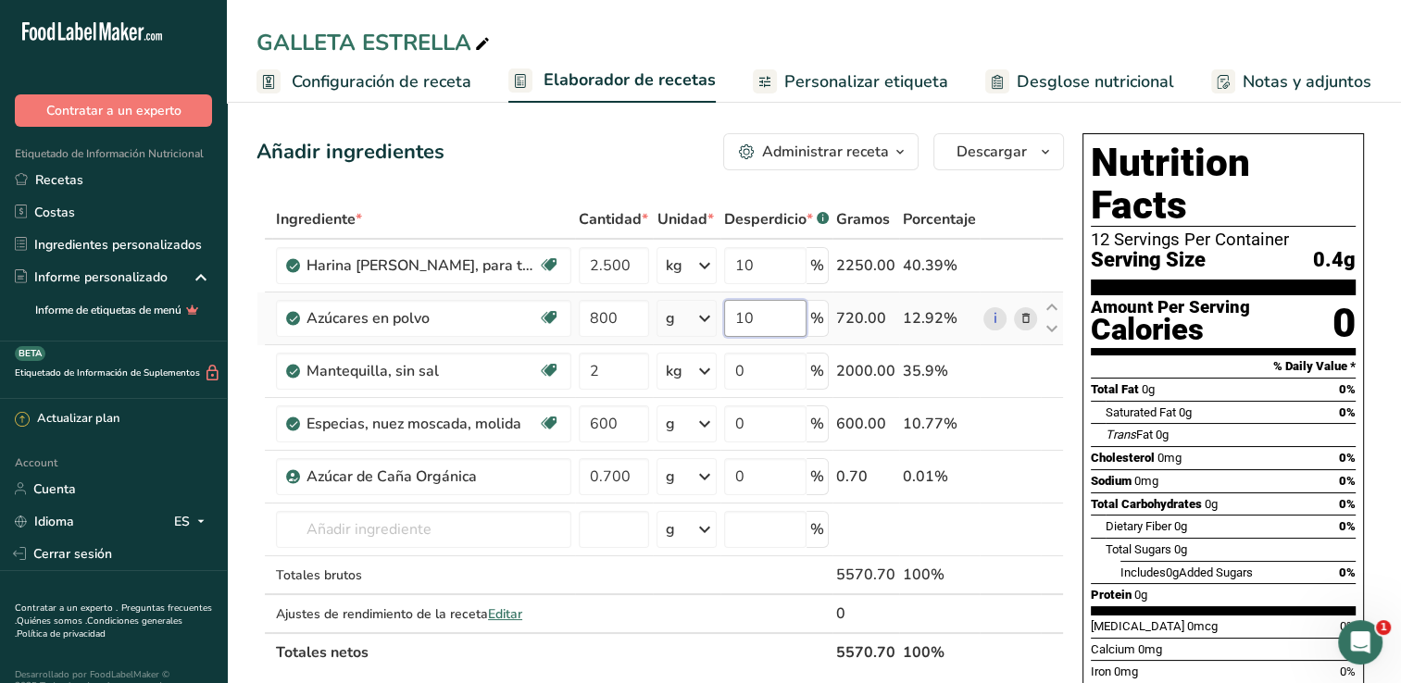
click at [770, 315] on input "10" at bounding box center [765, 318] width 82 height 37
type input "1"
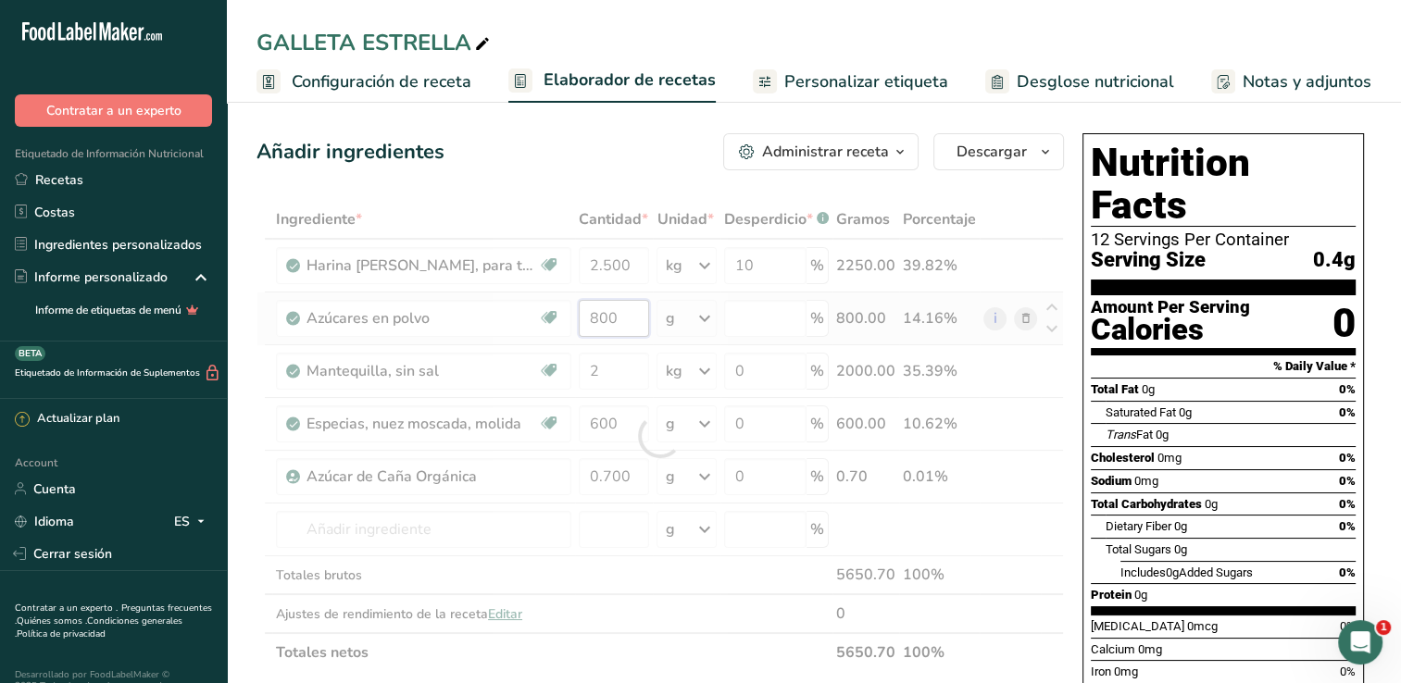
click at [637, 322] on div "Ingrediente * Cantidad * Unidad * Desperdicio * .a-a{fill:#347362;}.b-a{fill:#f…" at bounding box center [659, 436] width 807 height 472
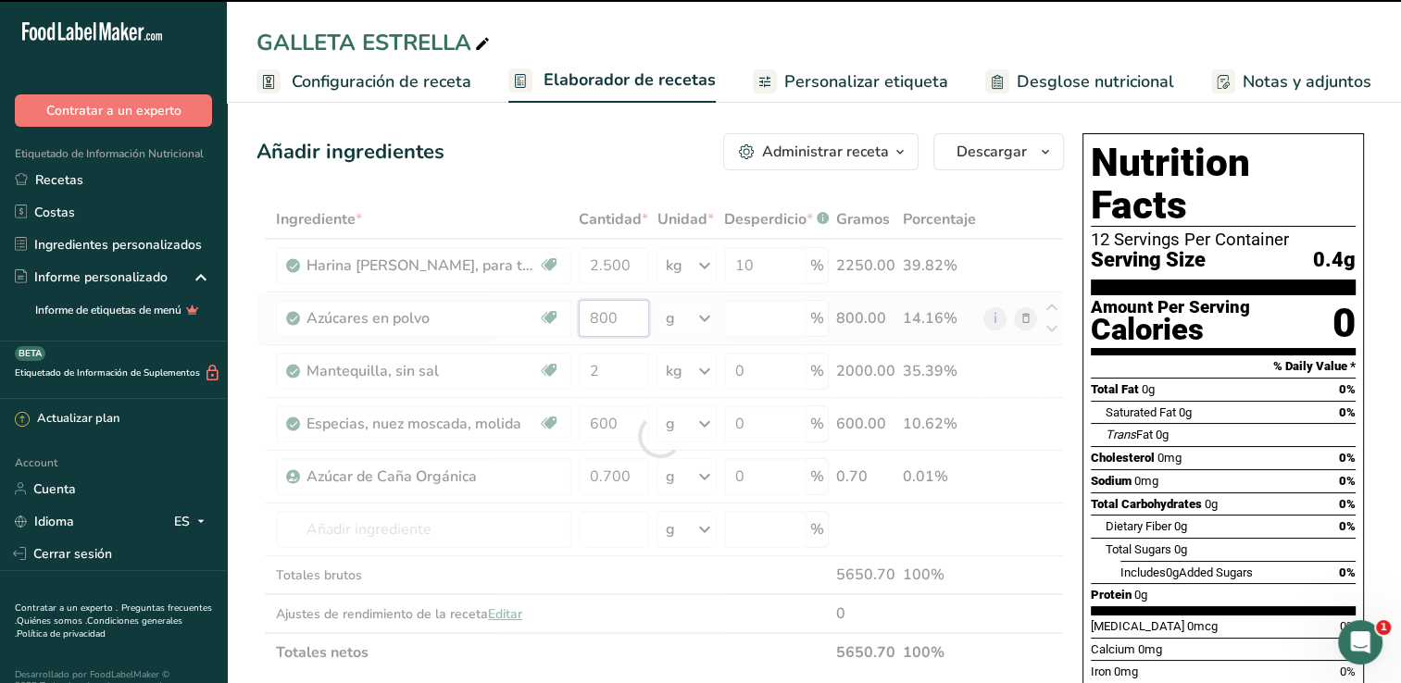
type input "0"
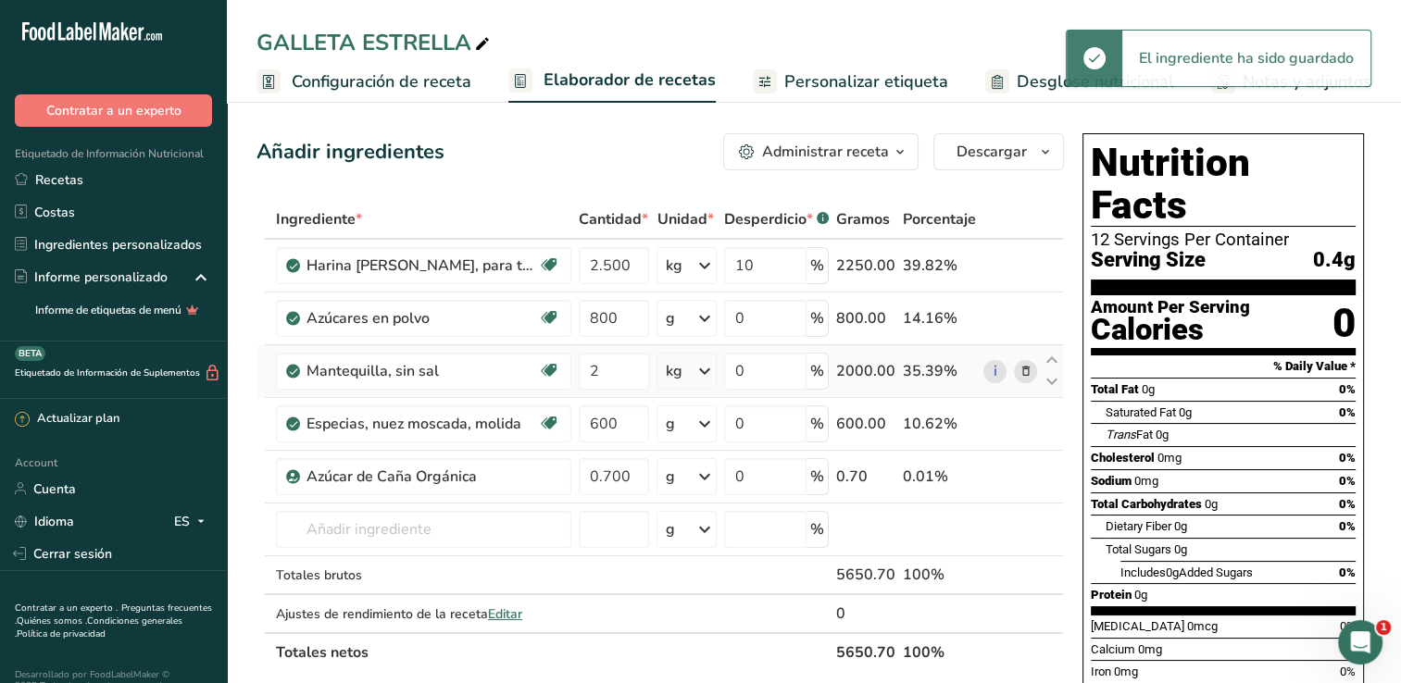
click at [970, 348] on div "Ingrediente * Cantidad * Unidad * Desperdicio * .a-a{fill:#347362;}.b-a{fill:#f…" at bounding box center [659, 436] width 807 height 472
click at [633, 424] on input "600" at bounding box center [614, 423] width 70 height 37
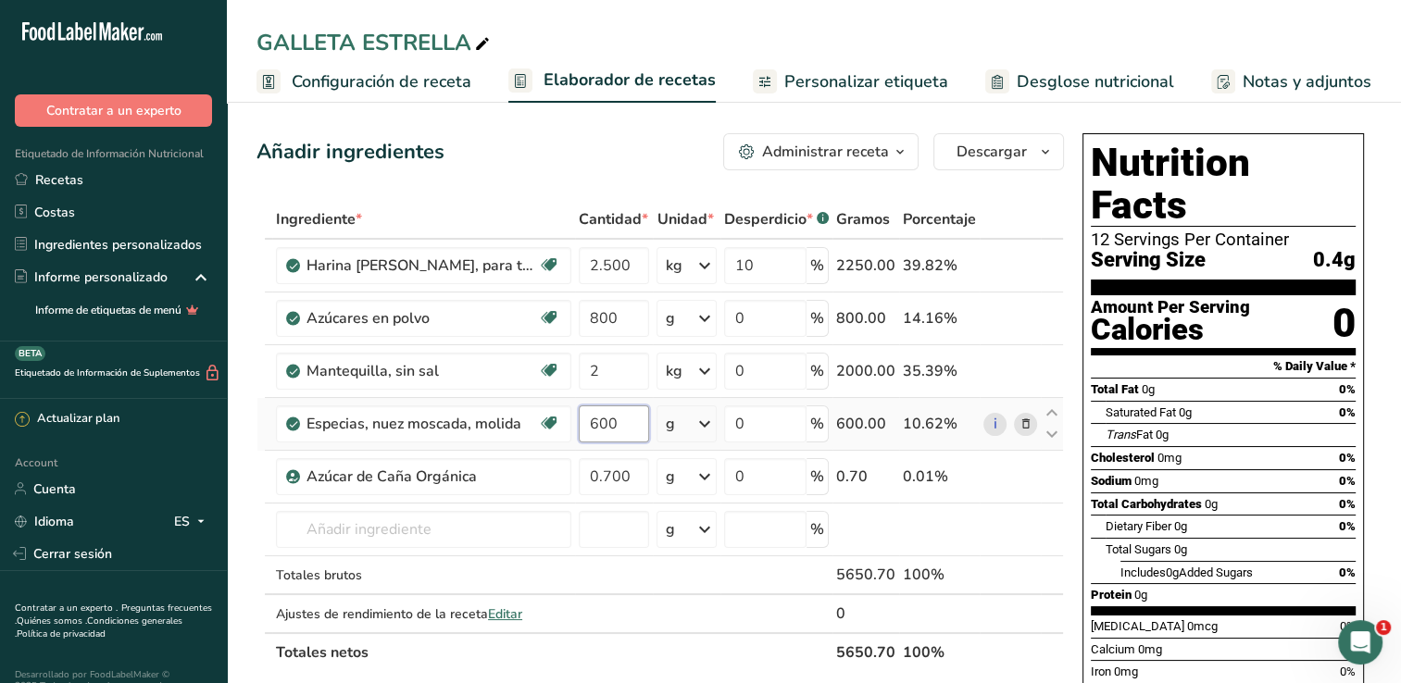
click at [633, 424] on input "600" at bounding box center [614, 423] width 70 height 37
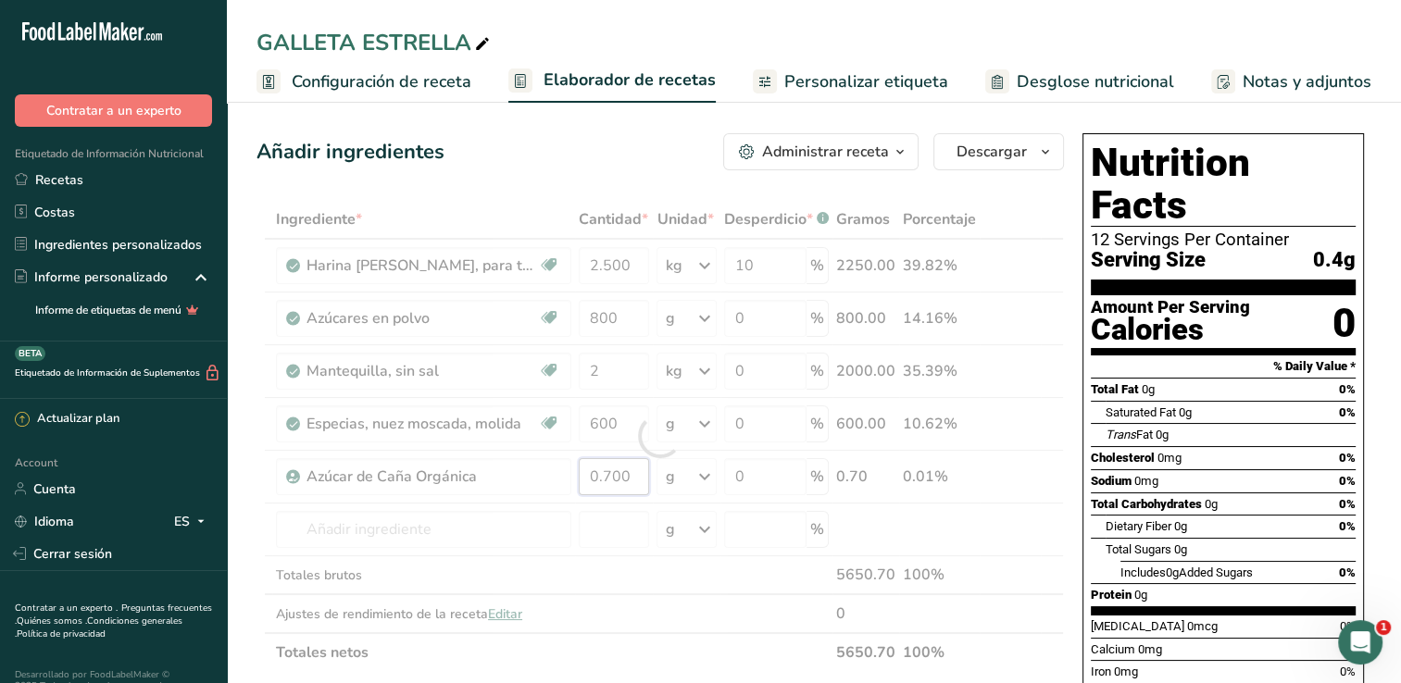
click at [600, 475] on div "Ingrediente * Cantidad * Unidad * Desperdicio * .a-a{fill:#347362;}.b-a{fill:#f…" at bounding box center [659, 436] width 807 height 472
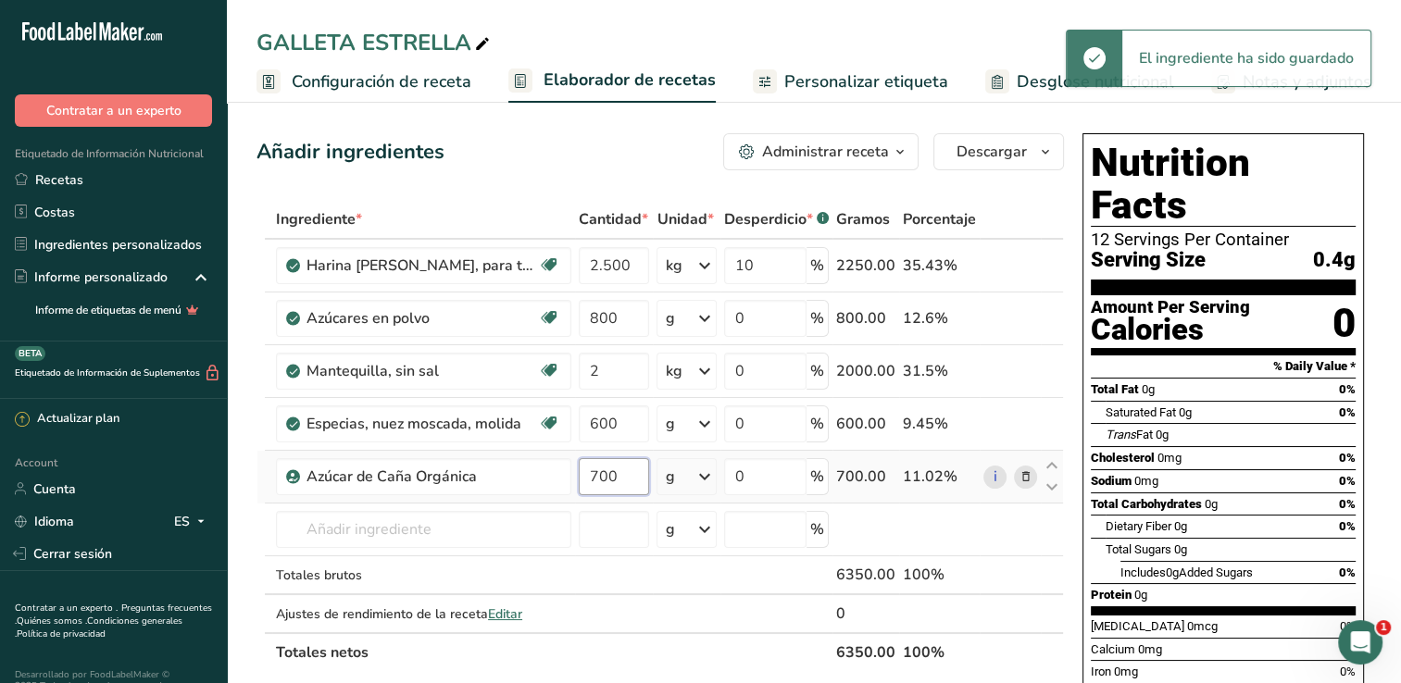
type input "700"
click at [1004, 465] on div "Ingrediente * Cantidad * Unidad * Desperdicio * .a-a{fill:#347362;}.b-a{fill:#f…" at bounding box center [659, 436] width 807 height 472
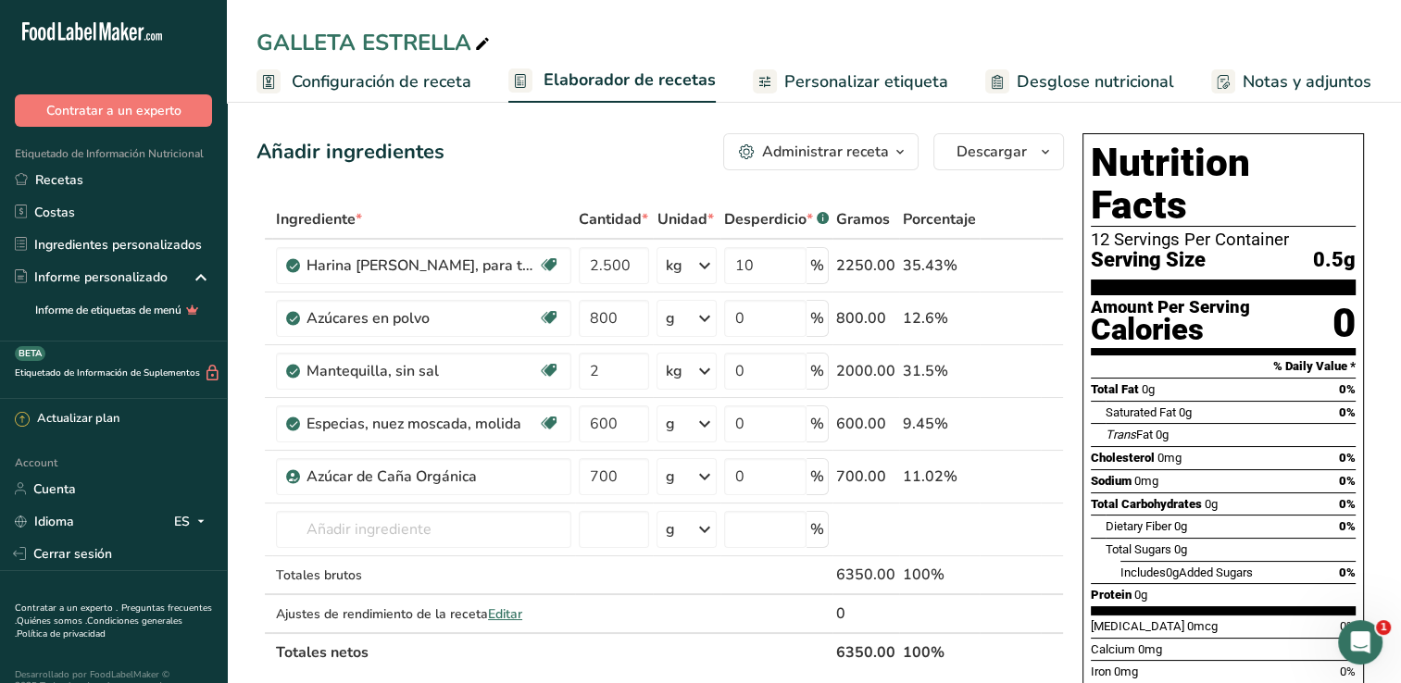
click at [333, 91] on span "Configuración de receta" at bounding box center [382, 81] width 180 height 25
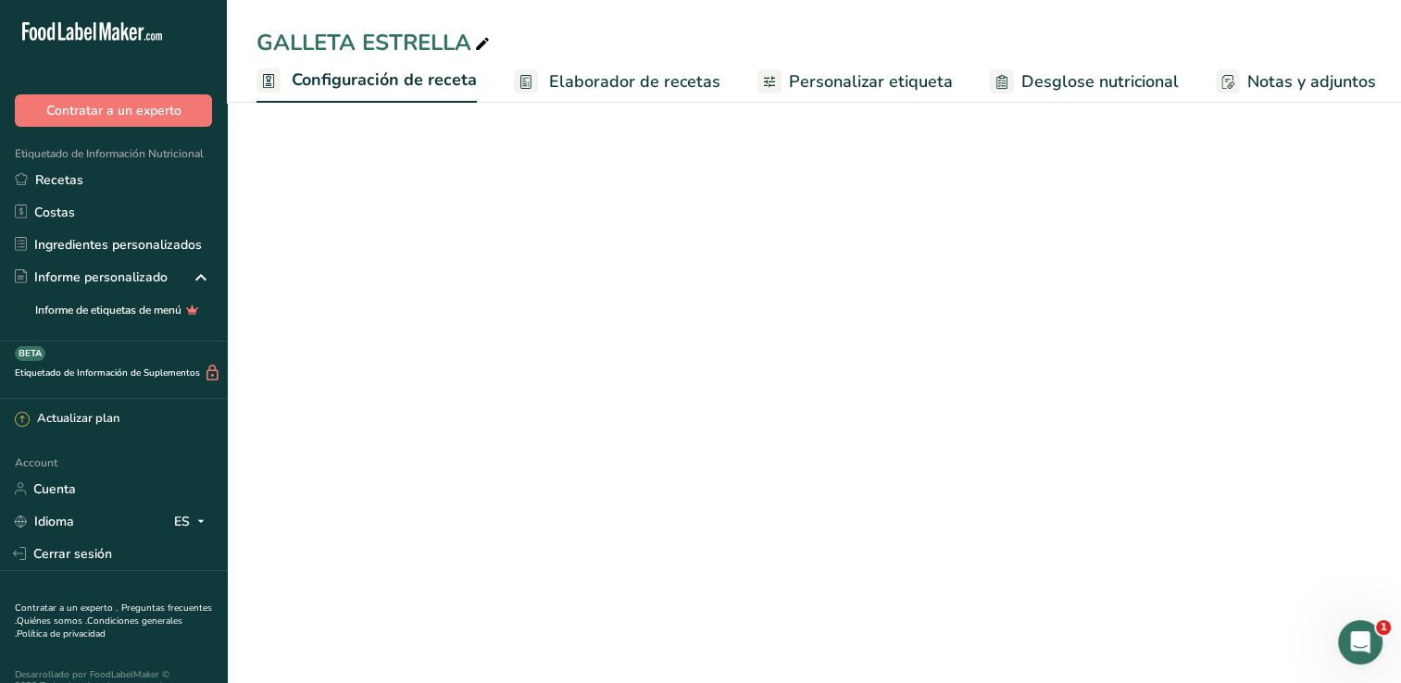
scroll to position [0, 6]
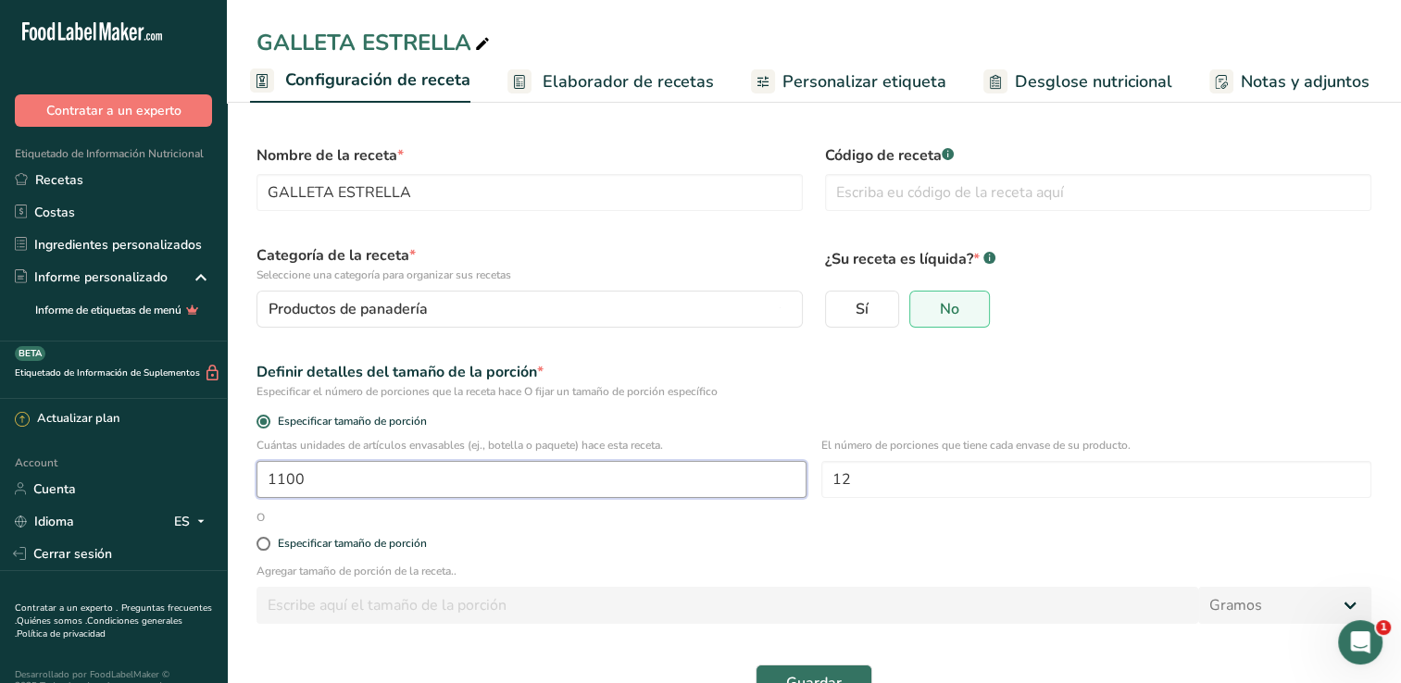
click at [355, 478] on input "1100" at bounding box center [531, 479] width 550 height 37
type input "1"
type input "389"
click at [854, 676] on button "Guardar" at bounding box center [813, 683] width 117 height 37
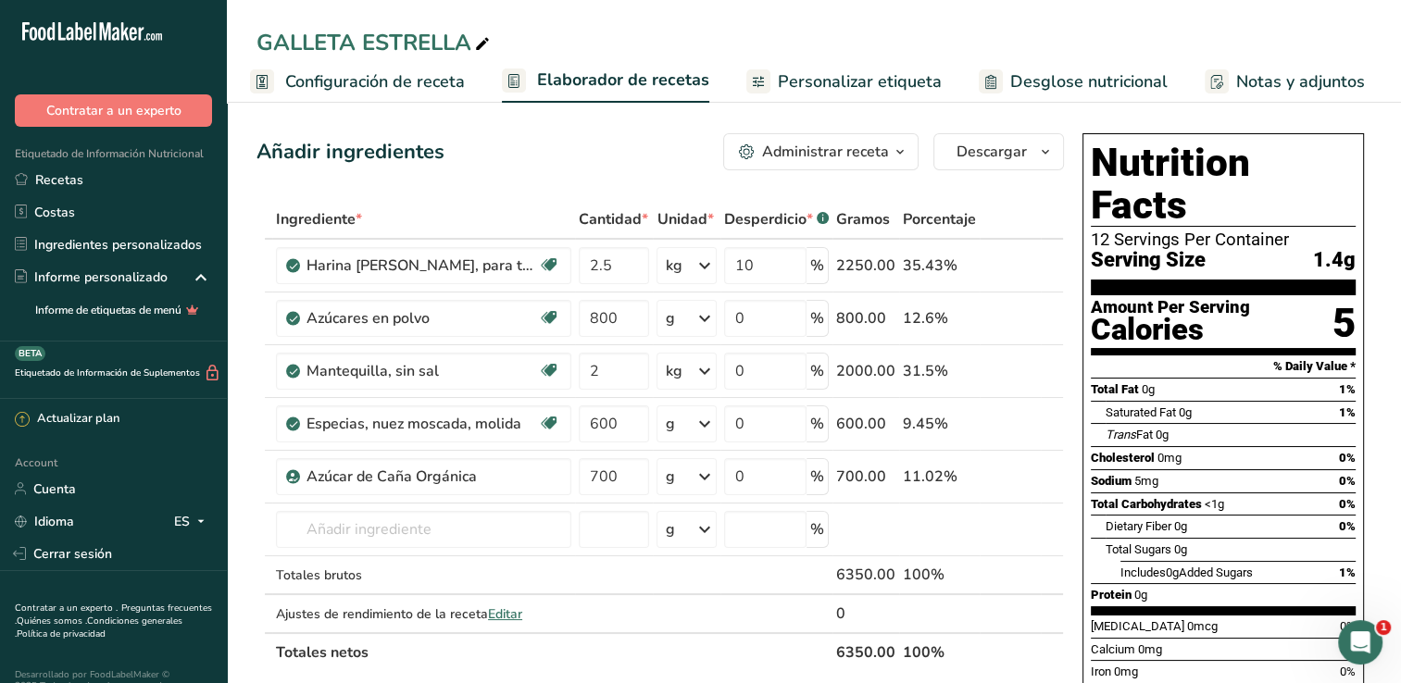
click at [355, 83] on span "Configuración de receta" at bounding box center [375, 81] width 180 height 25
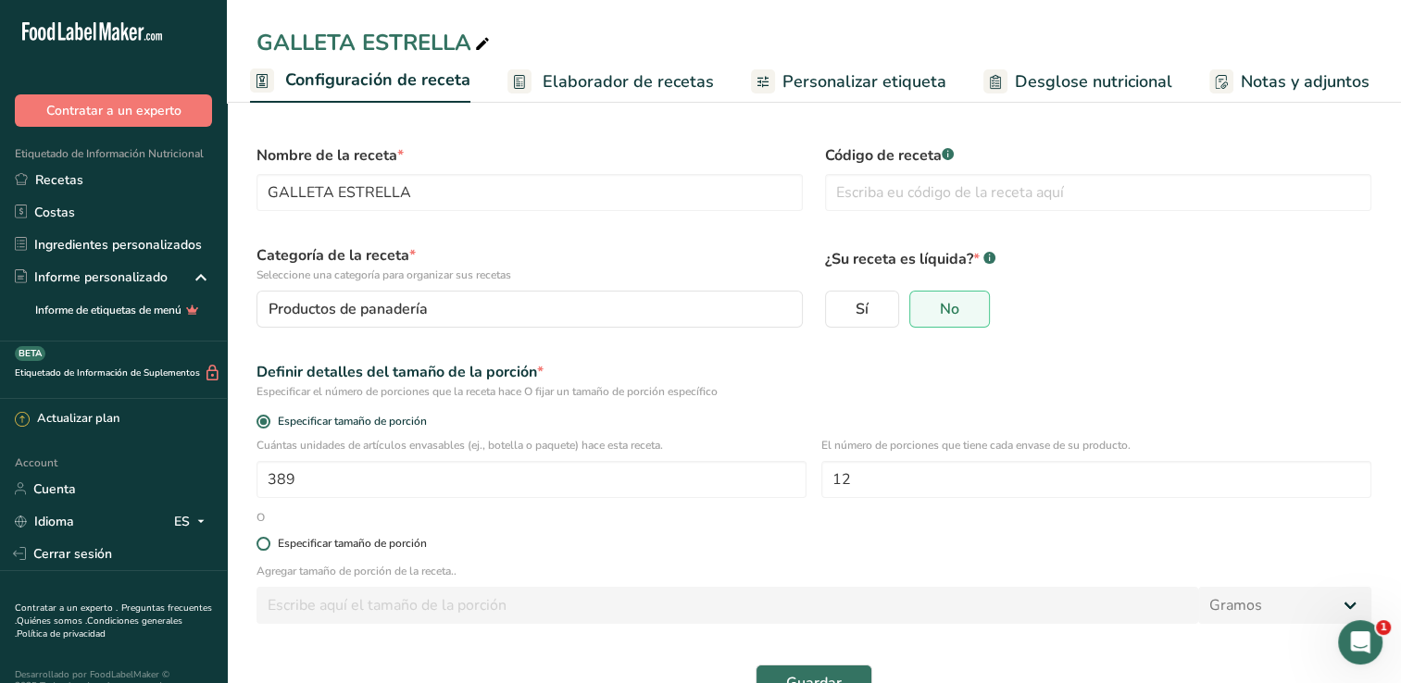
click at [265, 546] on span at bounding box center [263, 544] width 14 height 14
click at [265, 546] on input "Especificar tamaño de porción" at bounding box center [262, 544] width 12 height 12
radio input "true"
radio input "false"
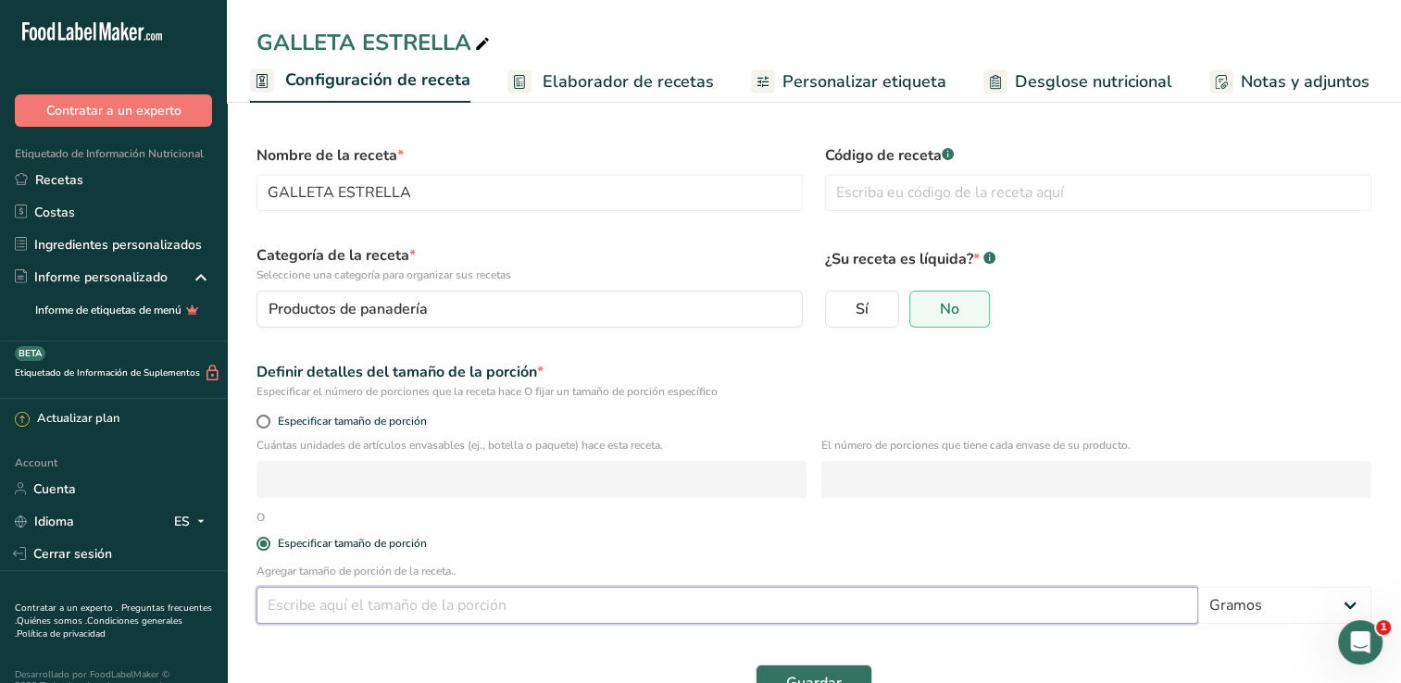
click at [348, 604] on input "number" at bounding box center [726, 605] width 941 height 37
type input "0"
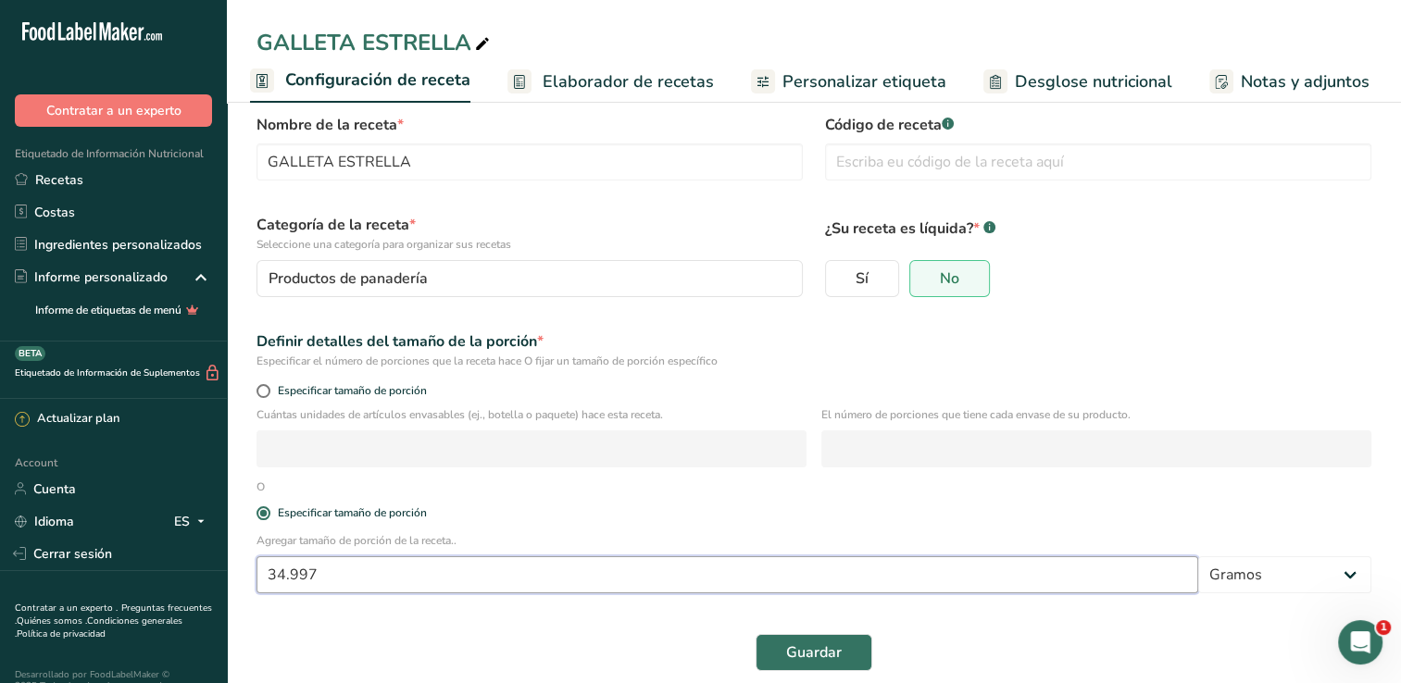
scroll to position [48, 0]
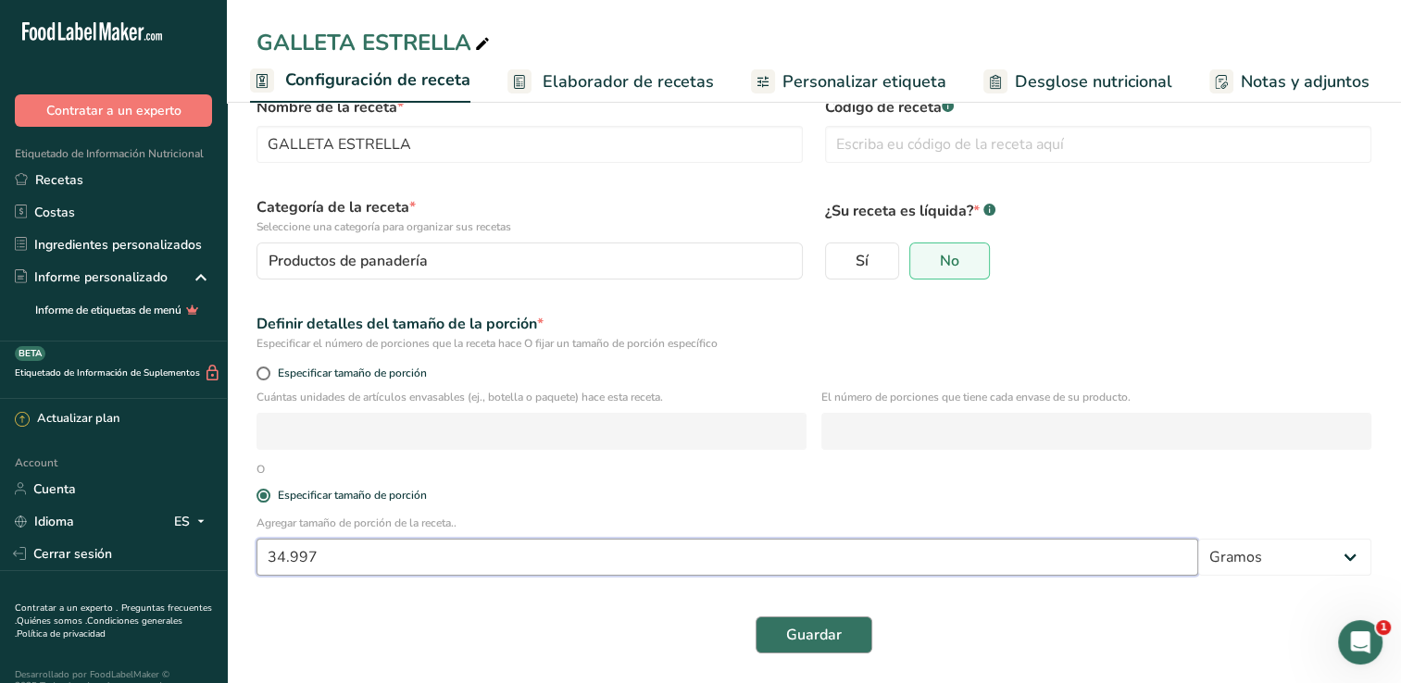
type input "34.997"
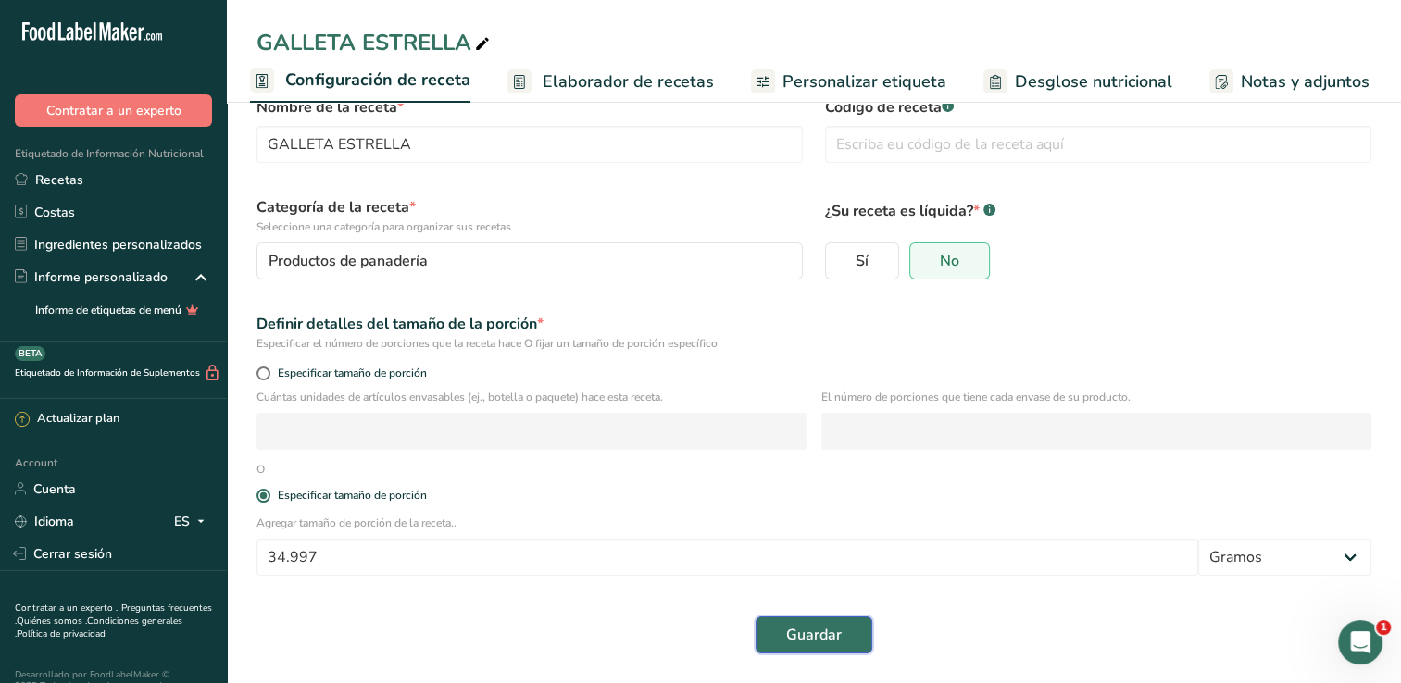
click at [775, 642] on button "Guardar" at bounding box center [813, 635] width 117 height 37
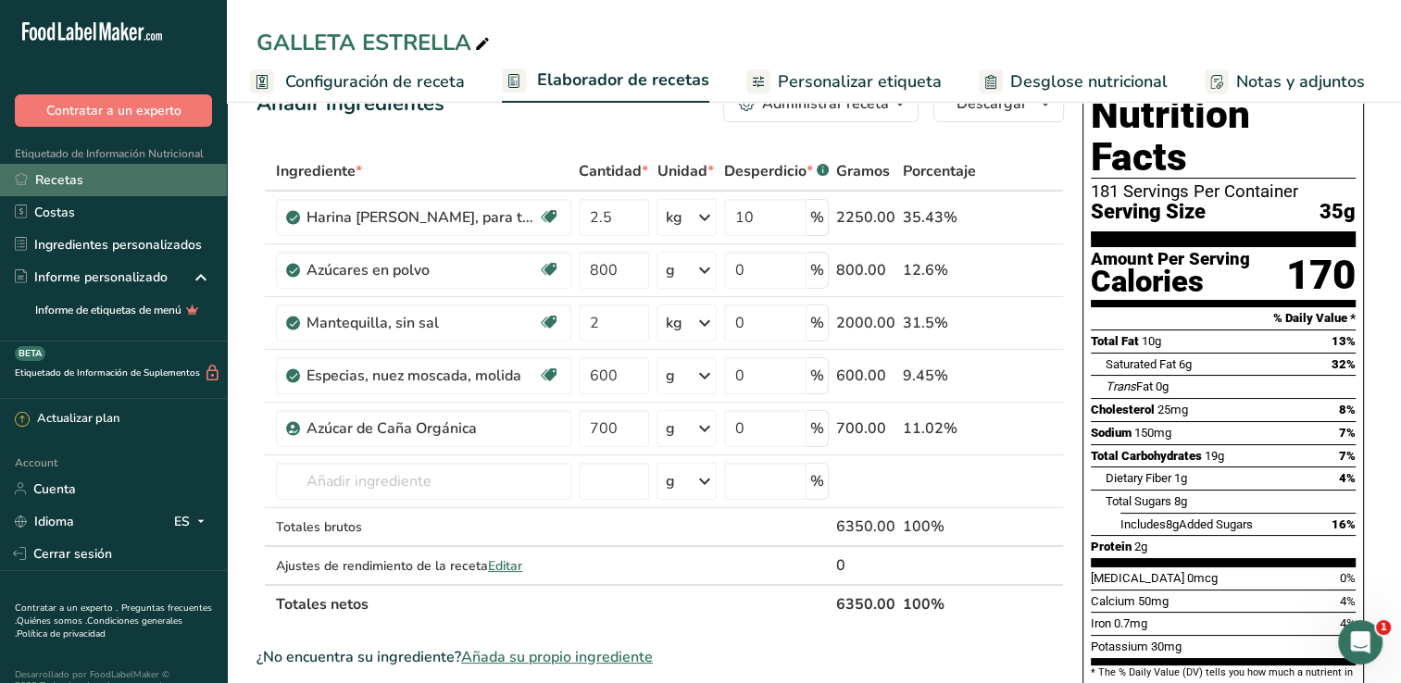
click at [69, 181] on link "Recetas" at bounding box center [113, 180] width 227 height 32
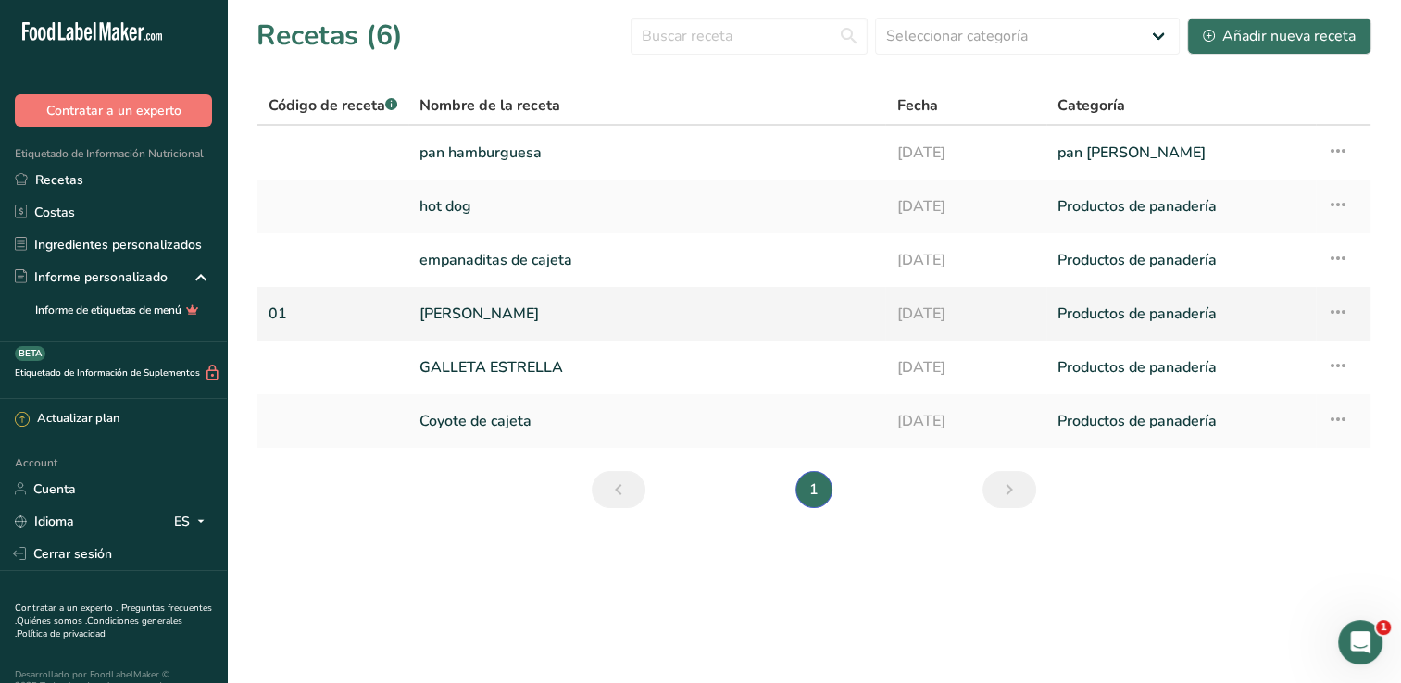
click at [442, 310] on link "[PERSON_NAME]" at bounding box center [646, 313] width 455 height 39
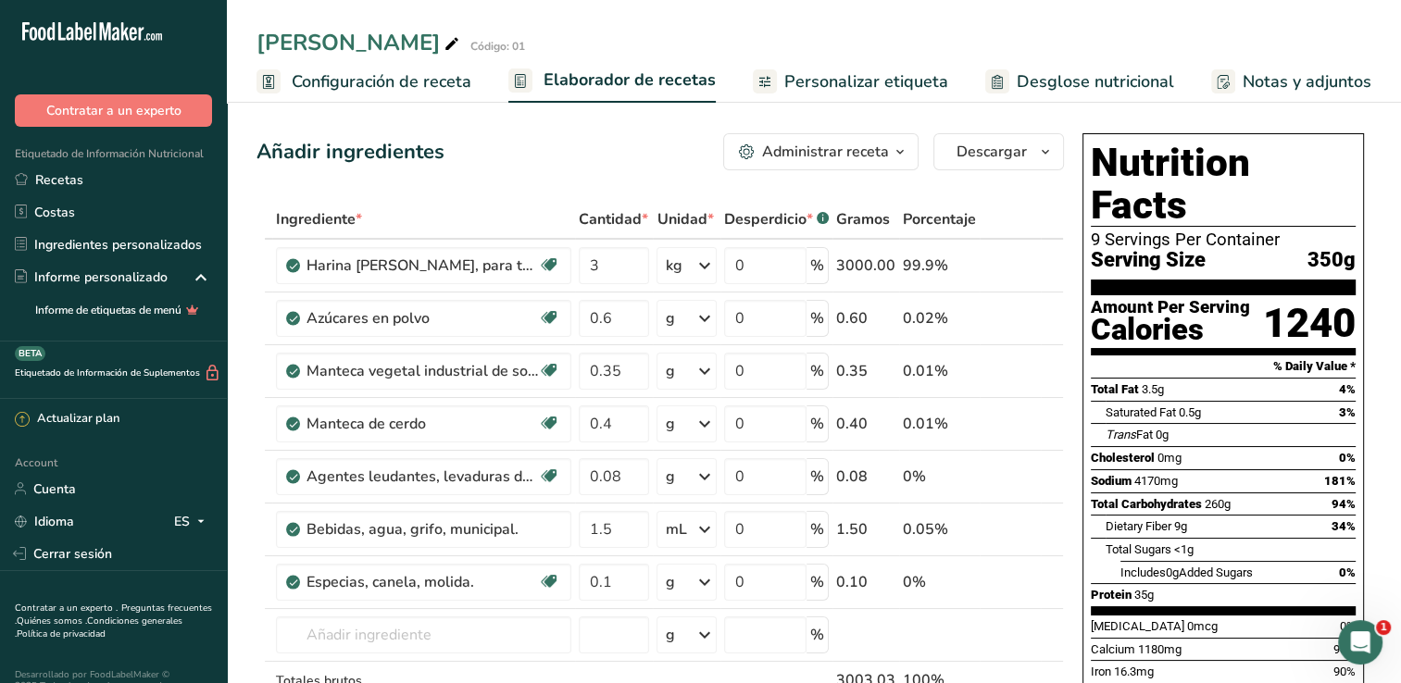
click at [314, 84] on span "Configuración de receta" at bounding box center [382, 81] width 180 height 25
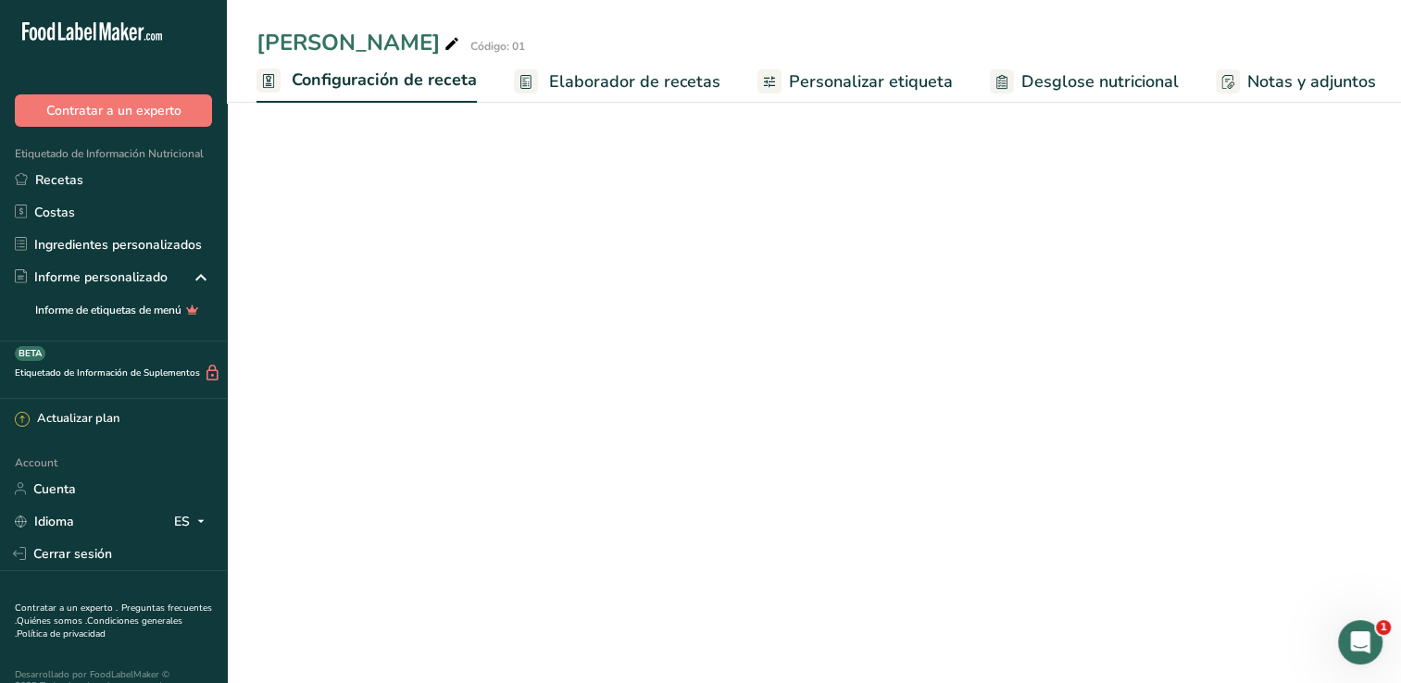
scroll to position [0, 6]
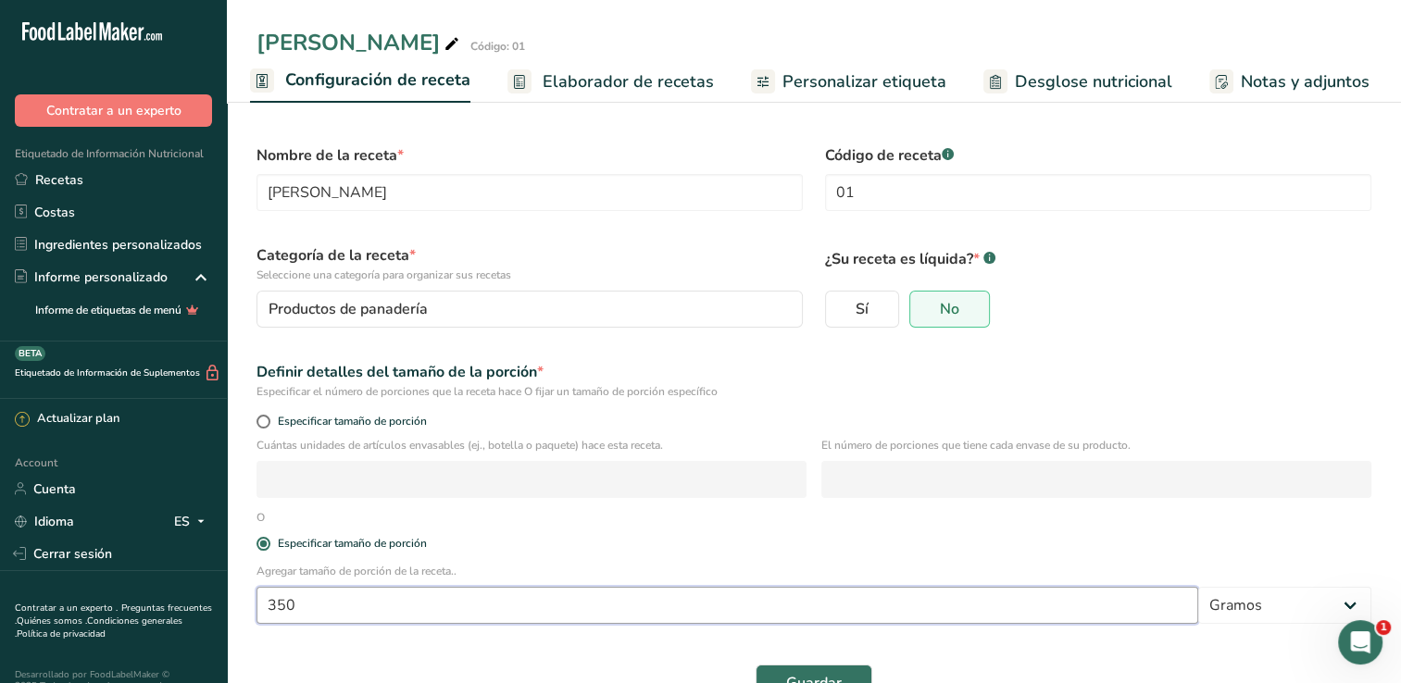
click at [355, 612] on input "350" at bounding box center [726, 605] width 941 height 37
click at [811, 679] on span "Guardar" at bounding box center [814, 683] width 56 height 22
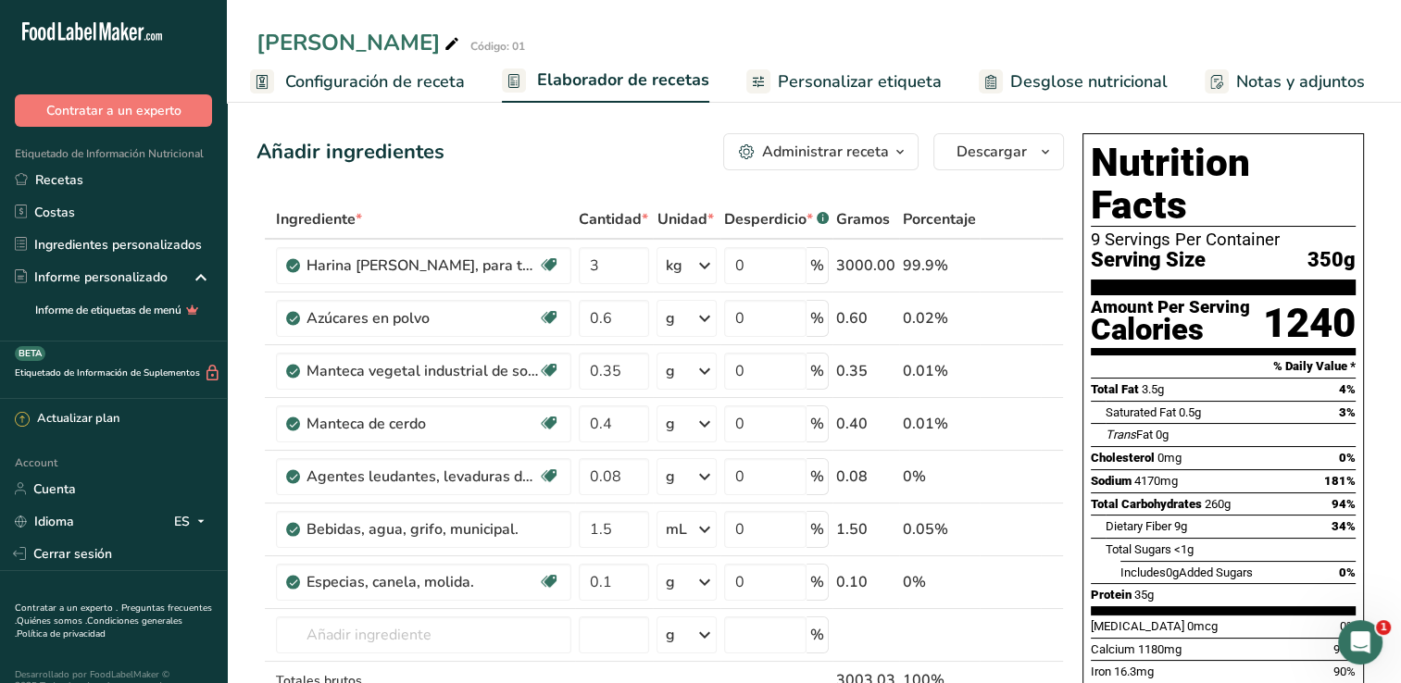
click at [355, 76] on span "Configuración de receta" at bounding box center [375, 81] width 180 height 25
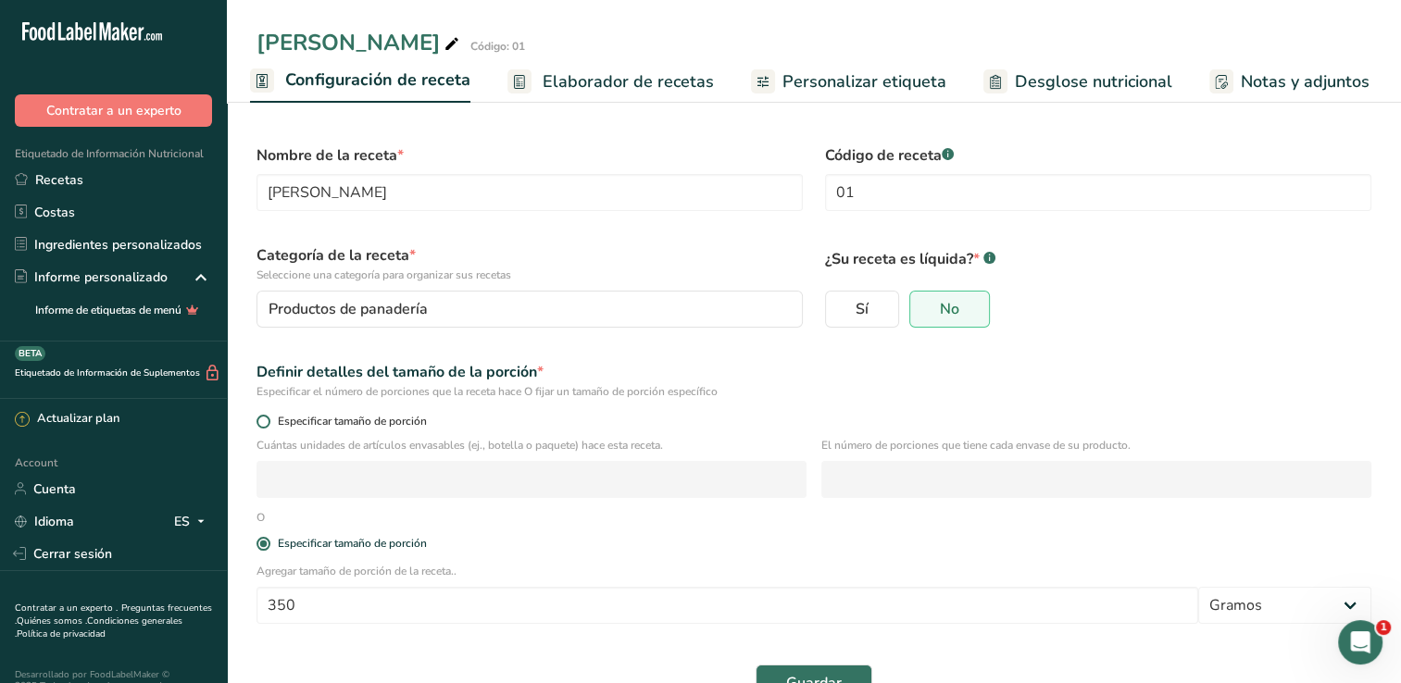
click at [259, 421] on span at bounding box center [263, 422] width 14 height 14
click at [259, 421] on input "Especificar tamaño de porción" at bounding box center [262, 422] width 12 height 12
radio input "true"
radio input "false"
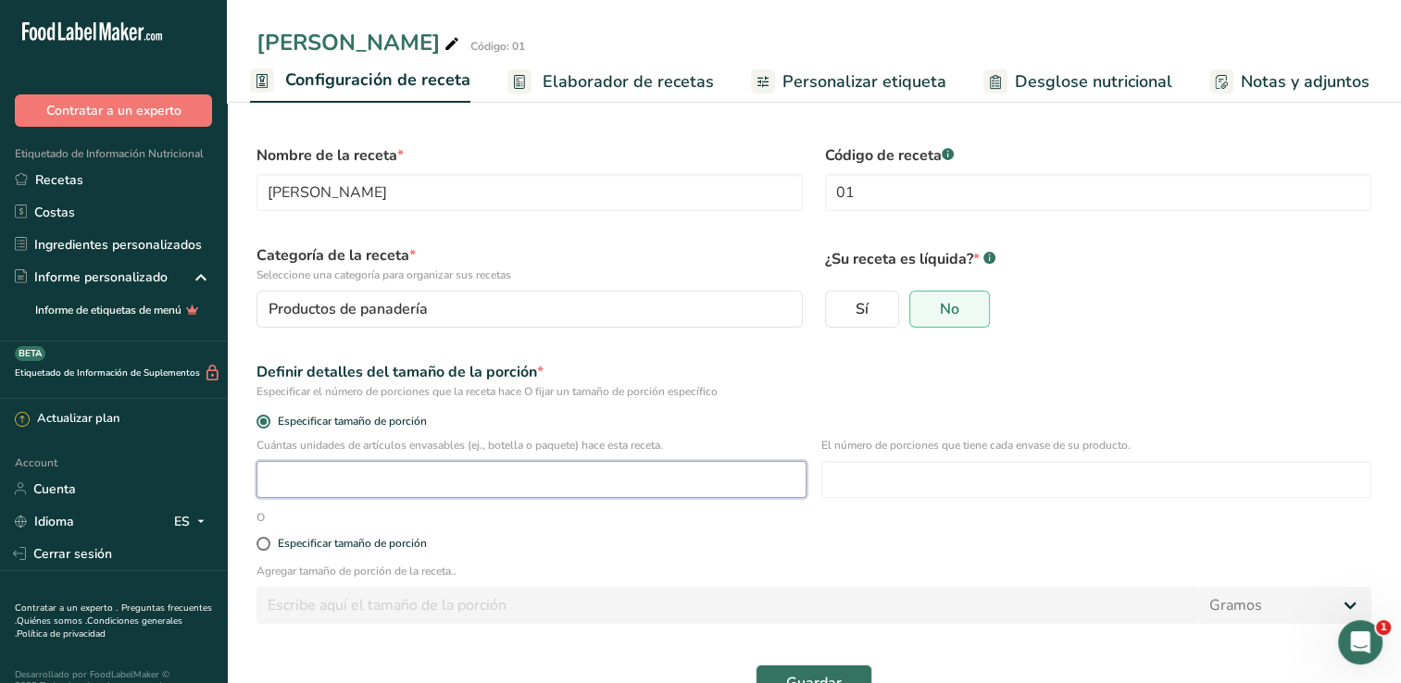
drag, startPoint x: 331, startPoint y: 477, endPoint x: 313, endPoint y: 496, distance: 26.8
click at [313, 496] on input "number" at bounding box center [531, 479] width 550 height 37
type input "15"
click at [878, 486] on input "number" at bounding box center [1096, 479] width 550 height 37
type input "1"
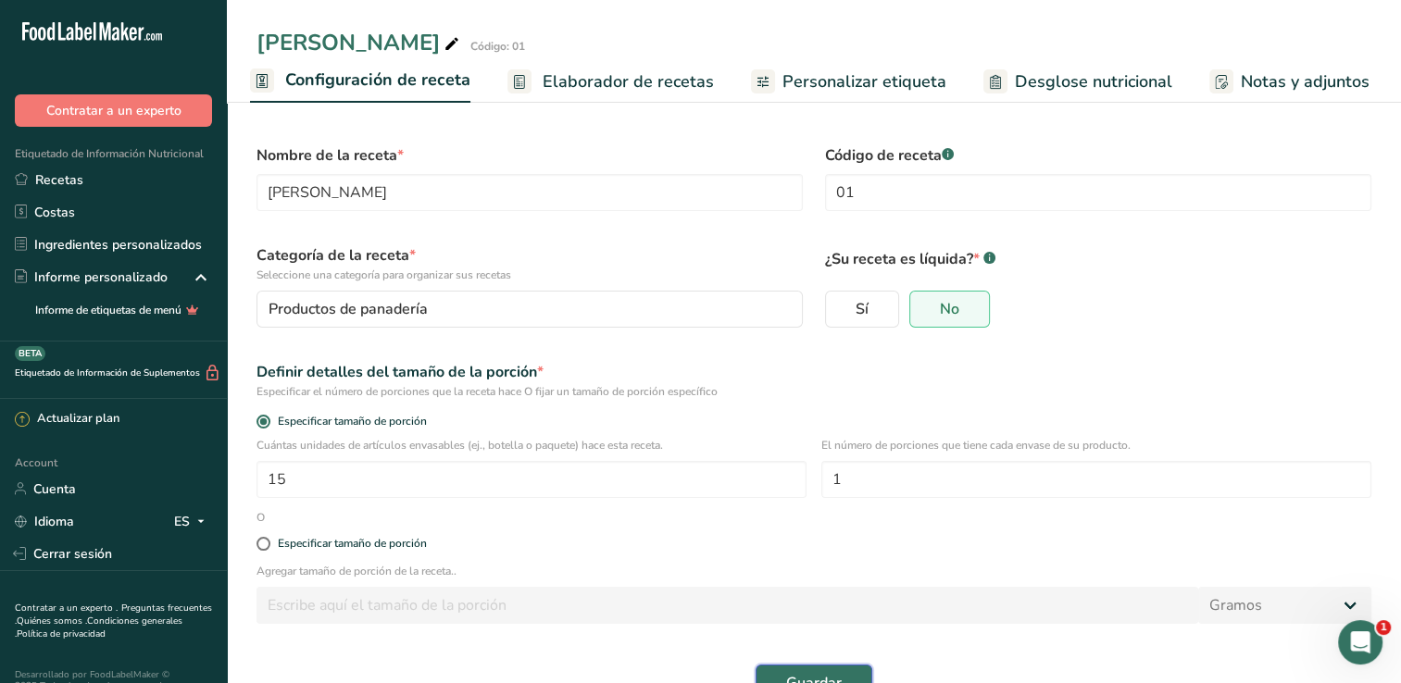
click at [799, 677] on span "Guardar" at bounding box center [814, 683] width 56 height 22
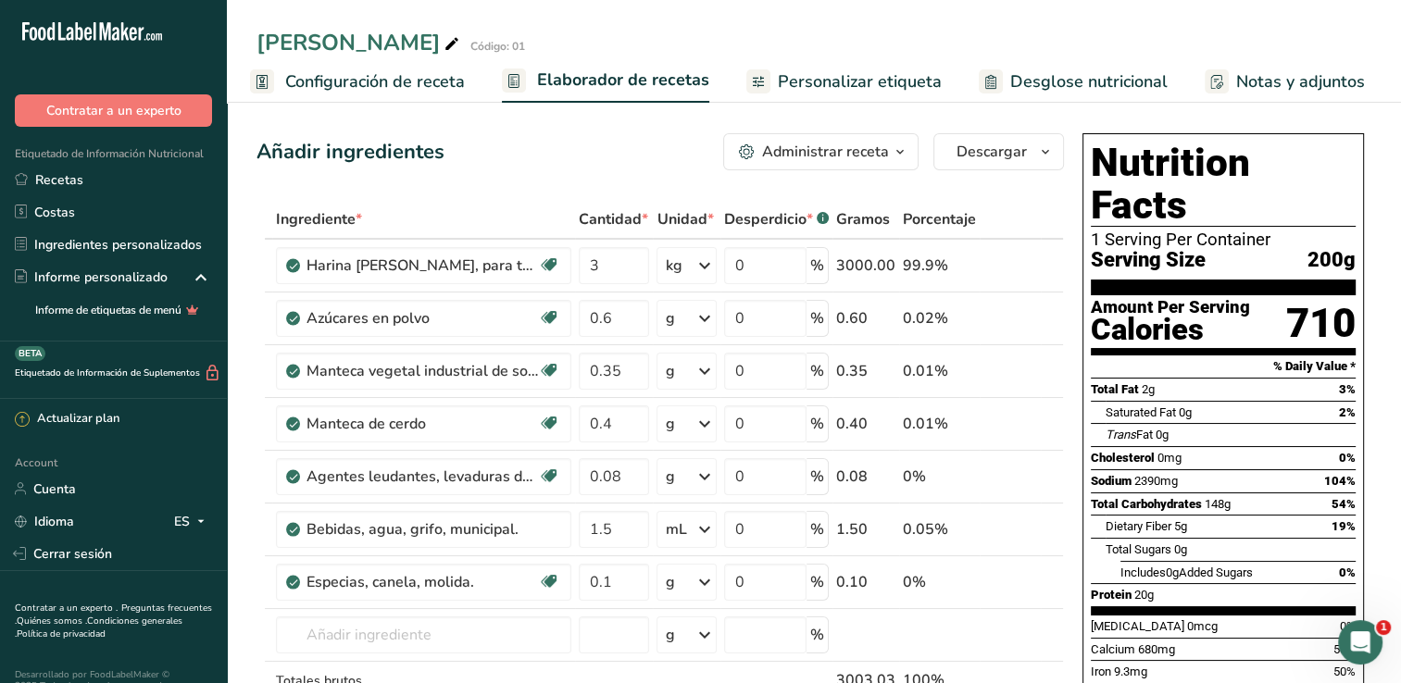
click at [364, 87] on span "Configuración de receta" at bounding box center [375, 81] width 180 height 25
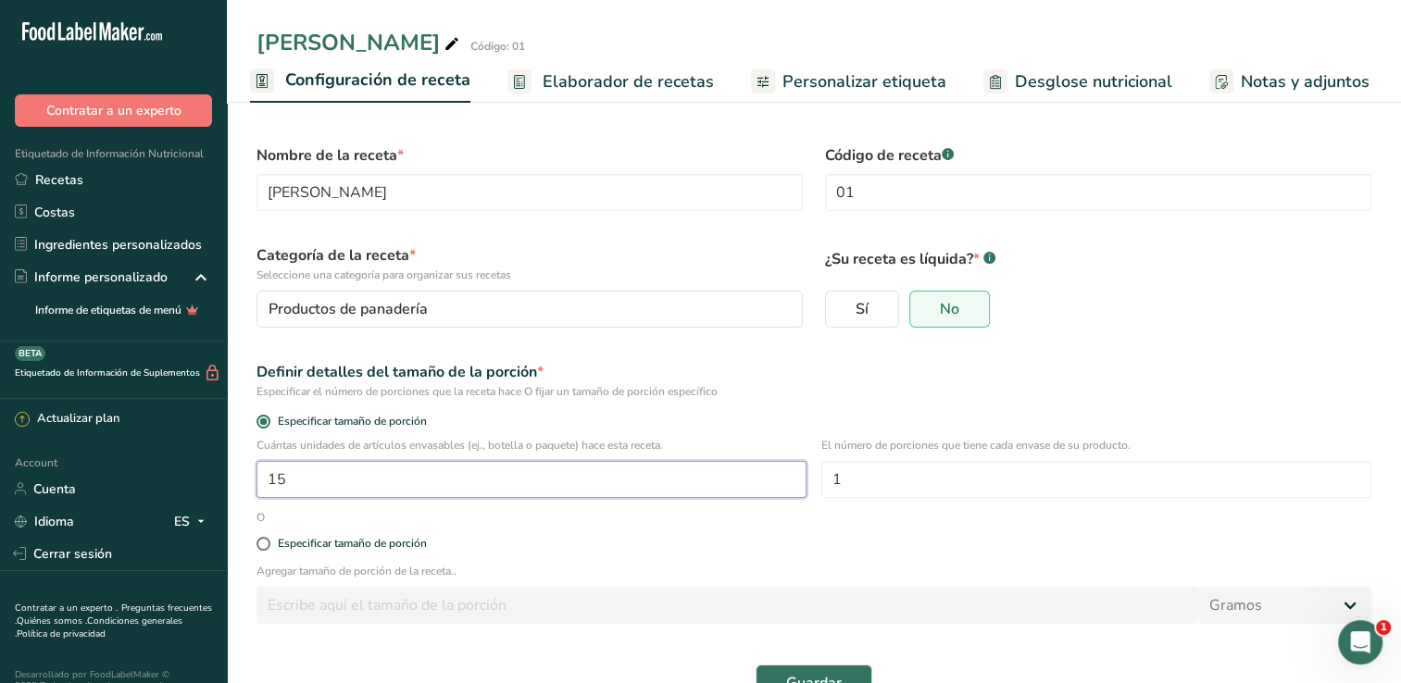
drag, startPoint x: 322, startPoint y: 480, endPoint x: 322, endPoint y: 467, distance: 12.0
click at [322, 475] on input "15" at bounding box center [531, 479] width 550 height 37
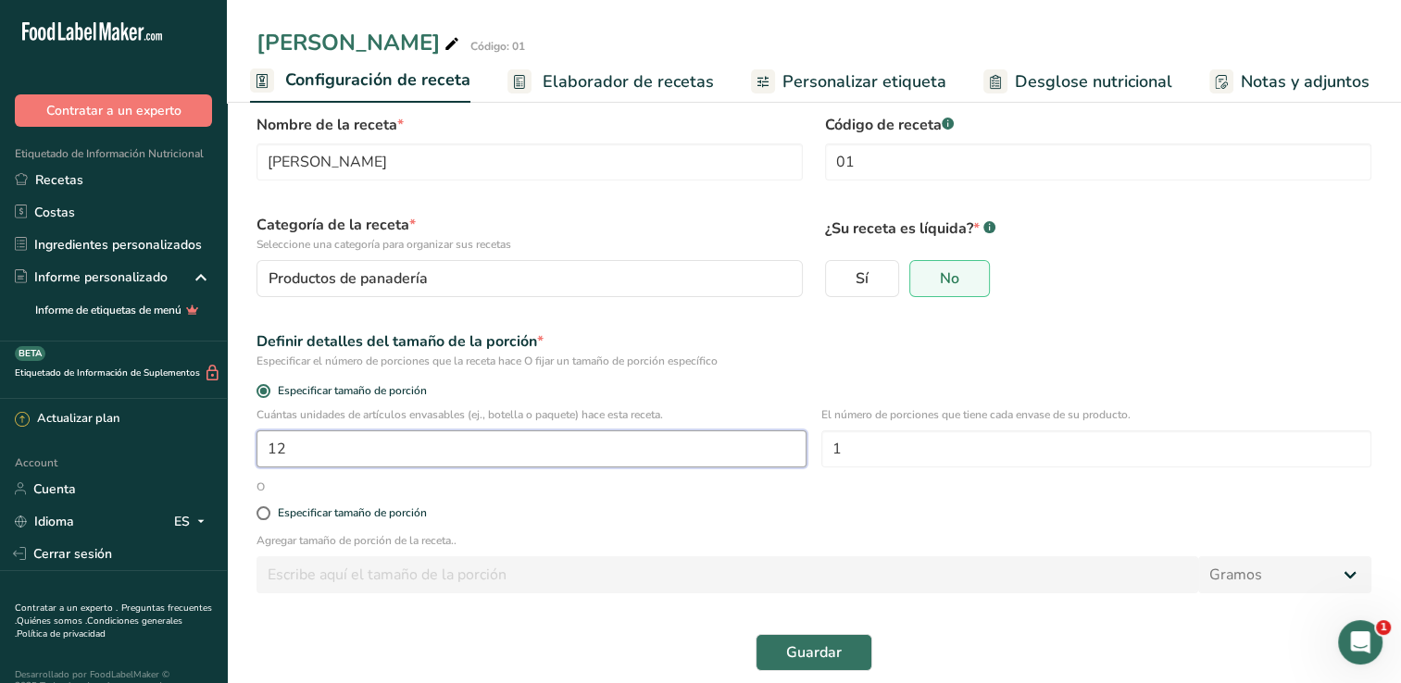
scroll to position [48, 0]
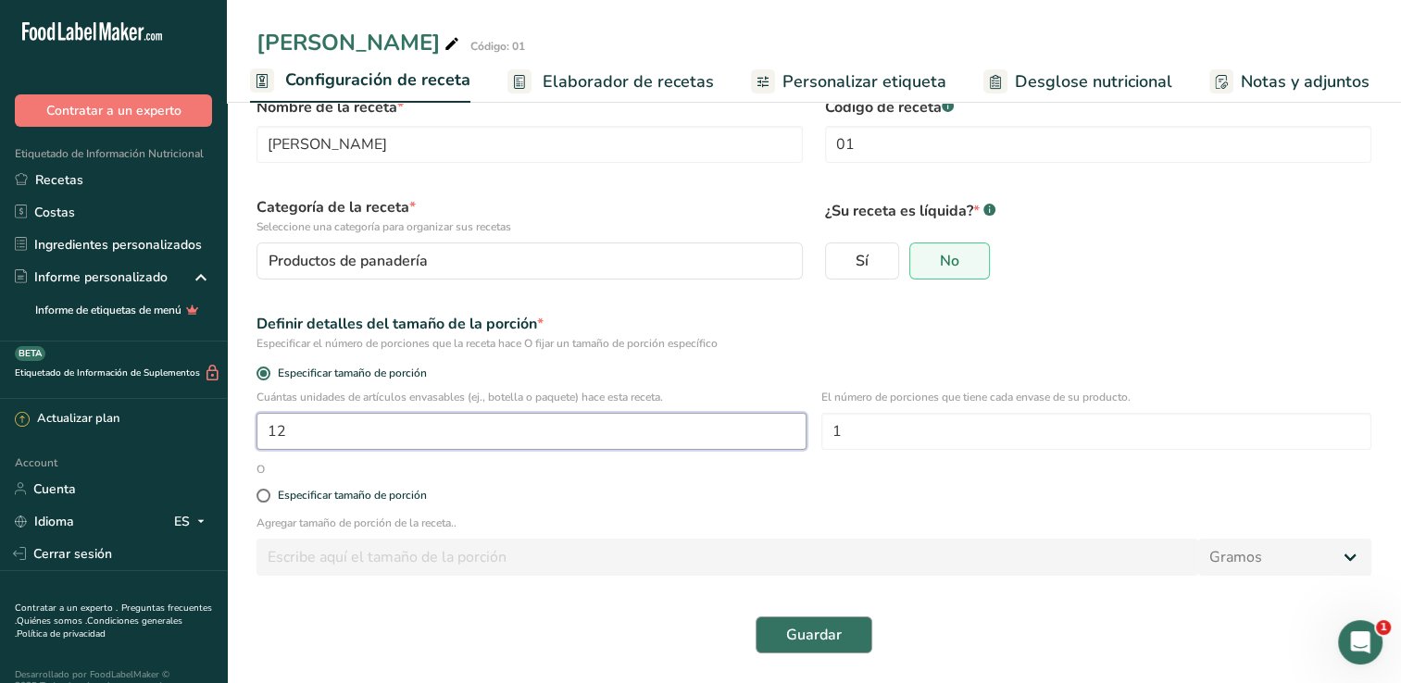
type input "12"
click at [815, 647] on button "Guardar" at bounding box center [813, 635] width 117 height 37
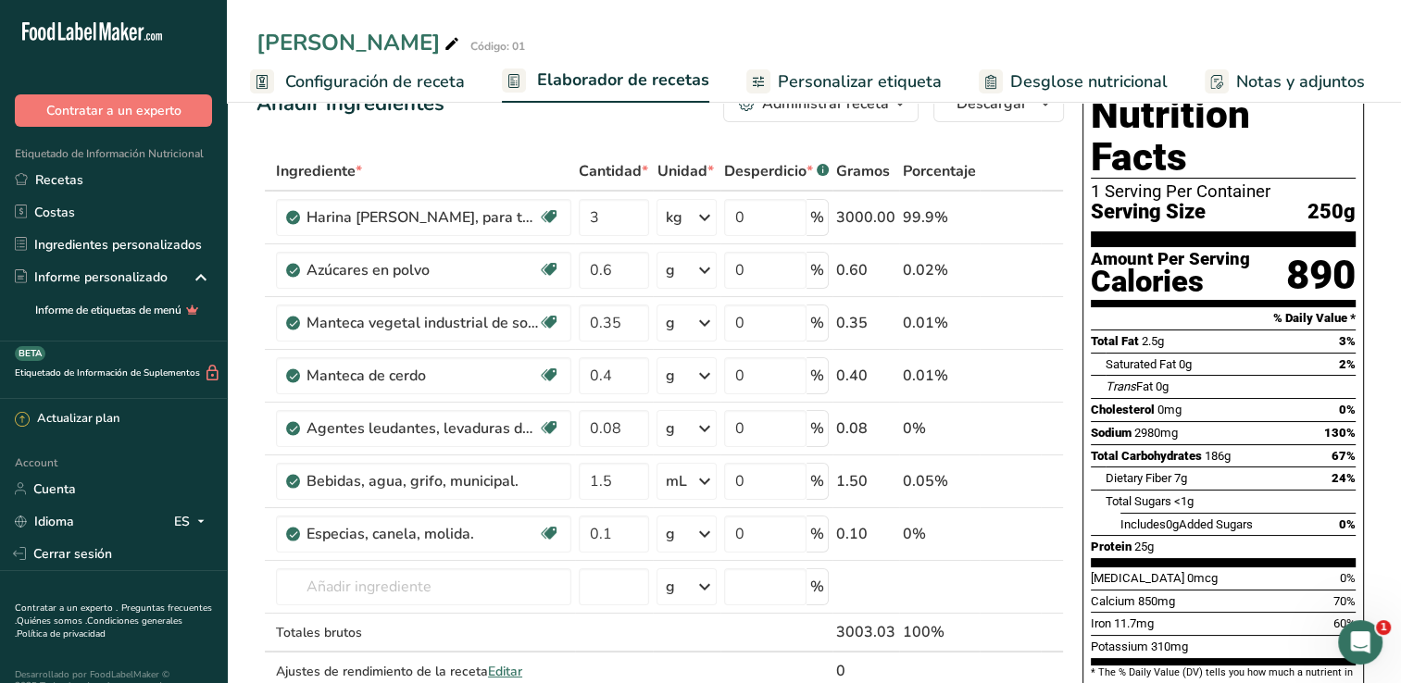
click at [375, 76] on span "Configuración de receta" at bounding box center [375, 81] width 180 height 25
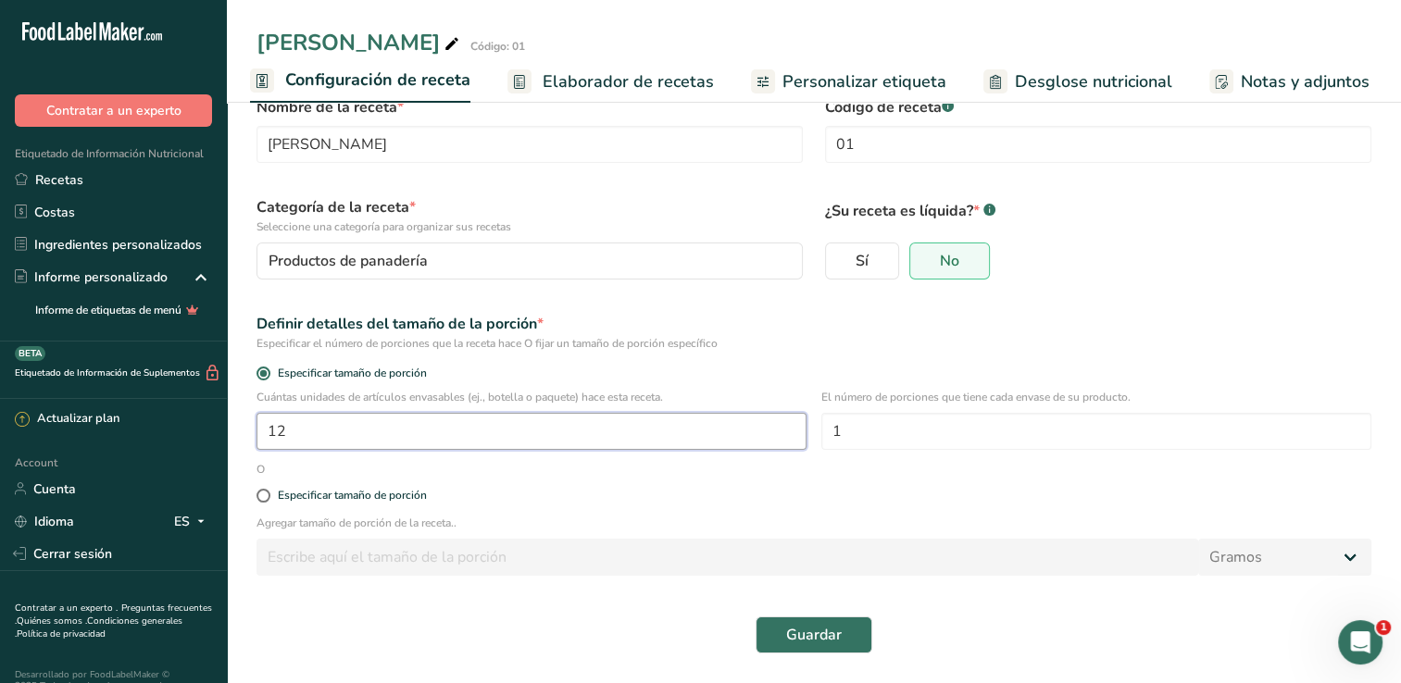
click at [344, 432] on input "12" at bounding box center [531, 431] width 550 height 37
type input "1"
type input "16"
click at [794, 644] on span "Guardar" at bounding box center [814, 635] width 56 height 22
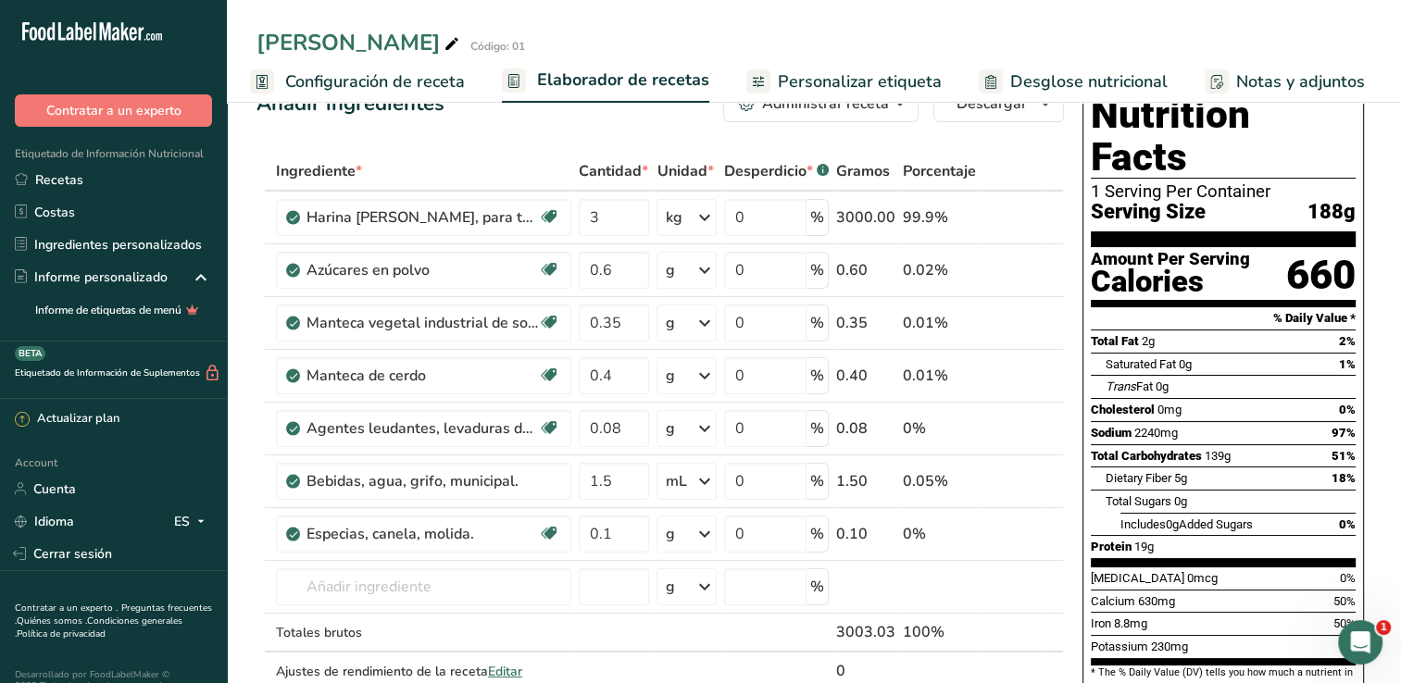
click at [370, 84] on span "Configuración de receta" at bounding box center [375, 81] width 180 height 25
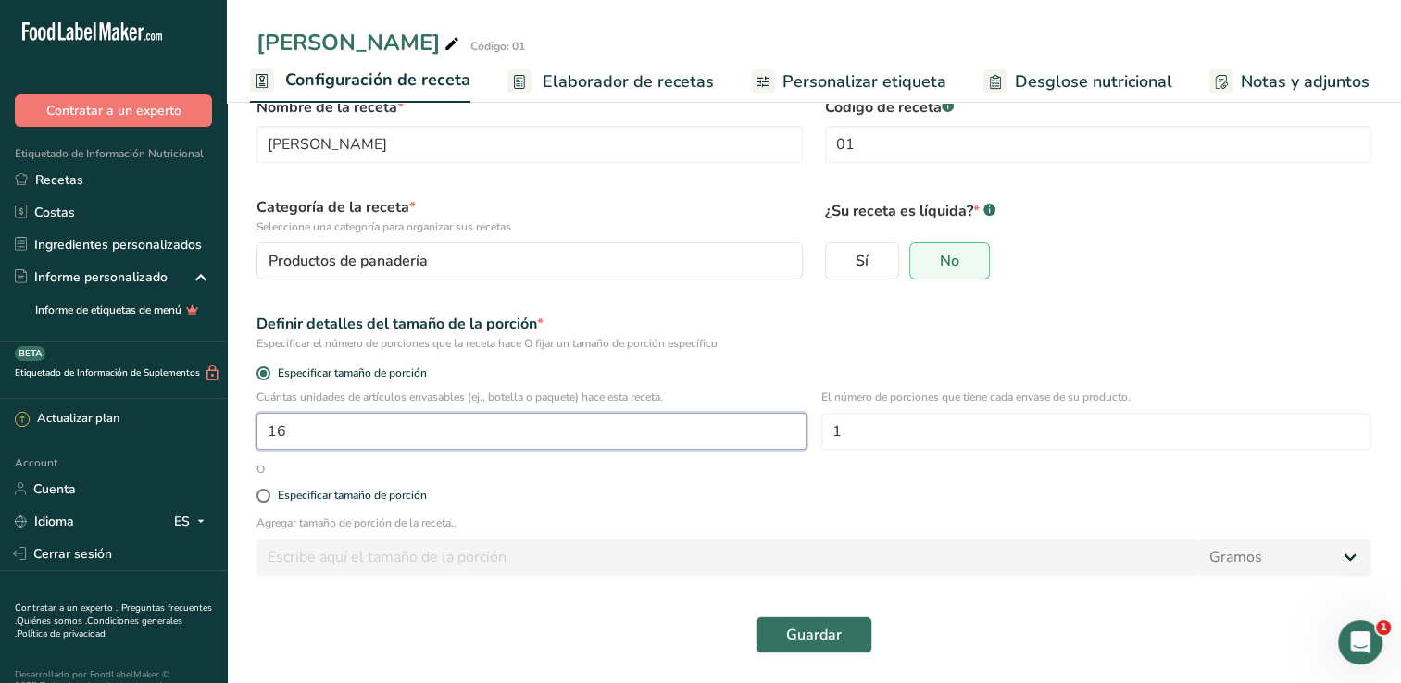
click at [363, 432] on input "16" at bounding box center [531, 431] width 550 height 37
type input "1"
type input "10"
click at [789, 643] on span "Guardar" at bounding box center [814, 635] width 56 height 22
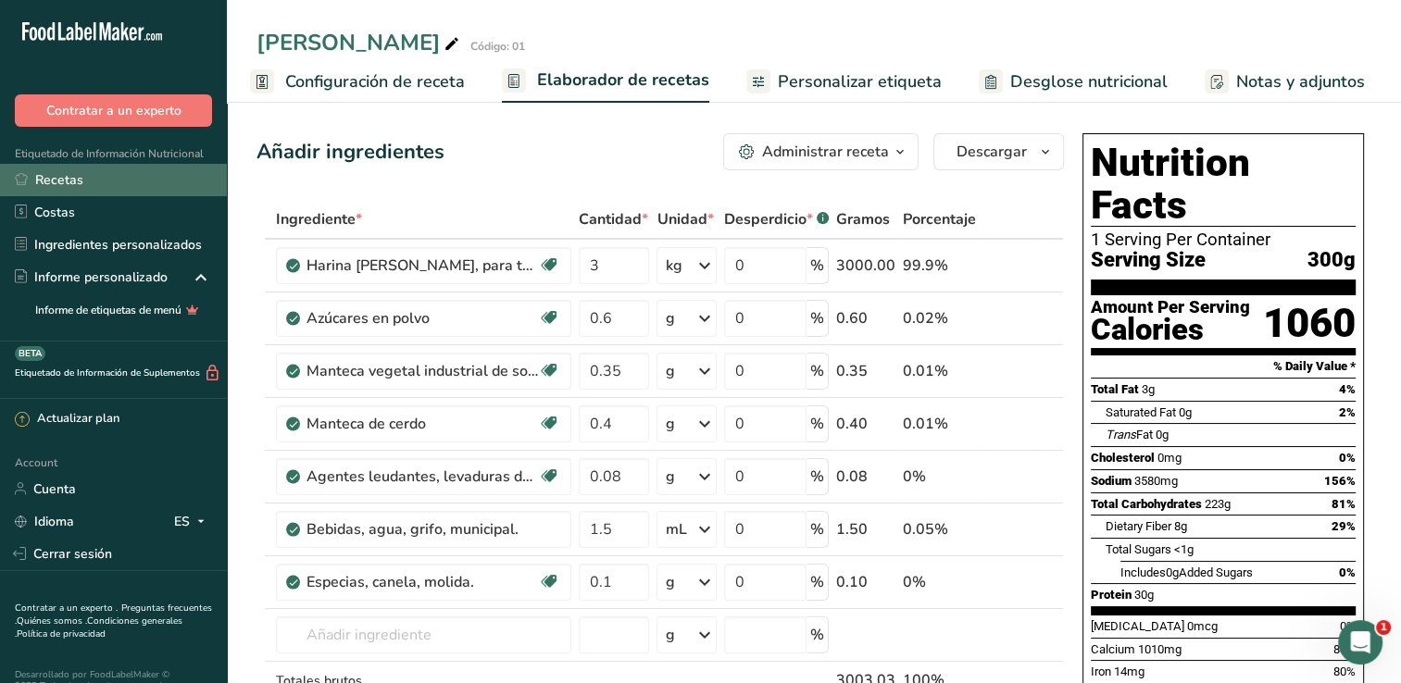
click at [59, 185] on link "Recetas" at bounding box center [113, 180] width 227 height 32
